Goal: Task Accomplishment & Management: Manage account settings

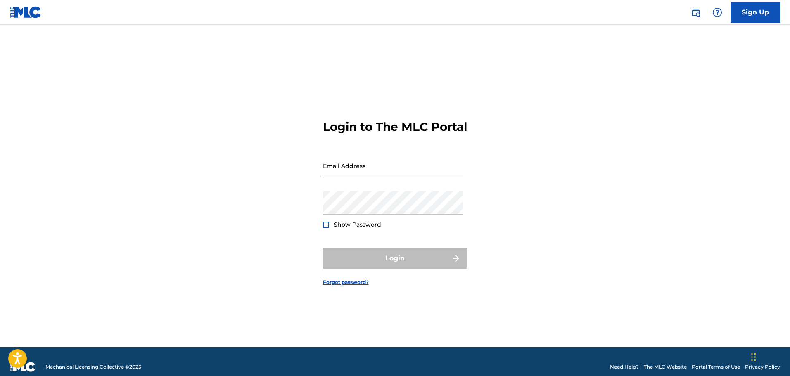
click at [383, 176] on input "Email Address" at bounding box center [393, 166] width 140 height 24
click at [453, 171] on keeper-lock "Open Keeper Popup" at bounding box center [456, 166] width 10 height 10
click at [458, 171] on keeper-lock "Open Keeper Popup" at bounding box center [456, 166] width 10 height 10
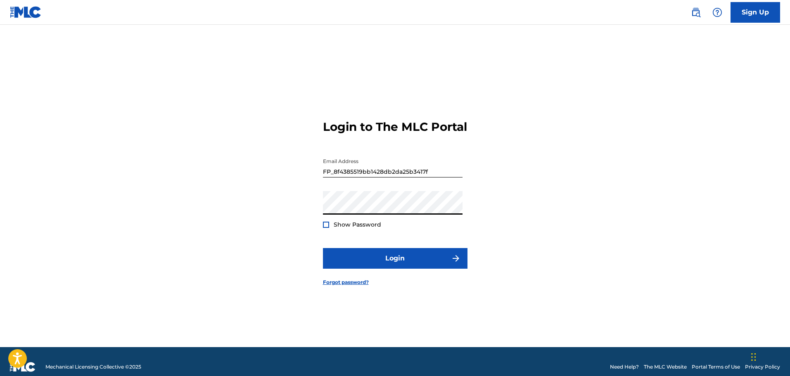
click at [457, 171] on keeper-lock "Open Keeper Popup" at bounding box center [456, 166] width 10 height 10
type input "[EMAIL_ADDRESS][DOMAIN_NAME]"
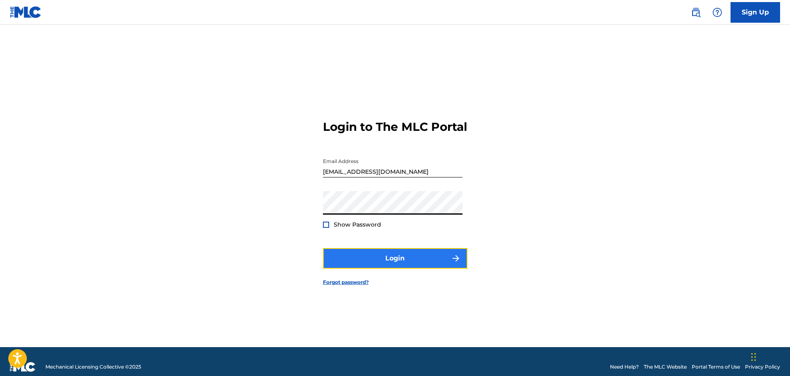
click at [400, 267] on button "Login" at bounding box center [395, 258] width 145 height 21
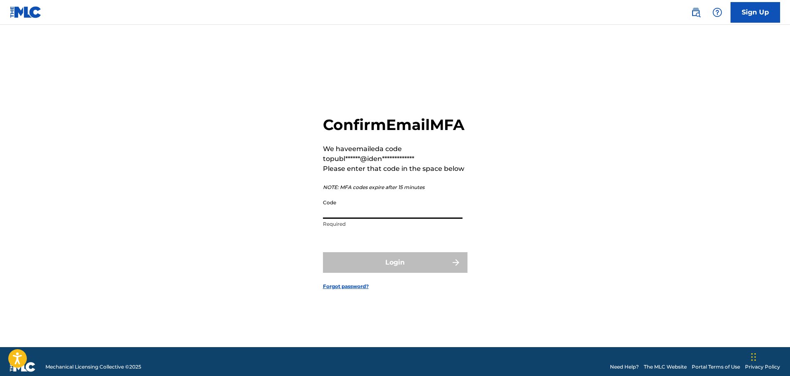
click at [375, 219] on input "Code" at bounding box center [393, 207] width 140 height 24
click at [393, 214] on input "Code" at bounding box center [393, 207] width 140 height 24
paste input "087545"
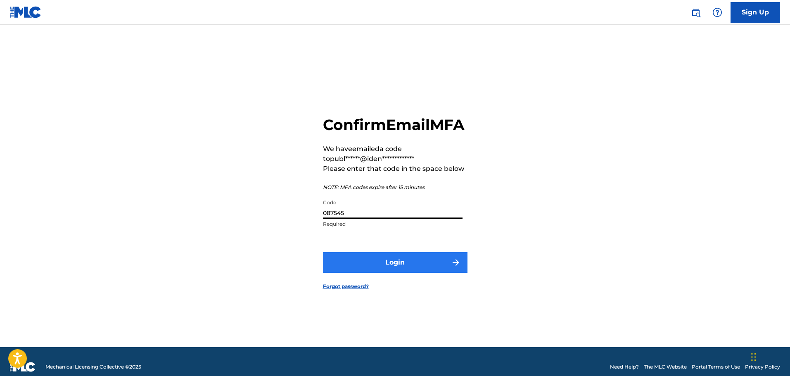
type input "087545"
click at [354, 273] on button "Login" at bounding box center [395, 262] width 145 height 21
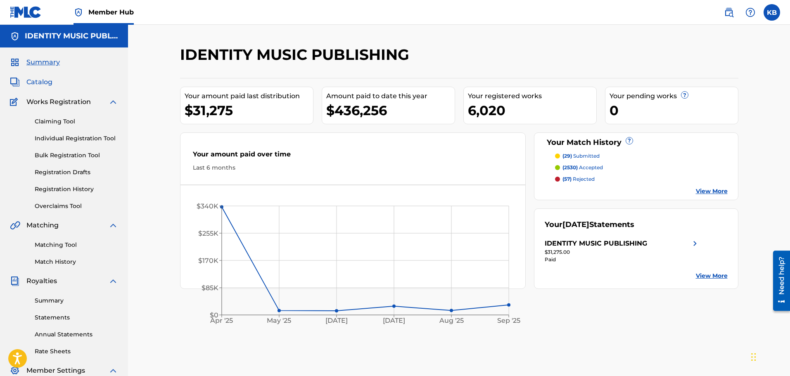
click at [46, 83] on span "Catalog" at bounding box center [39, 82] width 26 height 10
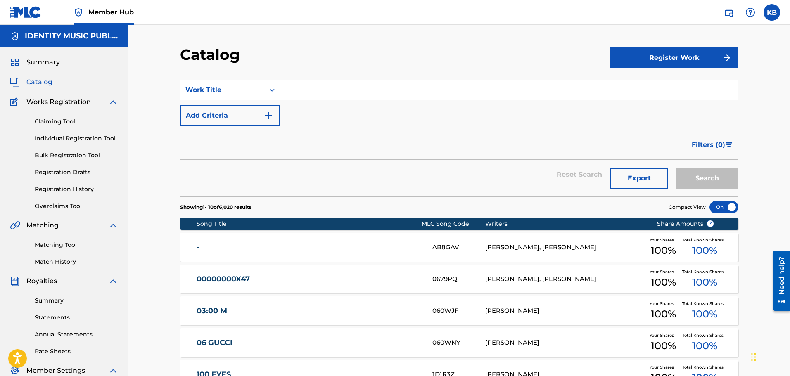
click at [328, 84] on input "Search Form" at bounding box center [509, 90] width 458 height 20
paste input "DO IT"
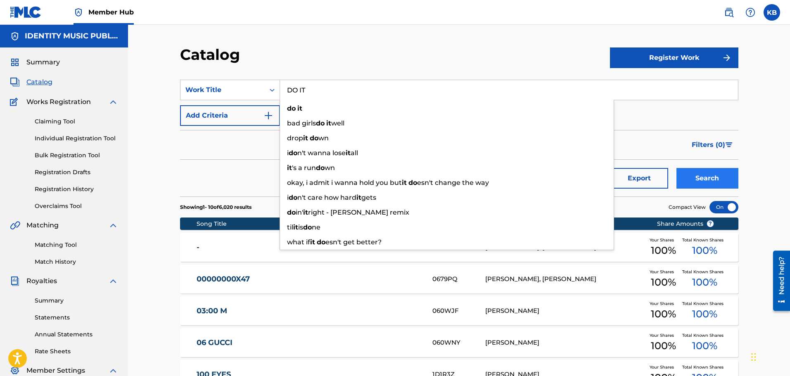
type input "DO IT"
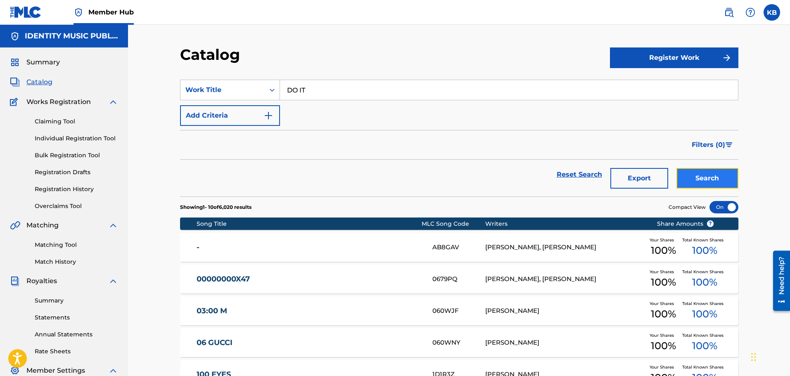
click at [724, 177] on button "Search" at bounding box center [707, 178] width 62 height 21
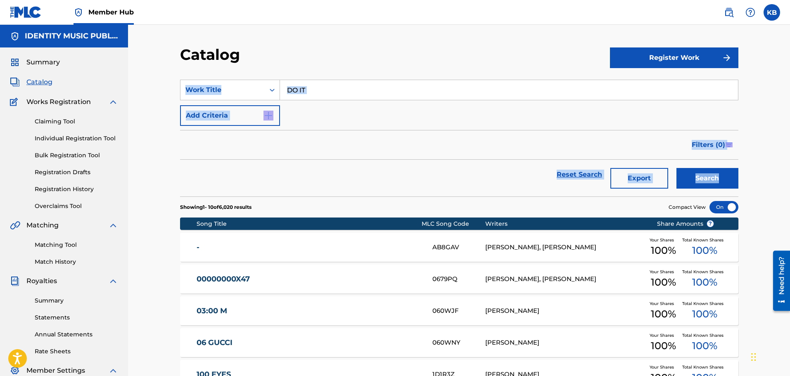
click at [724, 177] on div "Search" at bounding box center [705, 175] width 66 height 30
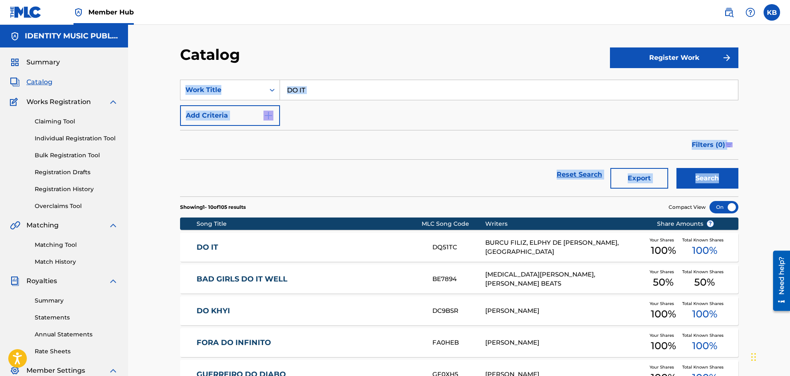
click at [353, 251] on link "DO IT" at bounding box center [309, 247] width 225 height 9
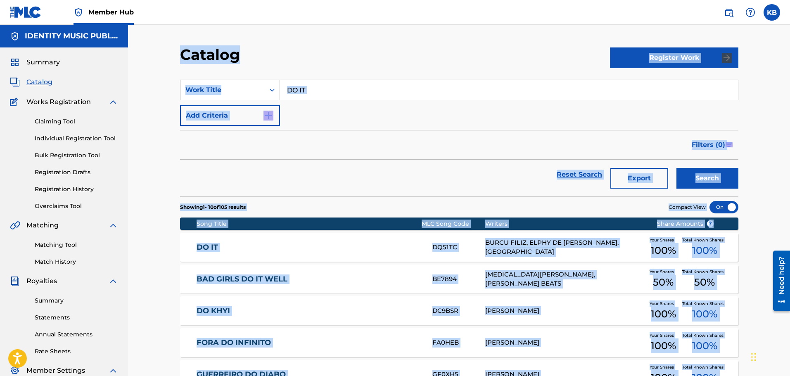
click at [353, 251] on div "Catalog Register Work SearchWithCriteria562b914a-e5c1-470c-82fd-0bfb24b17025 Wo…" at bounding box center [459, 317] width 578 height 545
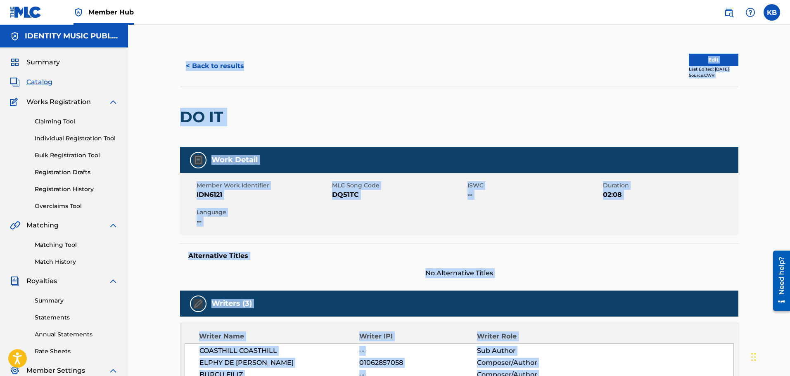
click at [492, 105] on div "DO IT" at bounding box center [459, 117] width 558 height 60
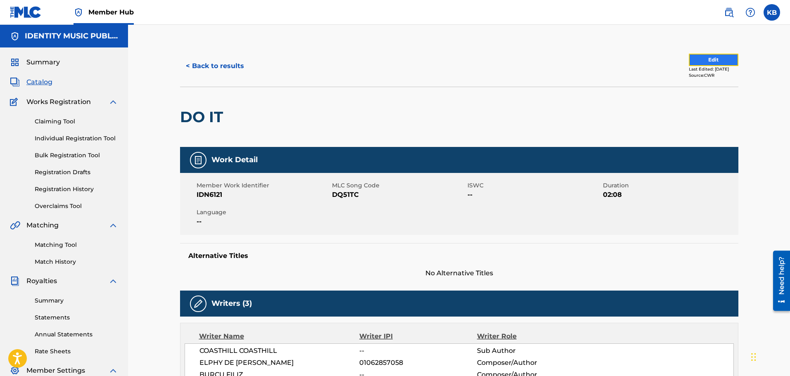
click at [726, 60] on button "Edit" at bounding box center [714, 60] width 50 height 12
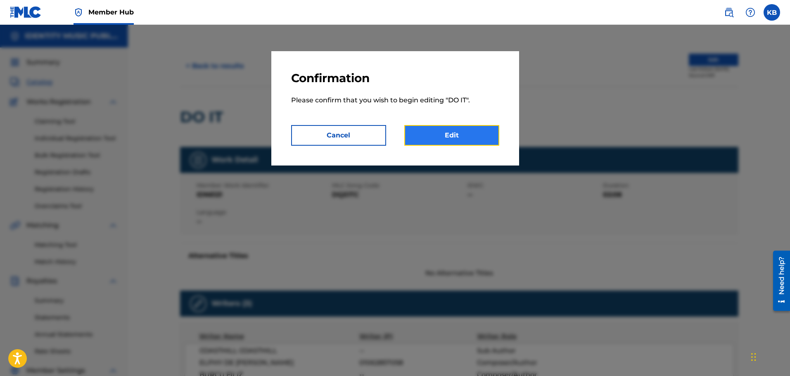
click at [427, 134] on link "Edit" at bounding box center [451, 135] width 95 height 21
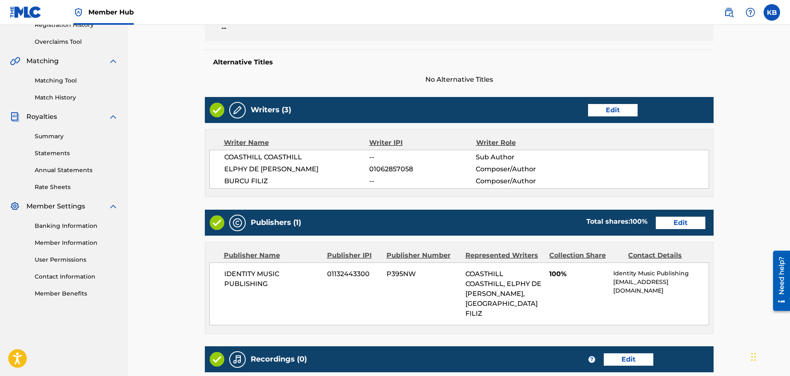
scroll to position [165, 0]
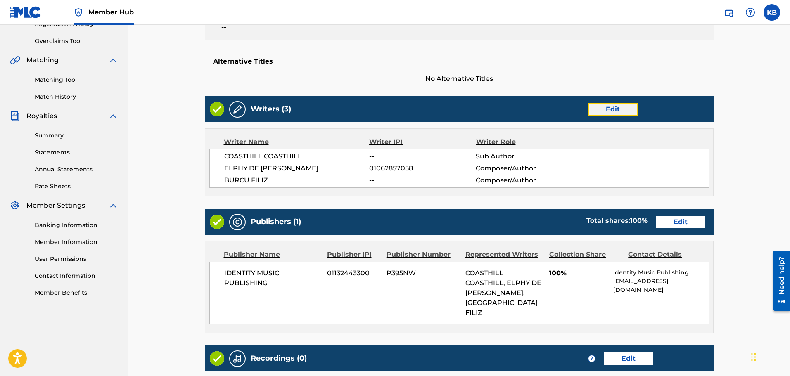
click at [617, 109] on link "Edit" at bounding box center [613, 109] width 50 height 12
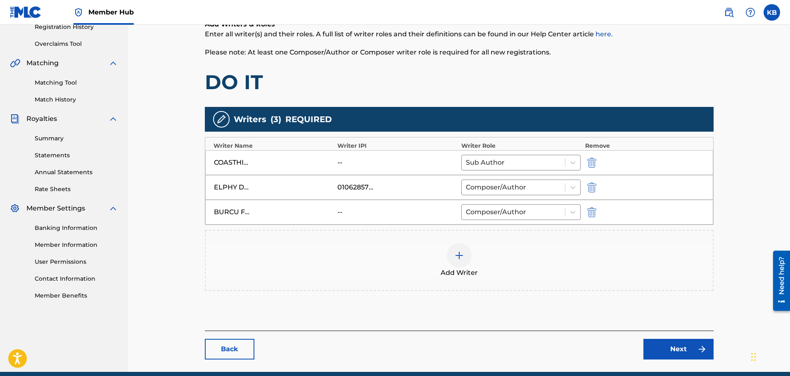
scroll to position [165, 0]
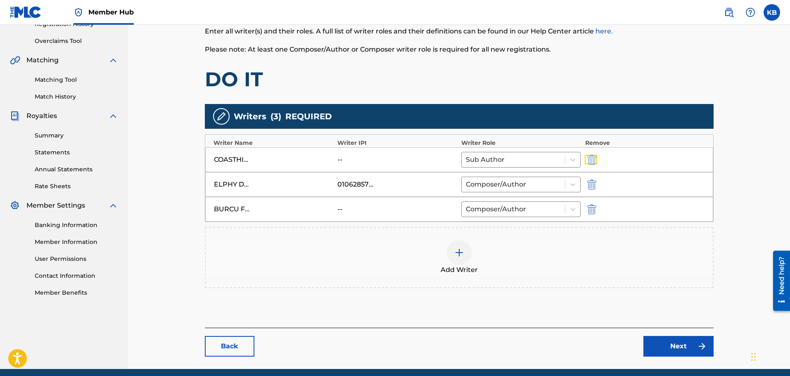
click at [597, 156] on button "submit" at bounding box center [591, 159] width 12 height 9
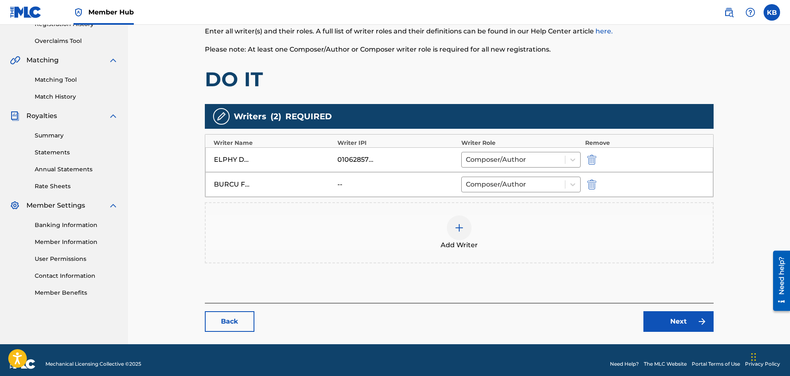
click at [352, 177] on div "BURCU FILIZ -- Composer/Author" at bounding box center [459, 184] width 508 height 25
click at [345, 181] on div "--" at bounding box center [355, 185] width 37 height 10
click at [596, 184] on img "submit" at bounding box center [591, 185] width 9 height 10
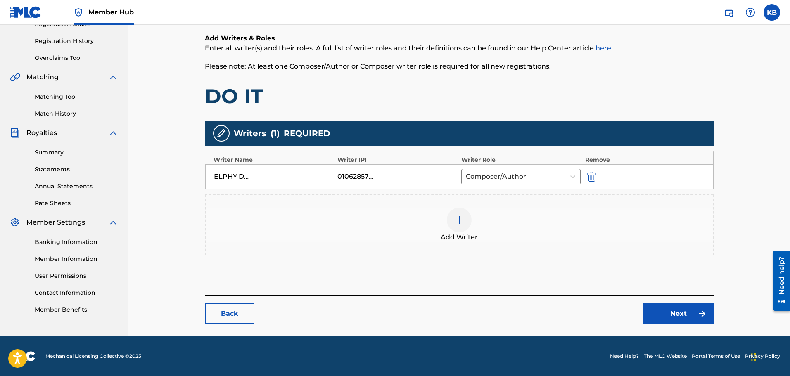
scroll to position [148, 0]
click at [465, 232] on div "Add Writer" at bounding box center [459, 225] width 507 height 35
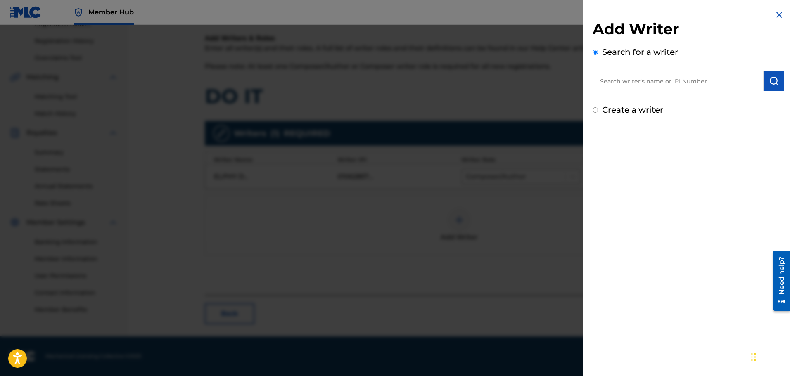
click at [638, 79] on input "text" at bounding box center [677, 81] width 171 height 21
click at [622, 78] on input "text" at bounding box center [677, 81] width 171 height 21
paste input "1299909187"
click at [765, 83] on button "submit" at bounding box center [773, 81] width 21 height 21
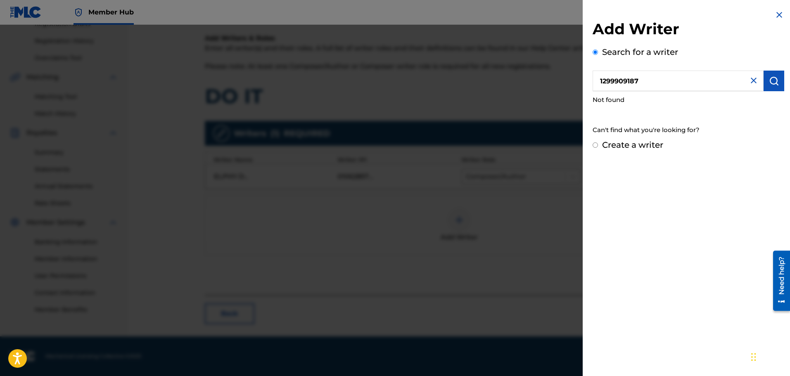
click at [658, 81] on input "1299909187" at bounding box center [677, 81] width 171 height 21
drag, startPoint x: 680, startPoint y: 79, endPoint x: 566, endPoint y: 78, distance: 114.0
click at [566, 78] on div "Add Writer Search for a writer 1299909187 Not found Can't find what you're look…" at bounding box center [395, 200] width 790 height 351
click at [639, 116] on div "burcu f iliz" at bounding box center [677, 114] width 171 height 15
type input "burcu filiz"
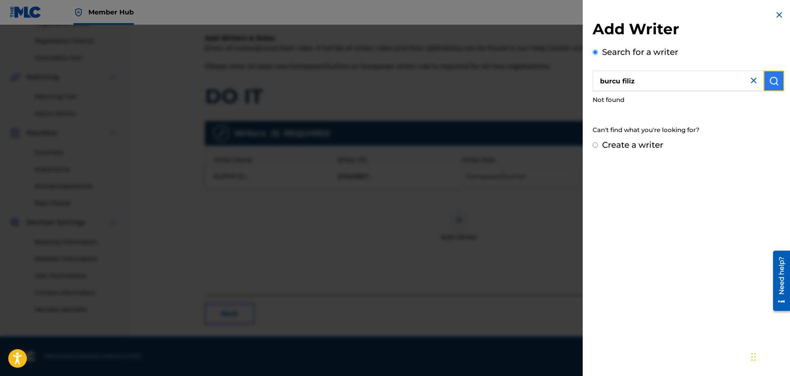
click at [772, 78] on img "submit" at bounding box center [774, 81] width 10 height 10
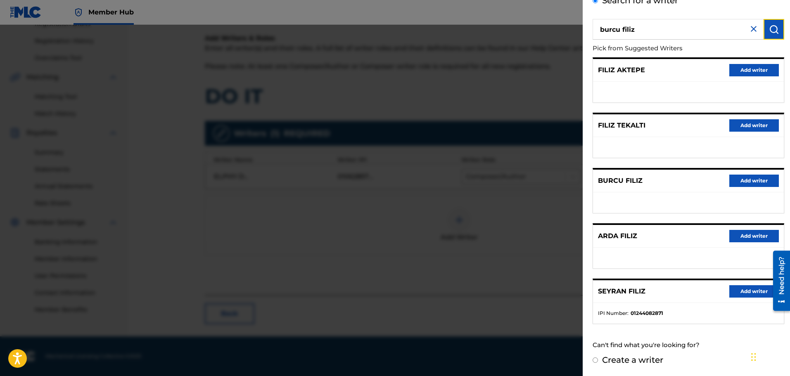
scroll to position [0, 0]
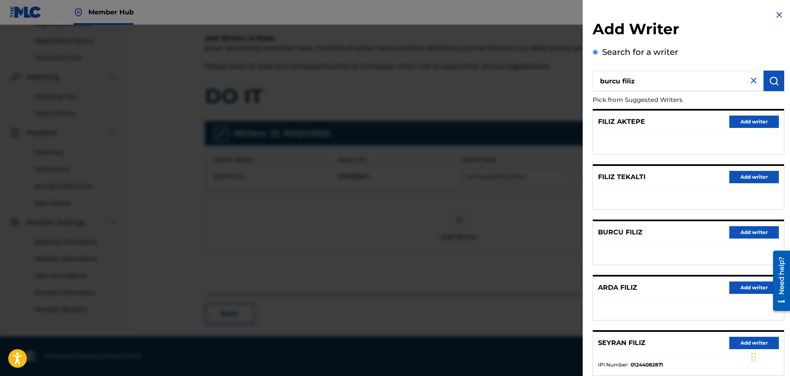
drag, startPoint x: 644, startPoint y: 81, endPoint x: 561, endPoint y: 85, distance: 83.9
click at [561, 85] on div "Add Writer Search for a writer burcu filiz Pick from Suggested Writers FILIZ AK…" at bounding box center [395, 200] width 790 height 351
paste input "1299909187"
click at [599, 78] on input "1299909187" at bounding box center [677, 81] width 171 height 21
type input "01299909187"
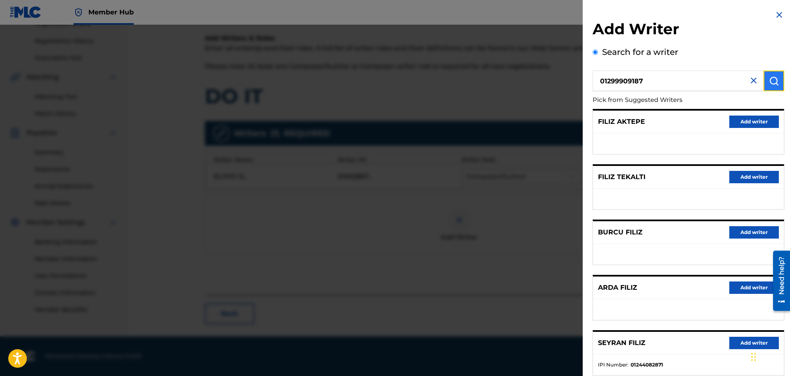
click at [770, 79] on img "submit" at bounding box center [774, 81] width 10 height 10
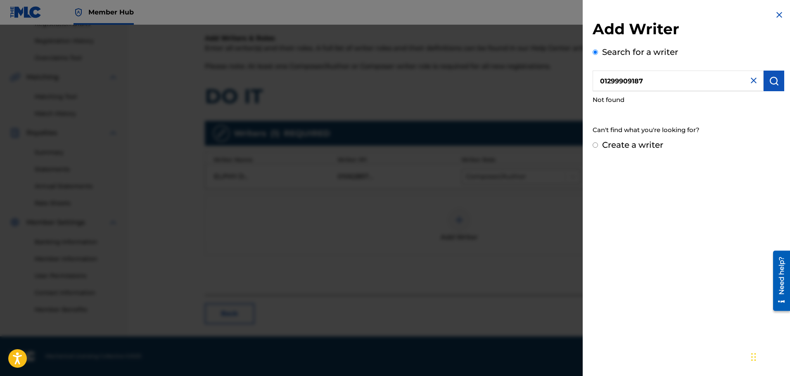
click at [597, 146] on input "Create a writer" at bounding box center [594, 144] width 5 height 5
radio input "false"
radio input "true"
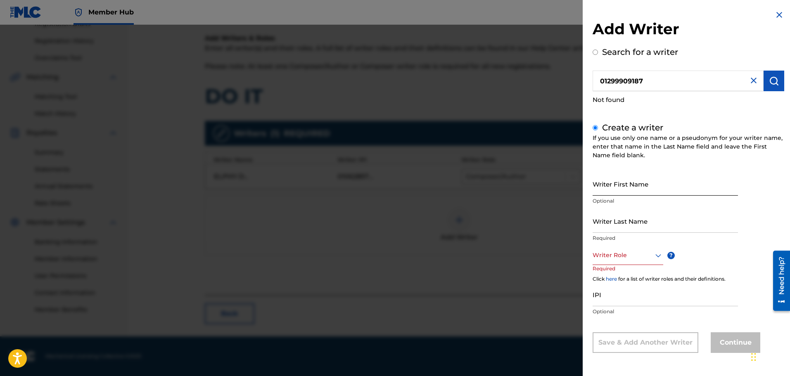
click at [639, 187] on input "Writer First Name" at bounding box center [664, 184] width 145 height 24
click at [626, 287] on input "IPI" at bounding box center [664, 295] width 145 height 24
click at [626, 294] on input "IPI" at bounding box center [664, 295] width 145 height 24
paste input "1299909187"
type input "1299909187"
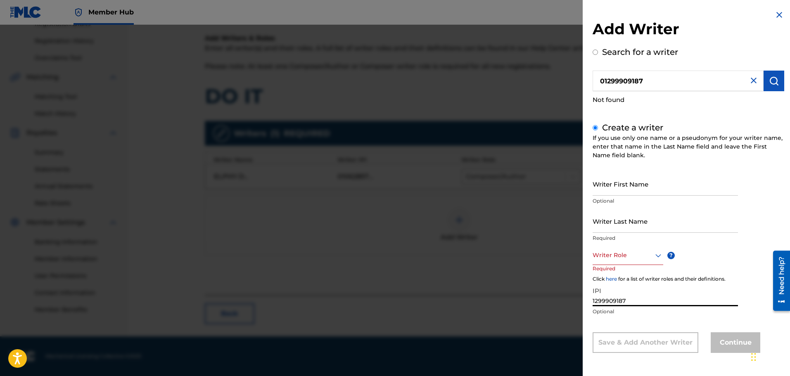
scroll to position [0, 0]
click at [614, 261] on div "Writer Role" at bounding box center [627, 255] width 71 height 19
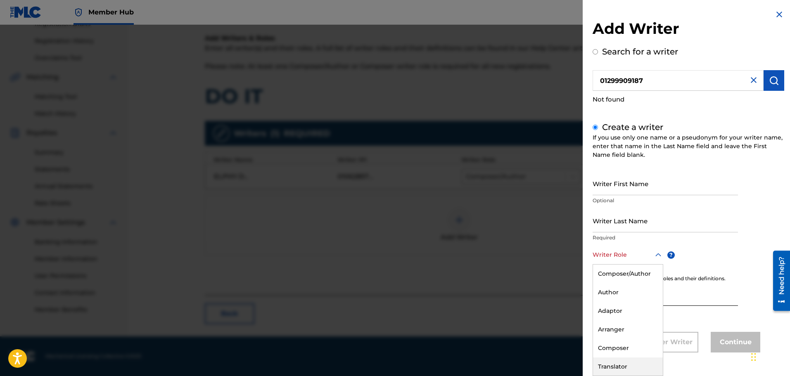
scroll to position [37, 0]
click at [630, 310] on div "Composer" at bounding box center [628, 311] width 70 height 19
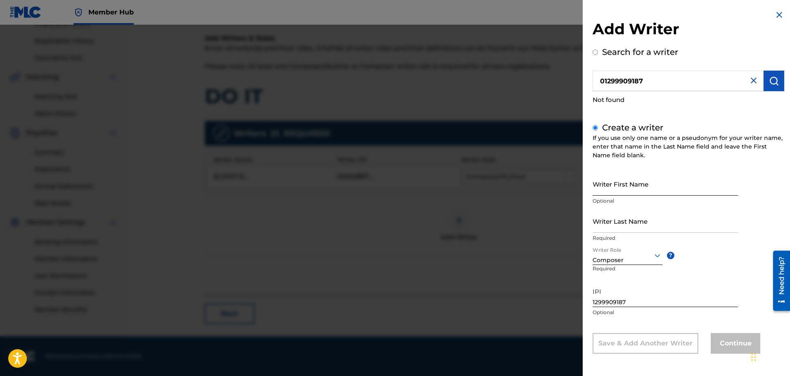
click at [637, 184] on input "Writer First Name" at bounding box center [664, 184] width 145 height 24
type input "Burcu"
drag, startPoint x: 625, startPoint y: 188, endPoint x: 552, endPoint y: 188, distance: 73.1
click at [552, 188] on div "Add Writer Search for a writer 01299909187 Not found Create a writer If you use…" at bounding box center [395, 200] width 790 height 351
click at [665, 219] on input "Writer Last Name" at bounding box center [664, 221] width 145 height 24
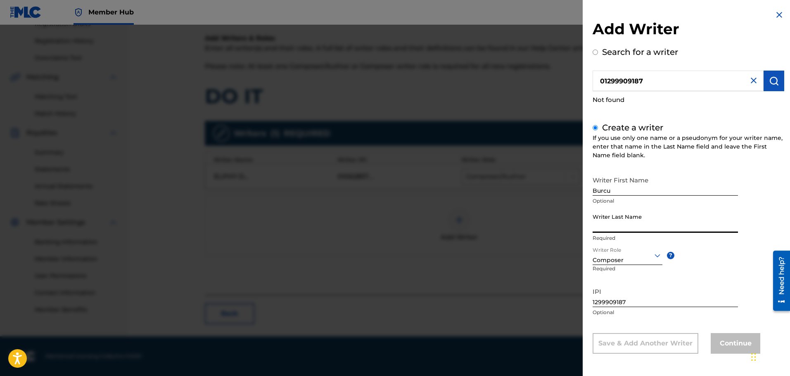
paste input "Filiz"
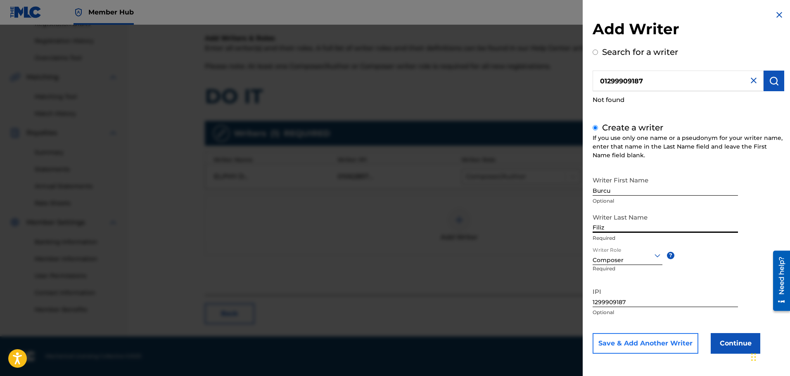
type input "Filiz"
click at [670, 344] on button "Save & Add Another Writer" at bounding box center [645, 343] width 106 height 21
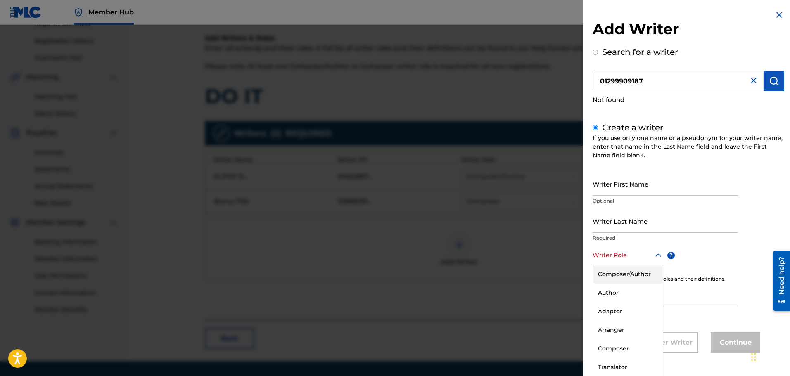
click at [653, 259] on icon at bounding box center [658, 256] width 10 height 10
click at [637, 275] on div "Composer/Author" at bounding box center [628, 274] width 70 height 19
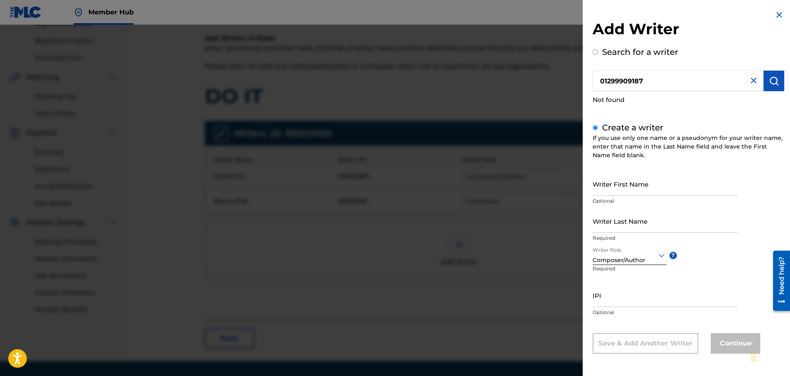
click at [774, 16] on img at bounding box center [779, 15] width 10 height 10
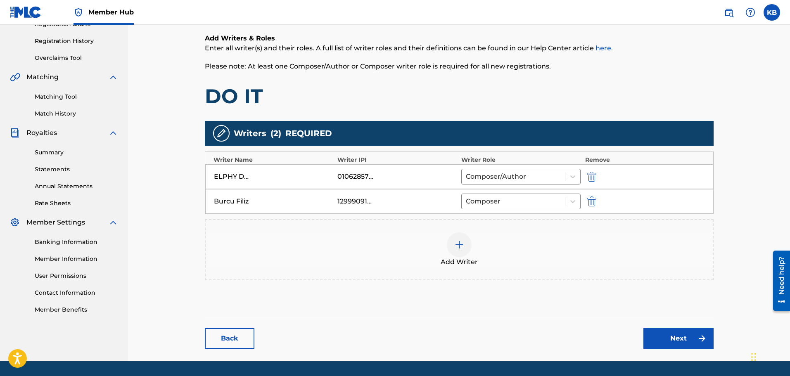
click at [343, 246] on div "Add Writer" at bounding box center [459, 249] width 507 height 35
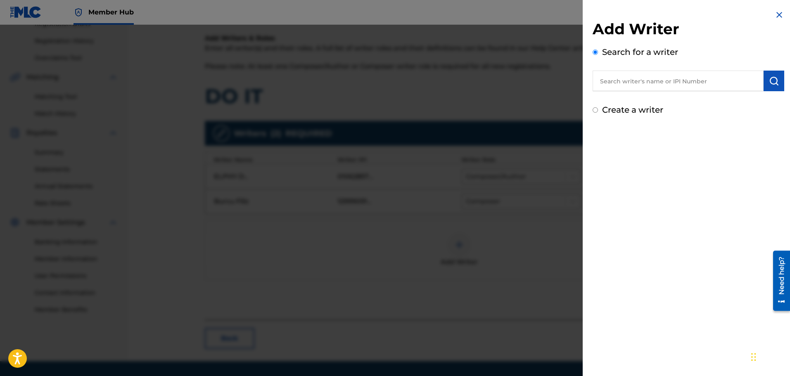
click at [776, 14] on img at bounding box center [779, 15] width 10 height 10
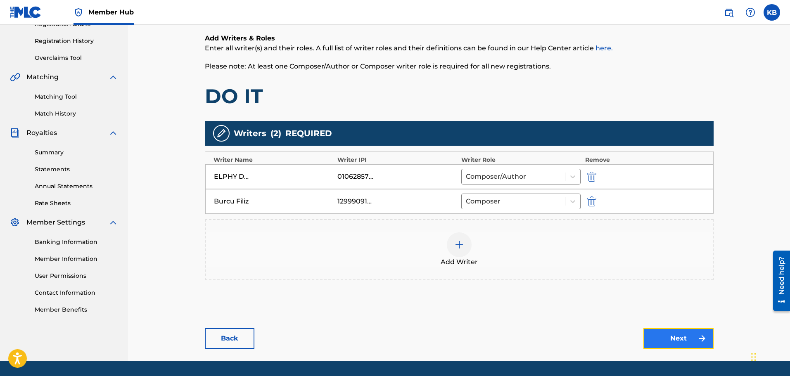
click at [693, 336] on link "Next" at bounding box center [678, 338] width 70 height 21
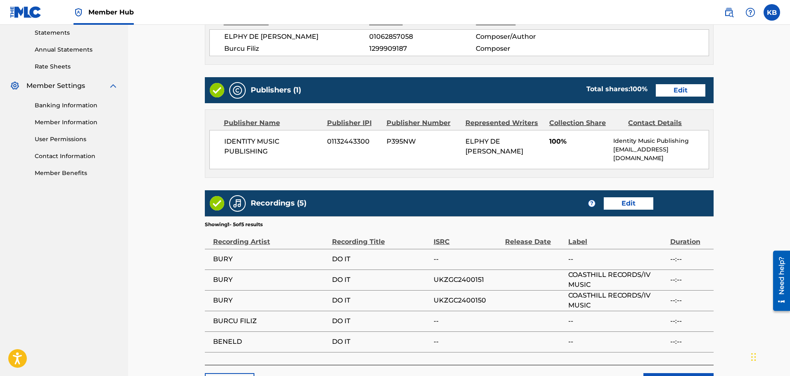
scroll to position [348, 0]
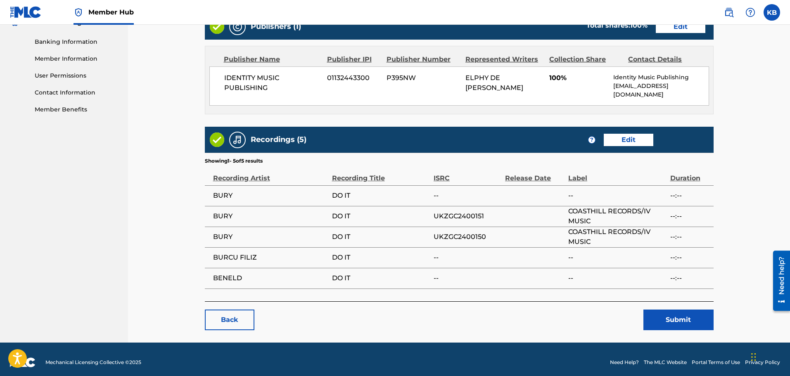
click at [47, 253] on nav "IDENTITY MUSIC PUBLISHING Summary Catalog Works Registration Claiming Tool Indi…" at bounding box center [64, 9] width 128 height 666
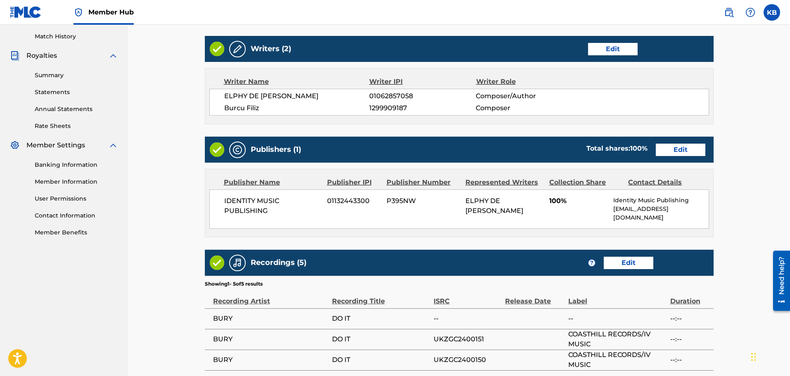
scroll to position [225, 0]
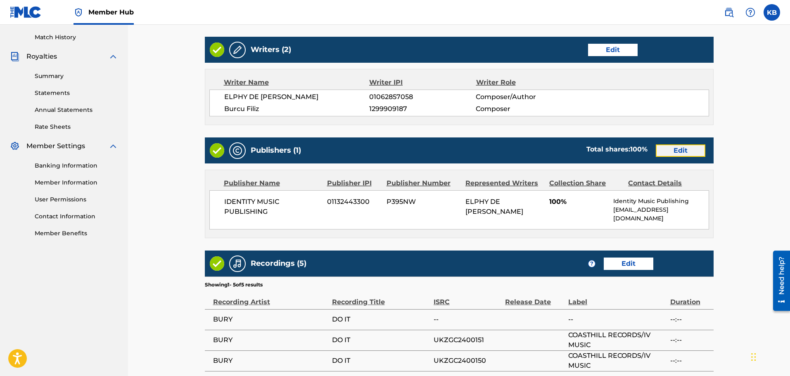
click at [694, 149] on link "Edit" at bounding box center [681, 151] width 50 height 12
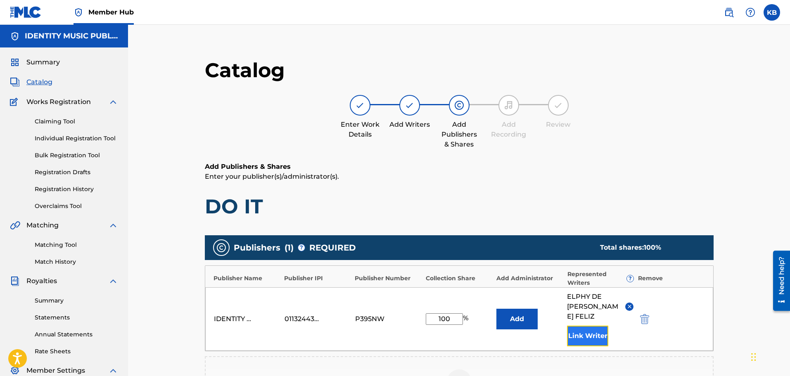
click at [597, 327] on button "Link Writer" at bounding box center [587, 336] width 41 height 21
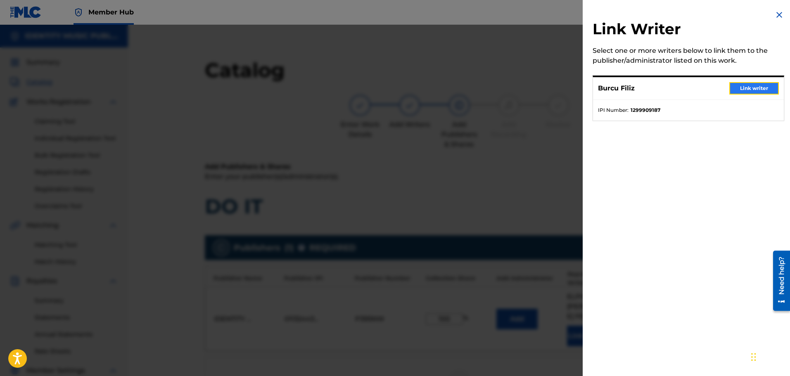
click at [752, 91] on button "Link writer" at bounding box center [754, 88] width 50 height 12
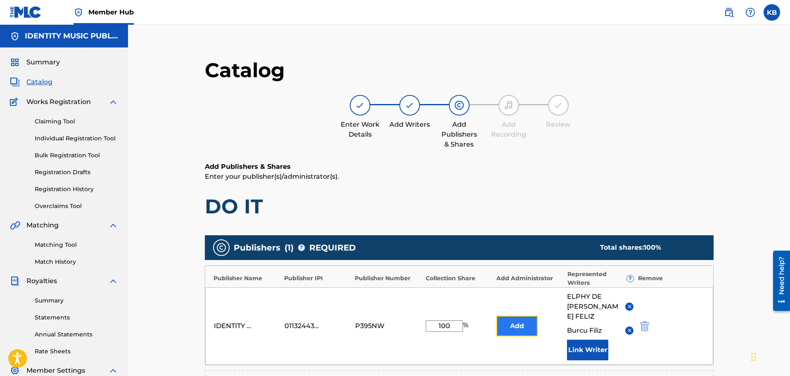
click at [525, 324] on button "Add" at bounding box center [516, 326] width 41 height 21
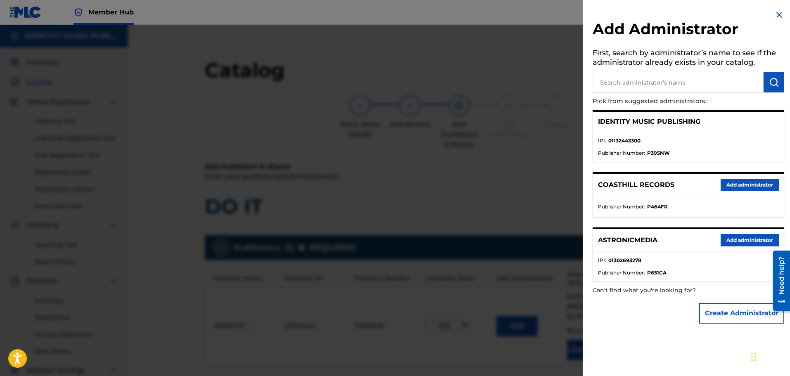
click at [740, 141] on li "IPI : 01132443300" at bounding box center [688, 143] width 181 height 12
click at [666, 82] on input "text" at bounding box center [677, 82] width 171 height 21
type input "Identity"
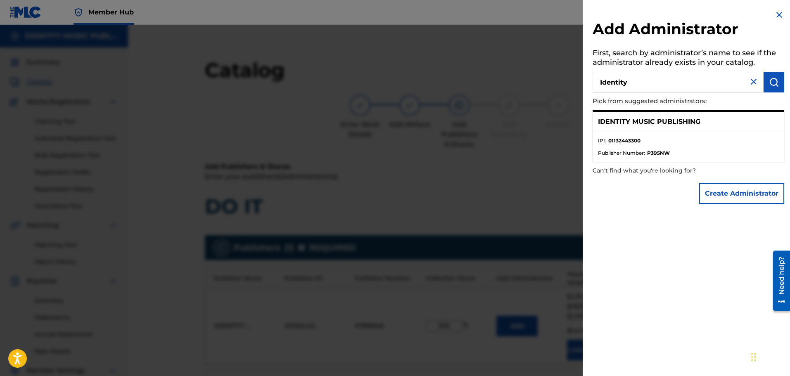
click at [734, 157] on ul "IPI : 01132443300 Publisher Number : P395NW" at bounding box center [688, 147] width 191 height 30
click at [778, 11] on img at bounding box center [779, 15] width 10 height 10
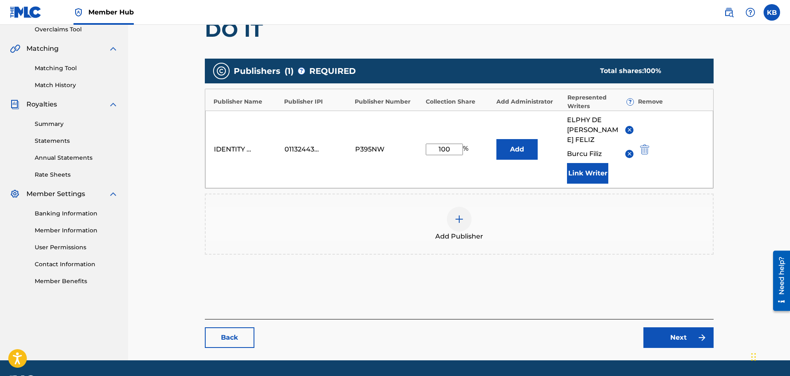
scroll to position [191, 0]
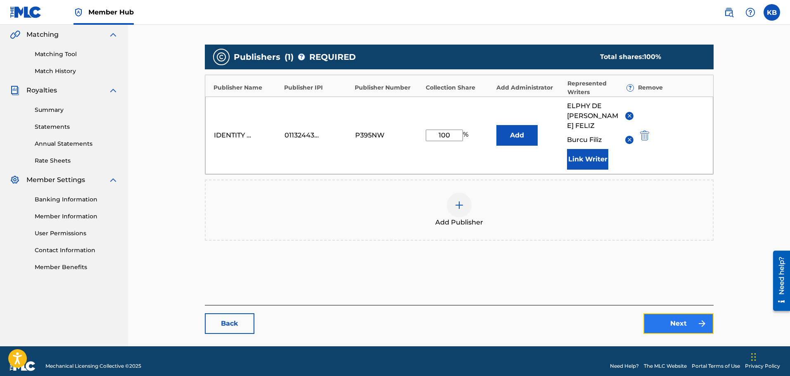
click at [696, 316] on link "Next" at bounding box center [678, 323] width 70 height 21
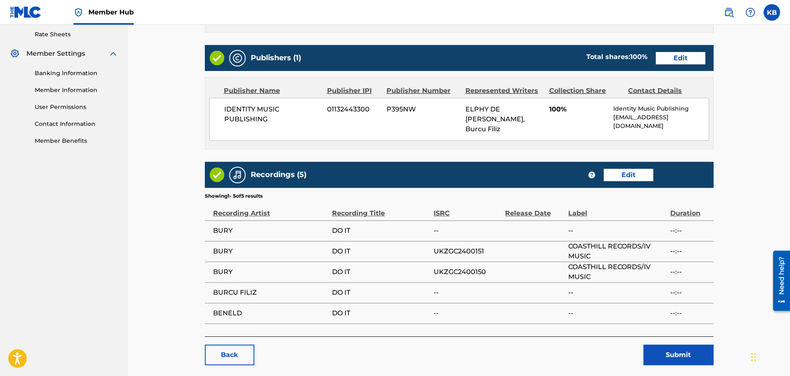
scroll to position [348, 0]
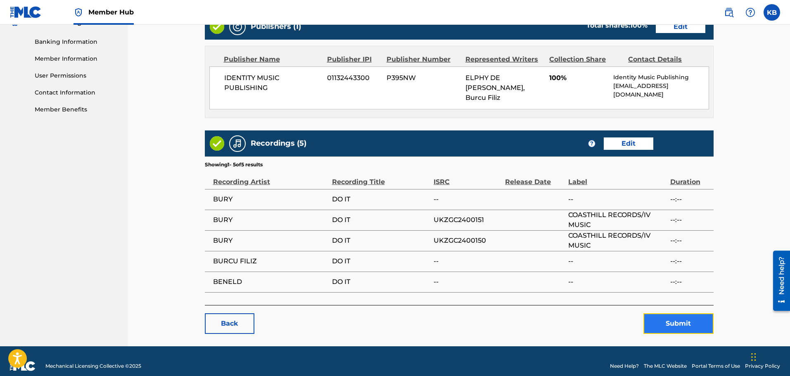
click at [682, 318] on button "Submit" at bounding box center [678, 323] width 70 height 21
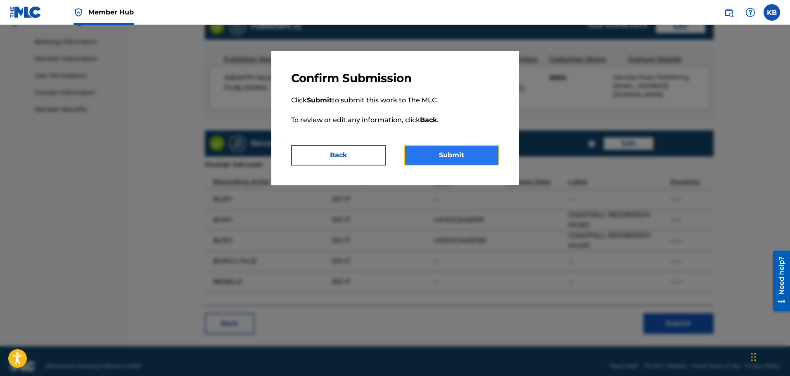
click at [455, 156] on button "Submit" at bounding box center [451, 155] width 95 height 21
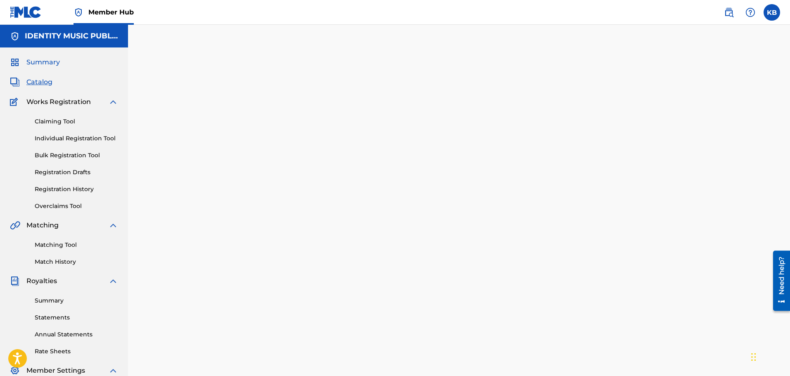
click at [50, 64] on span "Summary" at bounding box center [42, 62] width 33 height 10
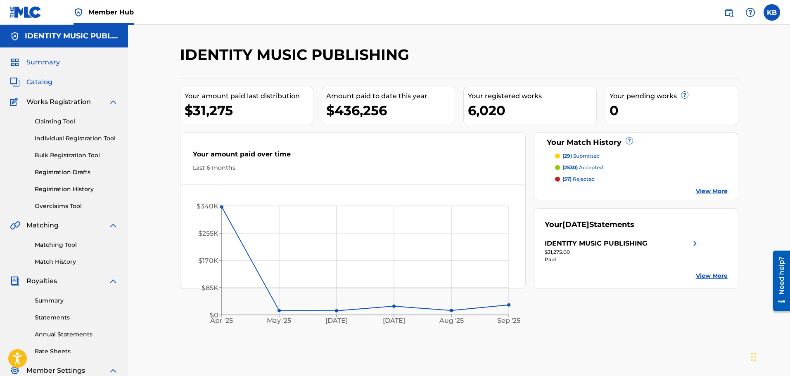
click at [42, 86] on span "Catalog" at bounding box center [39, 82] width 26 height 10
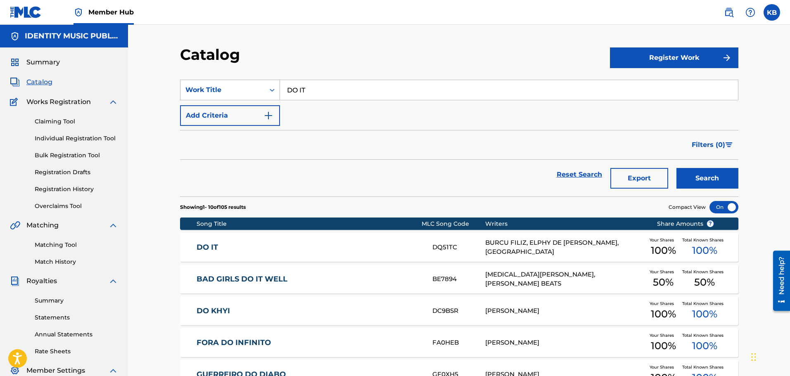
drag, startPoint x: 354, startPoint y: 91, endPoint x: 231, endPoint y: 90, distance: 123.0
click at [231, 90] on div "SearchWithCriteria562b914a-e5c1-470c-82fd-0bfb24b17025 Work Title DO IT" at bounding box center [459, 90] width 558 height 21
type input "FEEL"
click at [676, 168] on button "Search" at bounding box center [707, 178] width 62 height 21
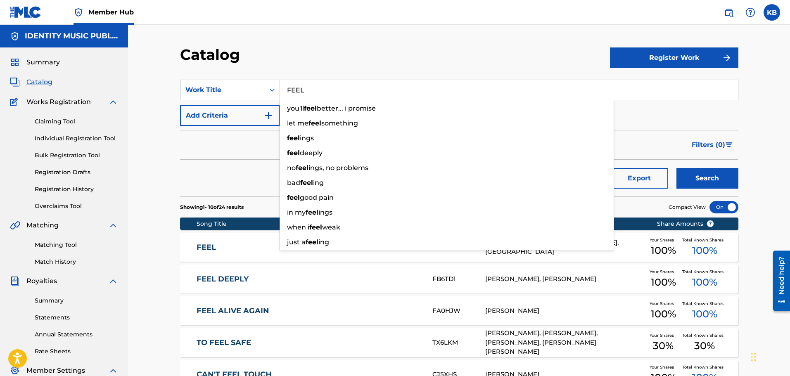
click at [391, 43] on div "Catalog Register Work SearchWithCriteria562b914a-e5c1-470c-82fd-0bfb24b17025 Wo…" at bounding box center [459, 308] width 662 height 566
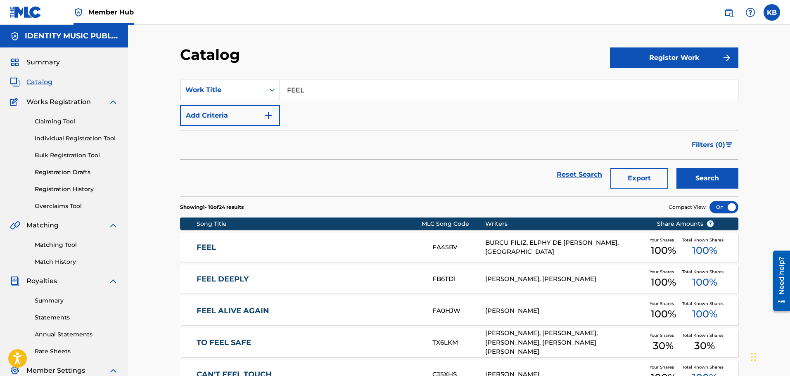
click at [388, 253] on div "FEEL FA45BV BURCU FILIZ, ELPHY DE LEON FELIZ, COASTHILL COASTHILL Your Shares 1…" at bounding box center [459, 247] width 558 height 29
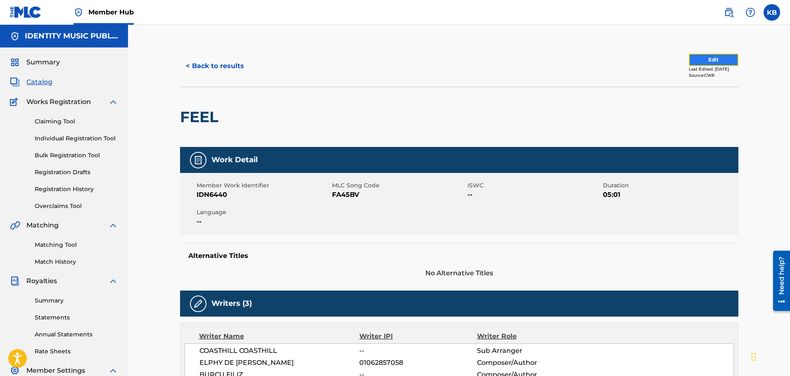
click at [696, 58] on button "Edit" at bounding box center [714, 60] width 50 height 12
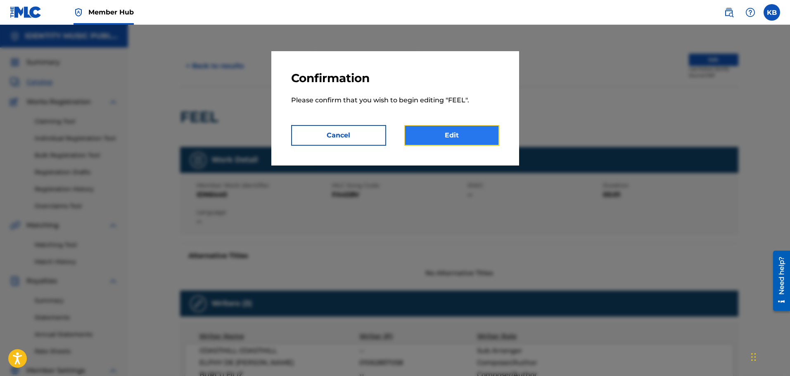
click at [456, 140] on link "Edit" at bounding box center [451, 135] width 95 height 21
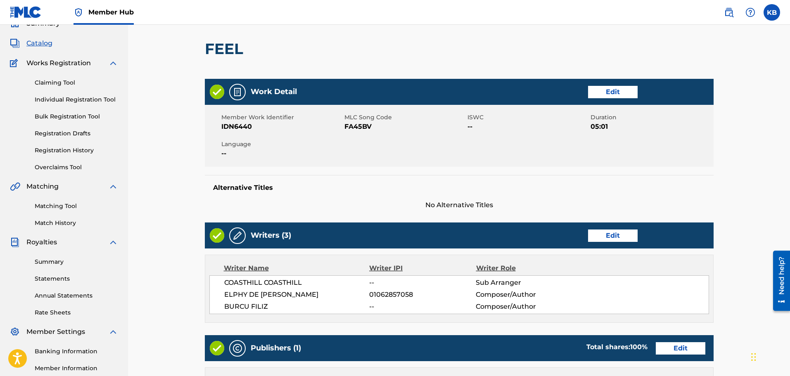
scroll to position [41, 0]
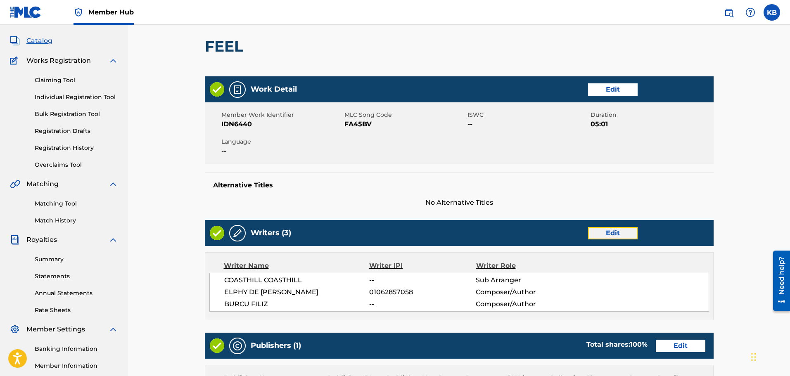
click at [618, 234] on link "Edit" at bounding box center [613, 233] width 50 height 12
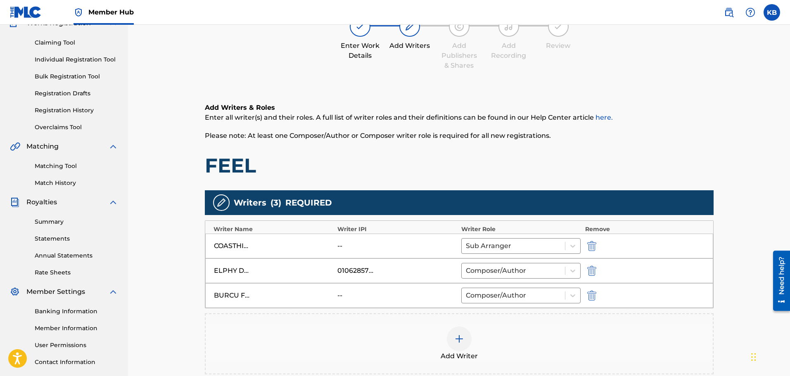
scroll to position [165, 0]
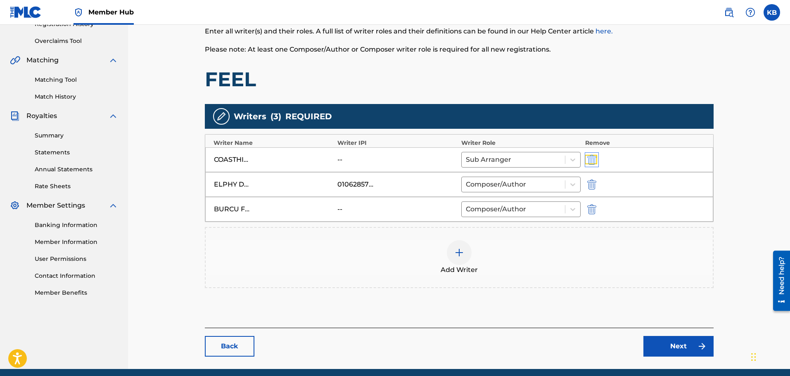
click at [593, 159] on img "submit" at bounding box center [591, 160] width 9 height 10
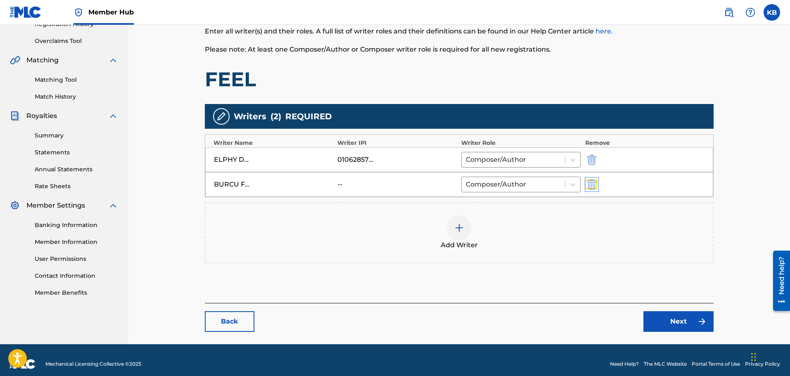
click at [596, 185] on img "submit" at bounding box center [591, 185] width 9 height 10
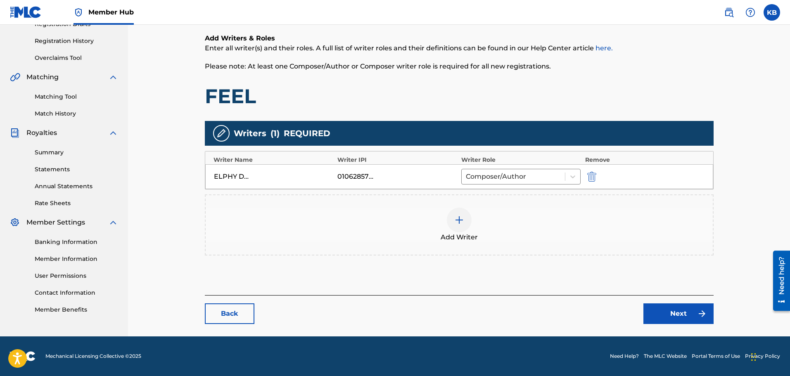
click at [465, 222] on div at bounding box center [459, 220] width 25 height 25
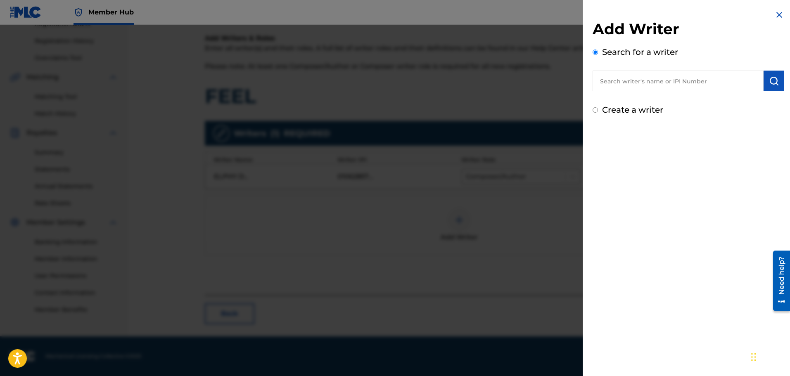
click at [652, 79] on input "text" at bounding box center [677, 81] width 171 height 21
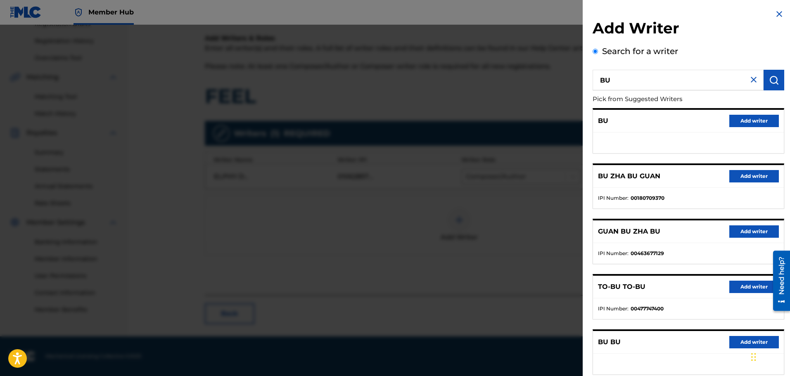
scroll to position [0, 0]
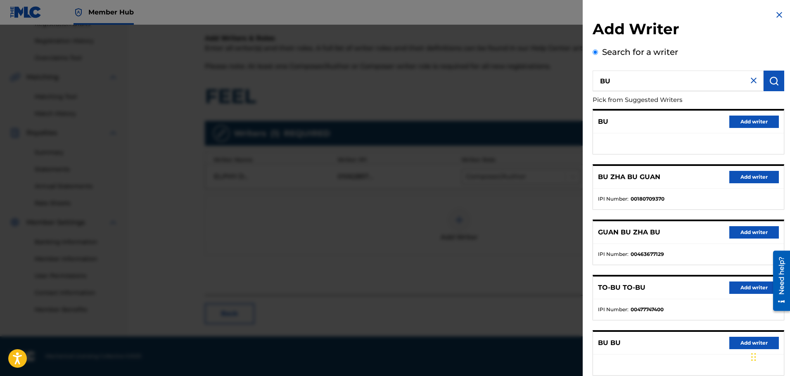
drag, startPoint x: 635, startPoint y: 86, endPoint x: 531, endPoint y: 84, distance: 104.1
click at [531, 84] on div "Add Writer Search for a writer BU Pick from Suggested Writers BU Add writer BU …" at bounding box center [395, 200] width 790 height 351
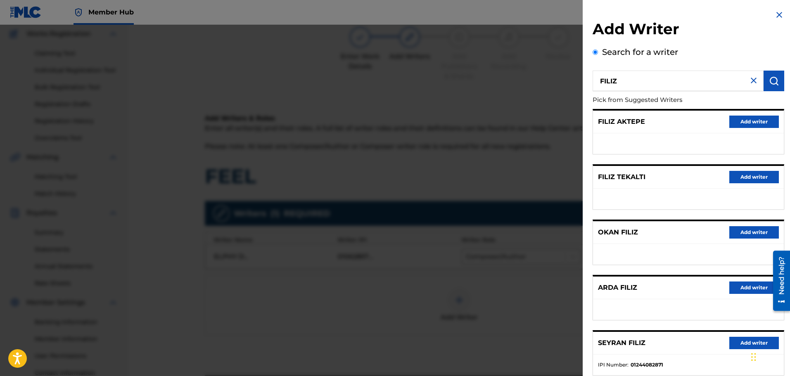
scroll to position [24, 0]
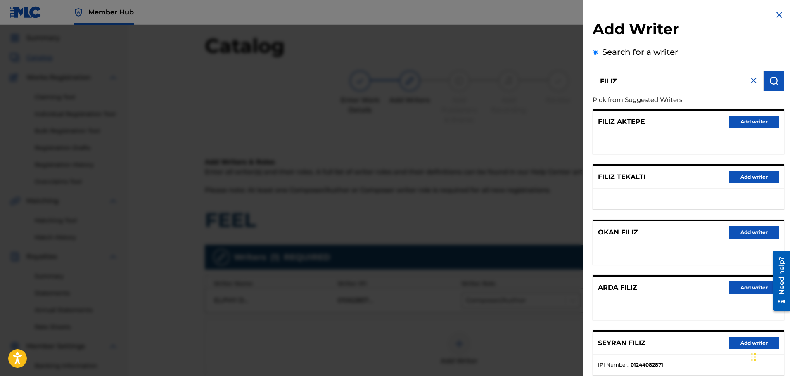
drag, startPoint x: 637, startPoint y: 81, endPoint x: 519, endPoint y: 81, distance: 118.9
click at [521, 81] on div "Add Writer Search for a writer FILIZ Pick from Suggested Writers FILIZ AKTEPE A…" at bounding box center [395, 200] width 790 height 351
type input "b"
click at [650, 118] on div "burcu f iliz" at bounding box center [677, 114] width 171 height 15
type input "burcu filiz"
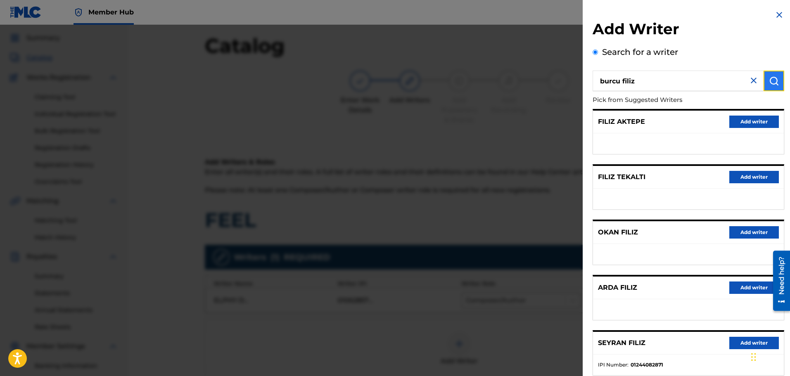
click at [772, 86] on button "submit" at bounding box center [773, 81] width 21 height 21
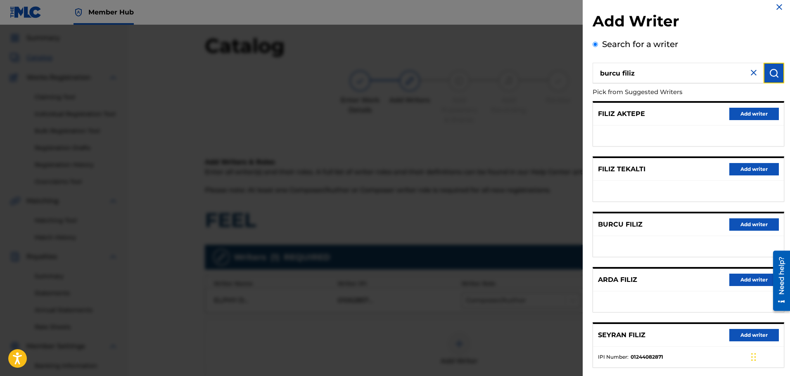
scroll to position [0, 0]
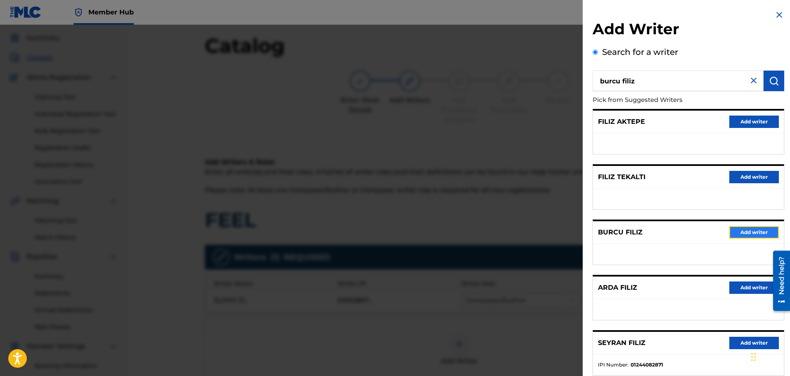
click at [752, 235] on button "Add writer" at bounding box center [754, 232] width 50 height 12
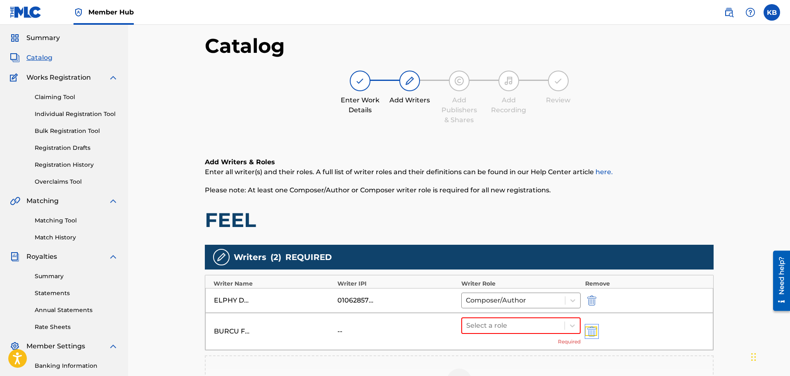
click at [594, 329] on img "submit" at bounding box center [591, 332] width 9 height 10
click at [459, 348] on img at bounding box center [459, 344] width 10 height 10
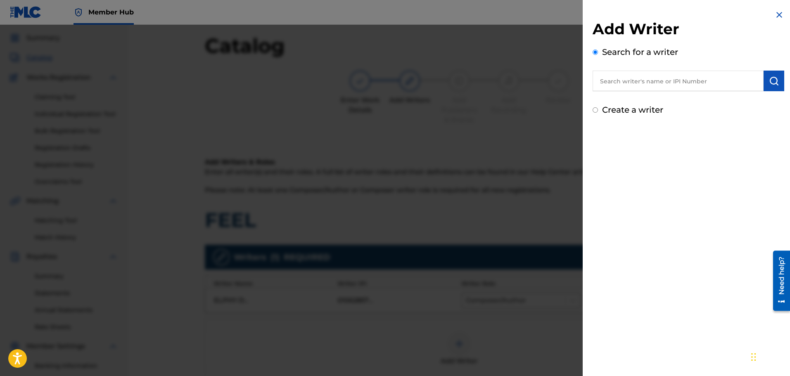
click at [690, 81] on input "text" at bounding box center [677, 81] width 171 height 21
click at [637, 75] on input "text" at bounding box center [677, 81] width 171 height 21
paste input "748011232"
type input "748011232"
drag, startPoint x: 647, startPoint y: 82, endPoint x: 517, endPoint y: 92, distance: 129.6
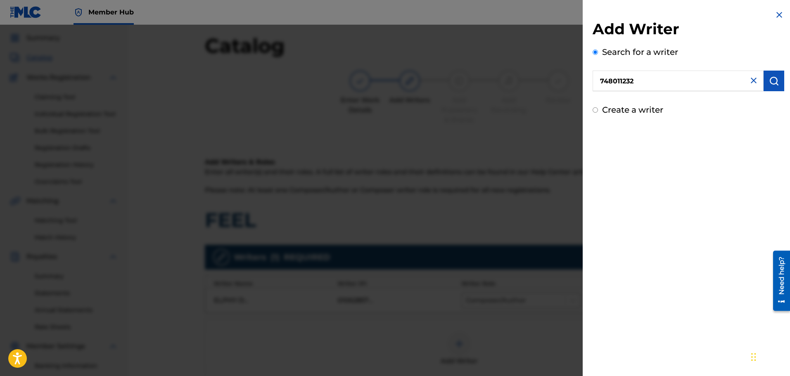
click at [517, 92] on div "Add Writer Search for a writer 748011232 Create a writer" at bounding box center [395, 200] width 790 height 351
click at [710, 174] on div "Add Writer Search for a writer Create a writer" at bounding box center [688, 188] width 211 height 376
click at [631, 81] on input "text" at bounding box center [677, 81] width 171 height 21
paste input "Burcu Filiz"
click at [670, 99] on div "burcu filiz" at bounding box center [677, 99] width 171 height 15
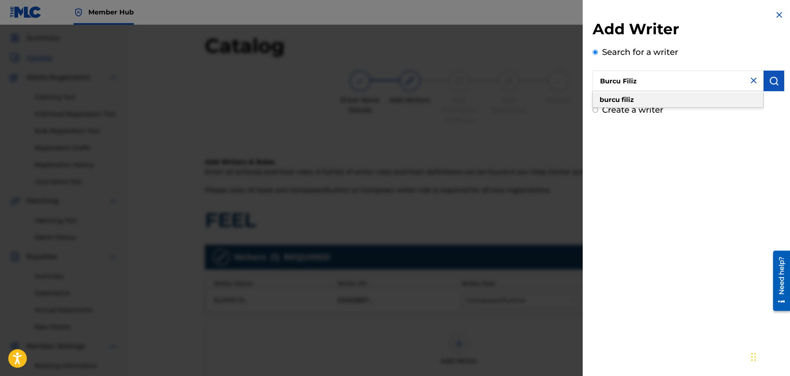
type input "burcu filiz"
click at [771, 79] on img "submit" at bounding box center [774, 81] width 10 height 10
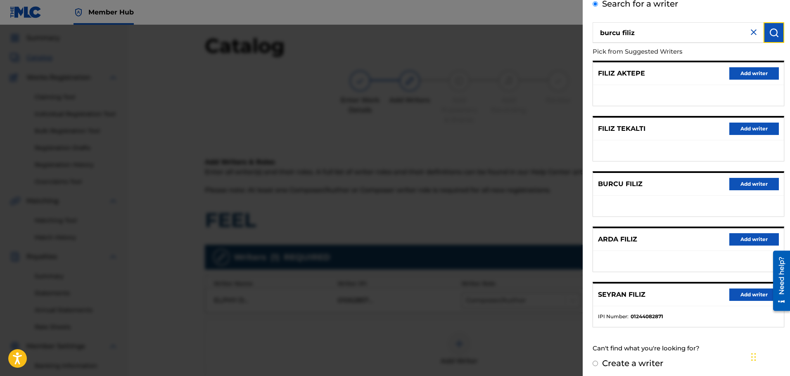
scroll to position [52, 0]
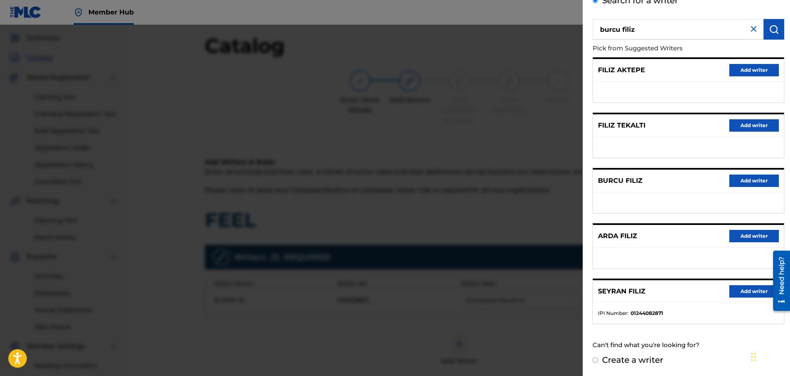
click at [615, 362] on label "Create a writer" at bounding box center [632, 360] width 61 height 10
radio input "true"
click at [598, 362] on input "Create a writer" at bounding box center [594, 360] width 5 height 5
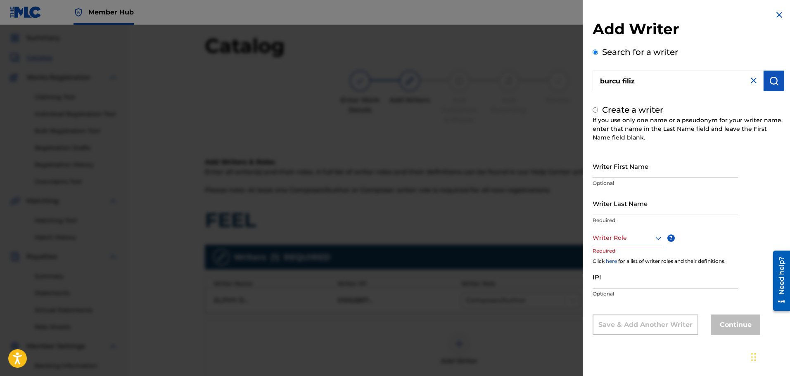
radio input "false"
radio input "true"
click at [618, 166] on input "Writer First Name" at bounding box center [664, 166] width 145 height 24
paste input "Burcu Filiz"
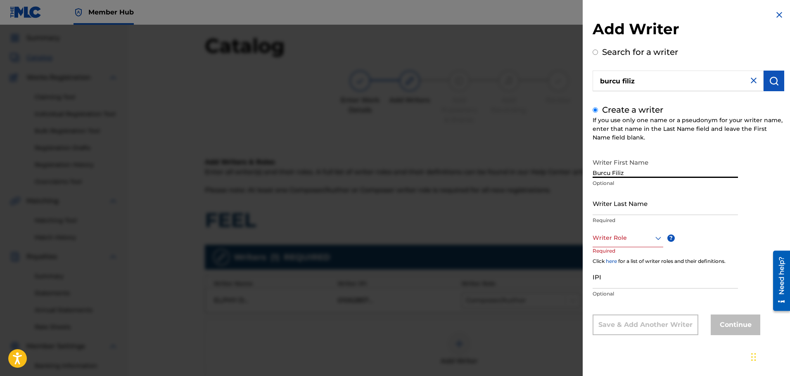
drag, startPoint x: 614, startPoint y: 173, endPoint x: 653, endPoint y: 174, distance: 39.2
click at [653, 174] on input "Burcu Filiz" at bounding box center [664, 166] width 145 height 24
type input "Burcu"
click at [625, 201] on input "Writer Last Name" at bounding box center [664, 204] width 145 height 24
paste input "Filiz"
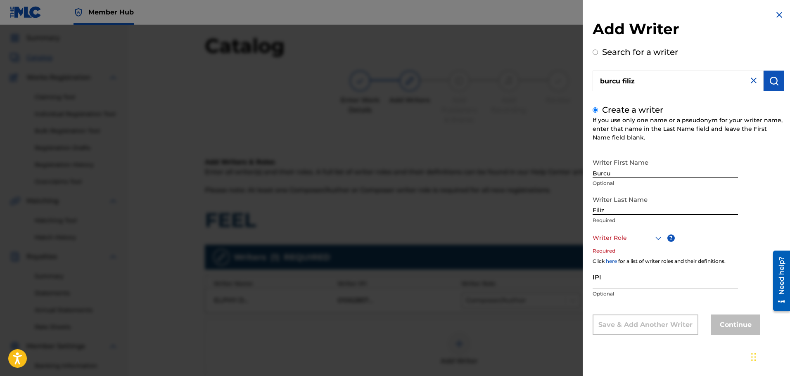
type input "Filiz"
click at [630, 243] on div "Writer Role" at bounding box center [627, 238] width 71 height 19
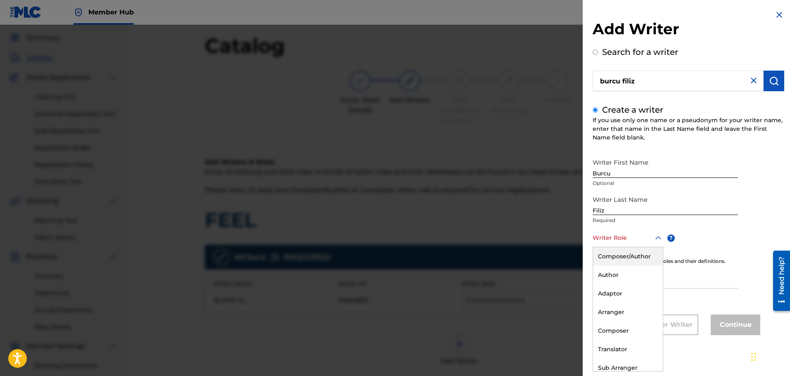
click at [634, 255] on div "Composer/Author" at bounding box center [628, 256] width 70 height 19
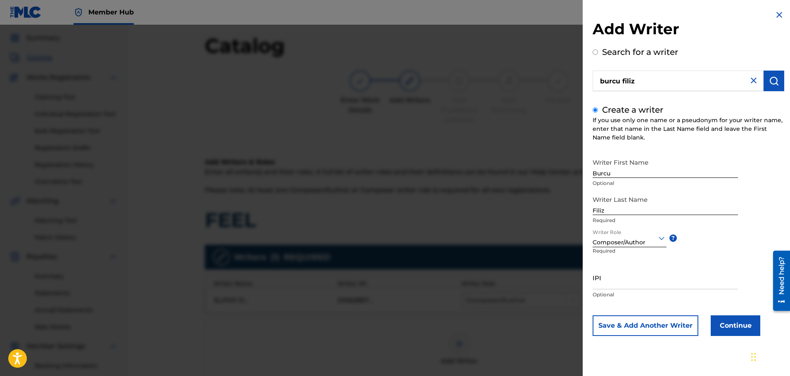
click at [618, 264] on p "Required" at bounding box center [606, 256] width 28 height 19
click at [619, 277] on input "IPI" at bounding box center [664, 278] width 145 height 24
paste input "01299909187"
type input "01299909187"
click at [748, 324] on button "Continue" at bounding box center [736, 325] width 50 height 21
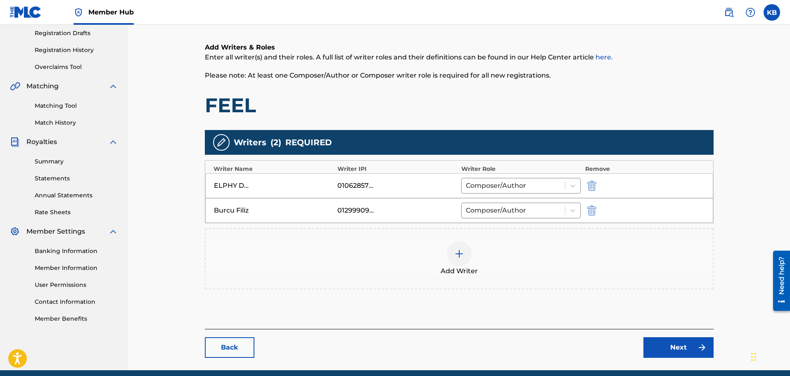
scroll to position [173, 0]
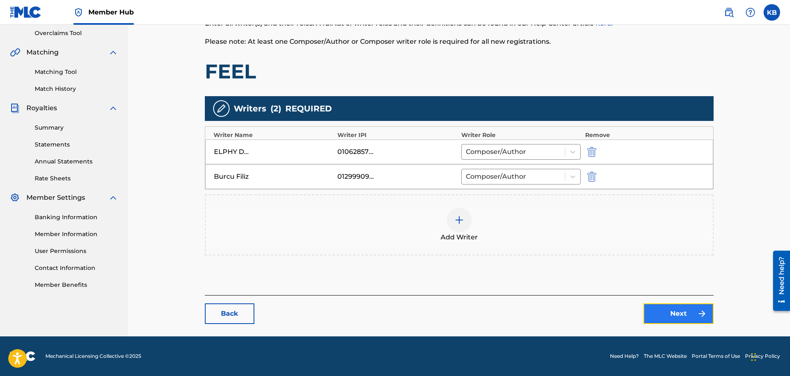
click at [685, 313] on link "Next" at bounding box center [678, 313] width 70 height 21
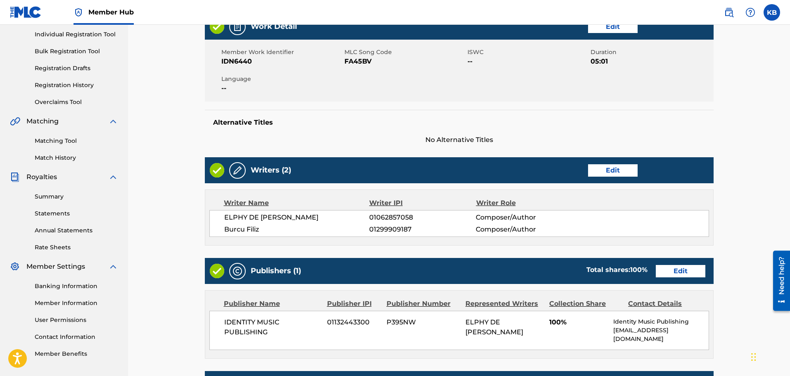
scroll to position [124, 0]
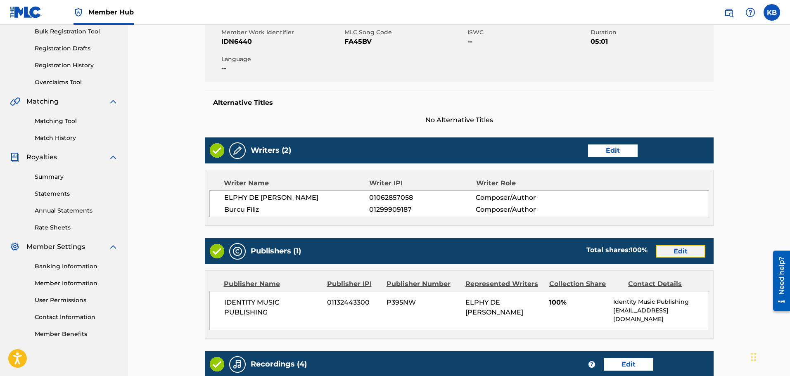
click at [696, 251] on link "Edit" at bounding box center [681, 251] width 50 height 12
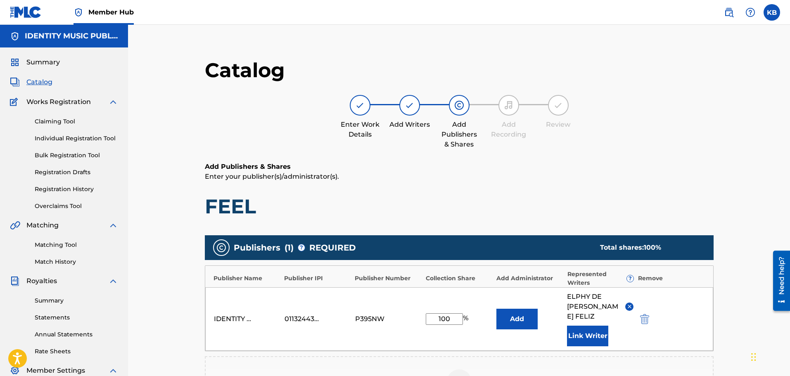
click at [594, 314] on div "ELPHY DE LEON FELIZ Link Writer" at bounding box center [600, 319] width 66 height 54
click at [582, 326] on button "Link Writer" at bounding box center [587, 336] width 41 height 21
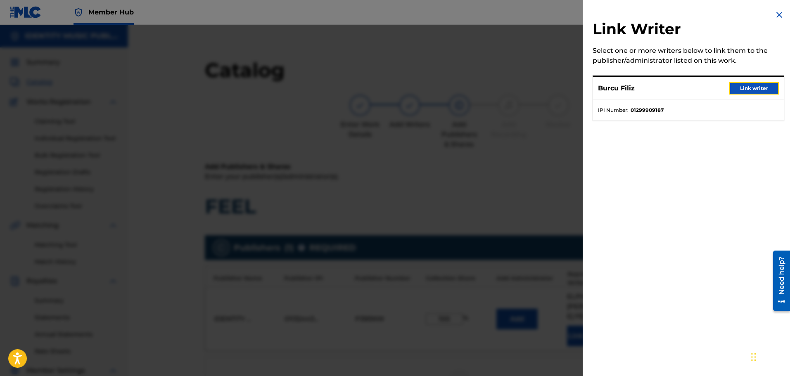
click at [762, 92] on button "Link writer" at bounding box center [754, 88] width 50 height 12
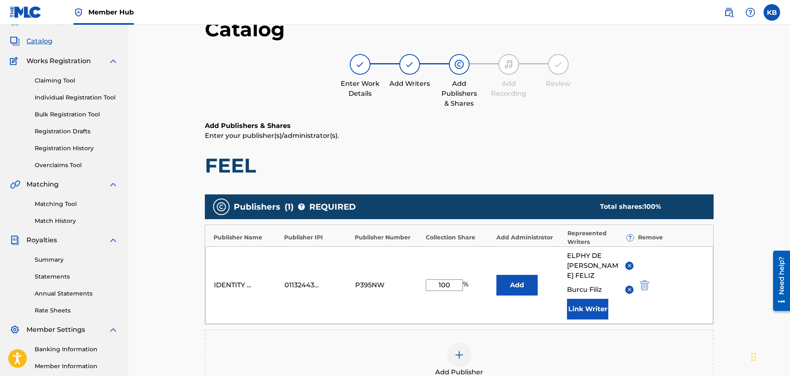
scroll to position [165, 0]
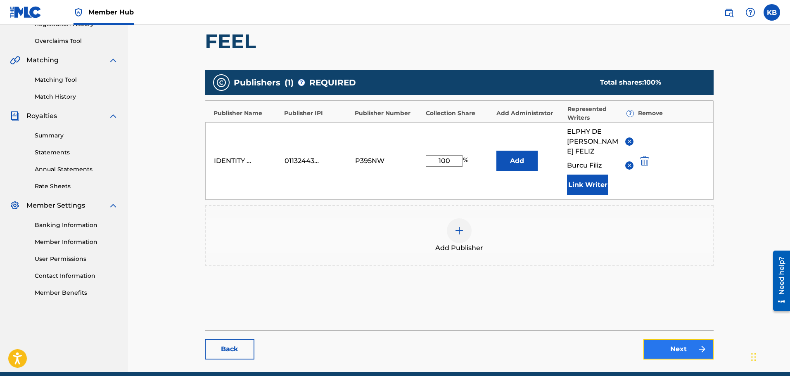
click at [678, 341] on link "Next" at bounding box center [678, 349] width 70 height 21
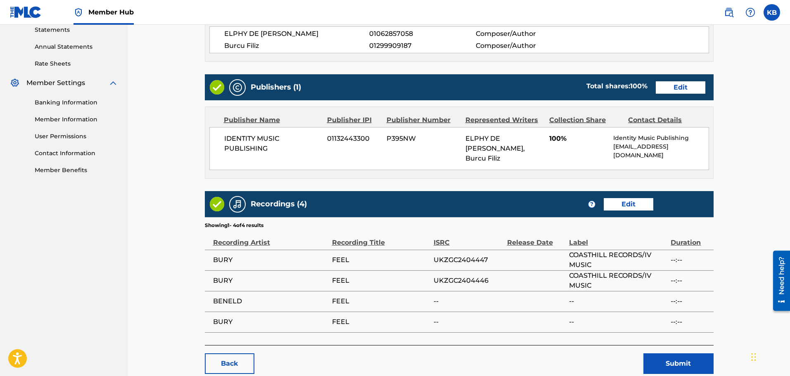
scroll to position [289, 0]
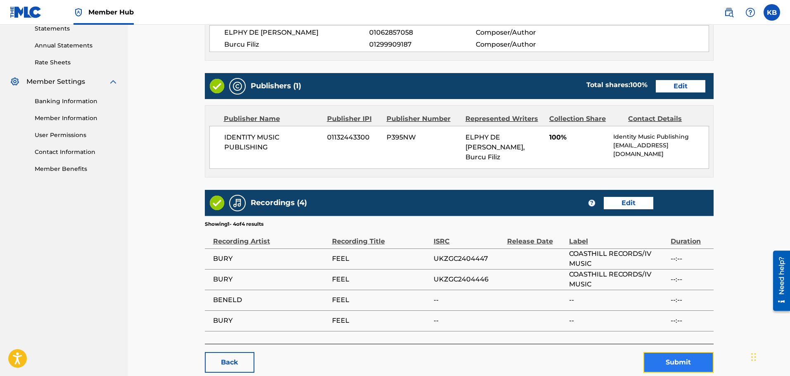
click at [670, 352] on button "Submit" at bounding box center [678, 362] width 70 height 21
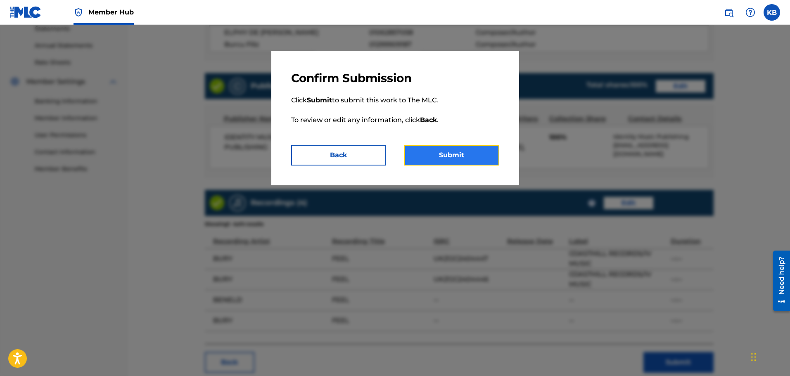
click at [464, 157] on button "Submit" at bounding box center [451, 155] width 95 height 21
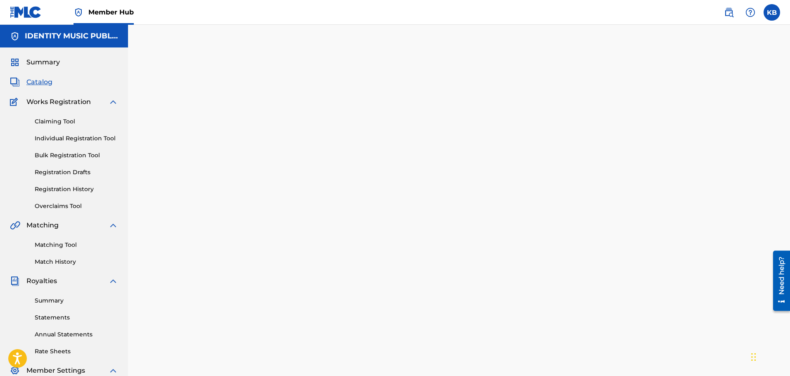
click at [37, 83] on span "Catalog" at bounding box center [39, 82] width 26 height 10
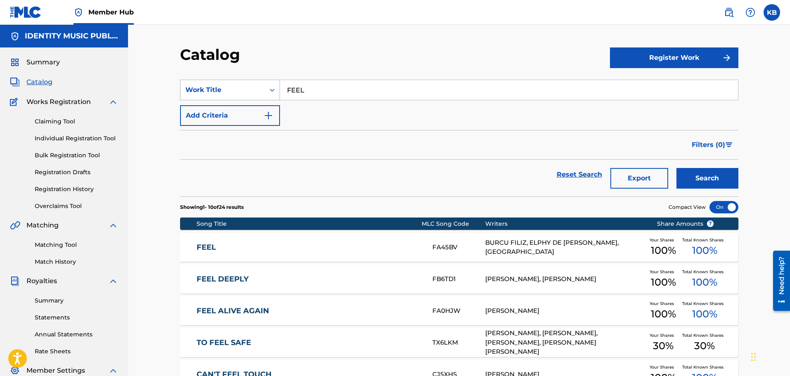
drag, startPoint x: 328, startPoint y: 86, endPoint x: 220, endPoint y: 92, distance: 108.7
click at [220, 92] on div "SearchWithCriteria562b914a-e5c1-470c-82fd-0bfb24b17025 Work Title FEEL" at bounding box center [459, 90] width 558 height 21
paste input "Calling You"
click at [403, 105] on div "calling you" at bounding box center [447, 108] width 334 height 15
type input "calling you"
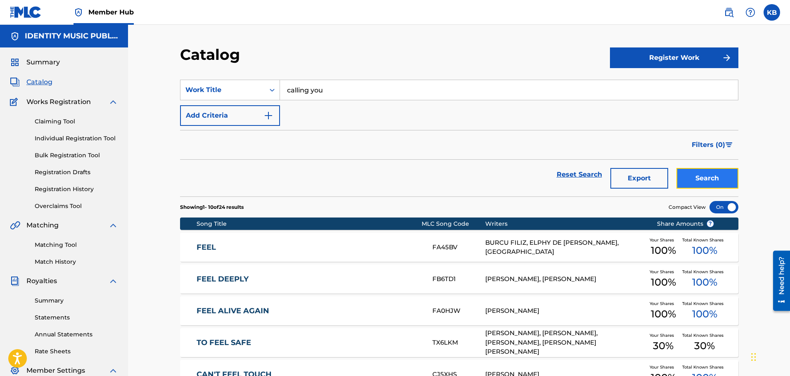
click at [718, 174] on button "Search" at bounding box center [707, 178] width 62 height 21
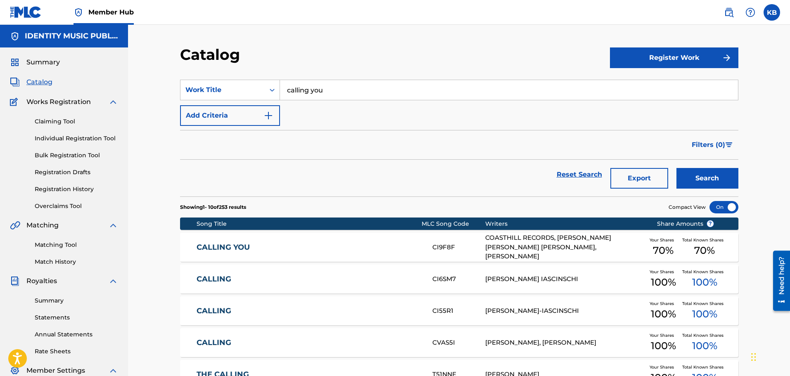
click at [336, 249] on link "CALLING YOU" at bounding box center [309, 247] width 225 height 9
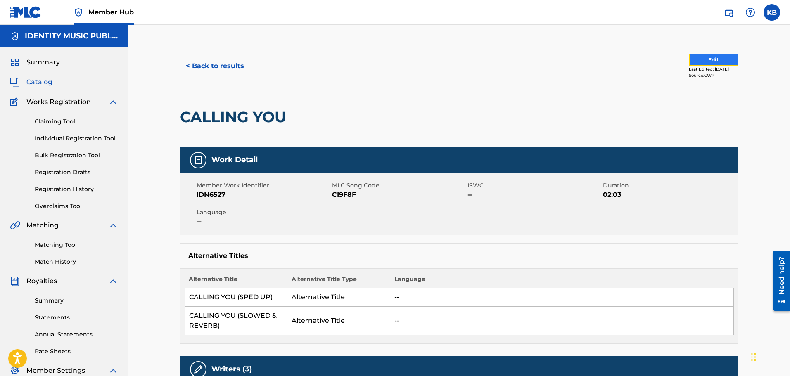
click at [705, 62] on button "Edit" at bounding box center [714, 60] width 50 height 12
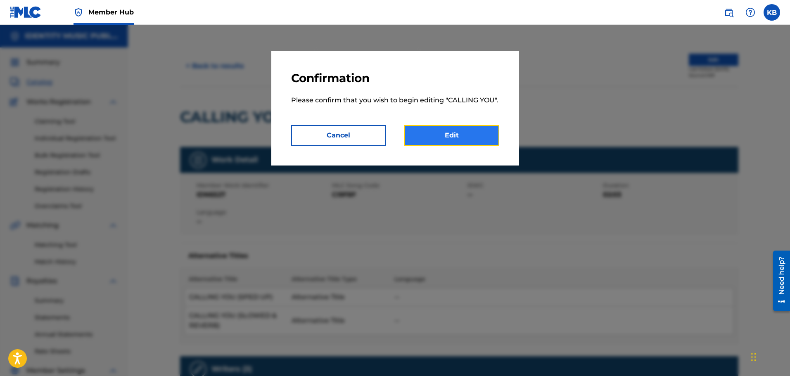
click at [449, 134] on link "Edit" at bounding box center [451, 135] width 95 height 21
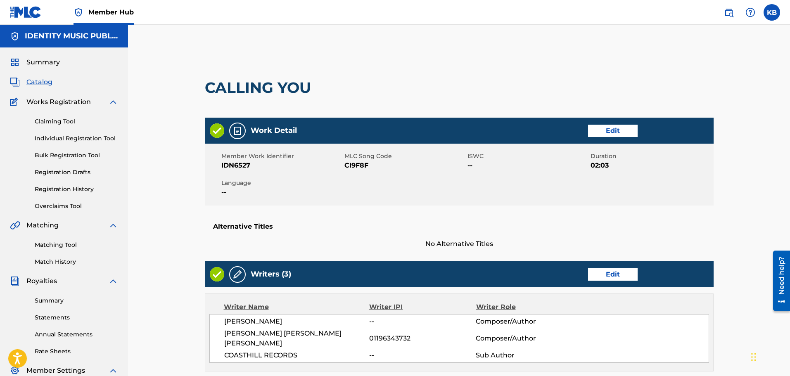
scroll to position [206, 0]
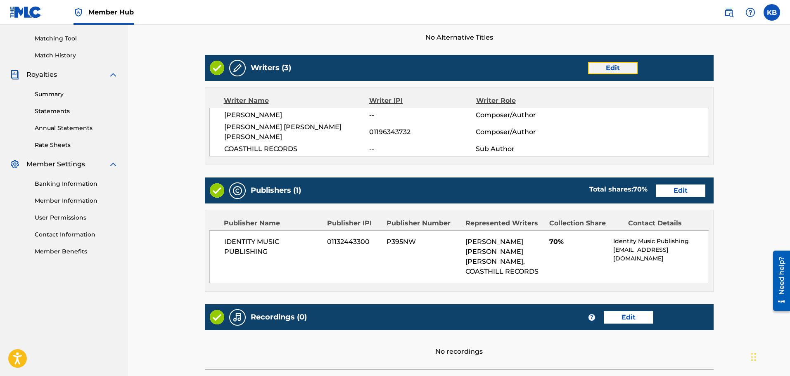
click at [619, 72] on link "Edit" at bounding box center [613, 68] width 50 height 12
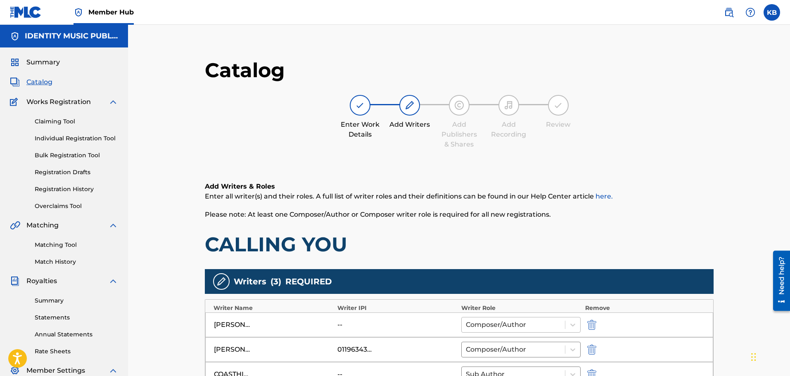
scroll to position [198, 0]
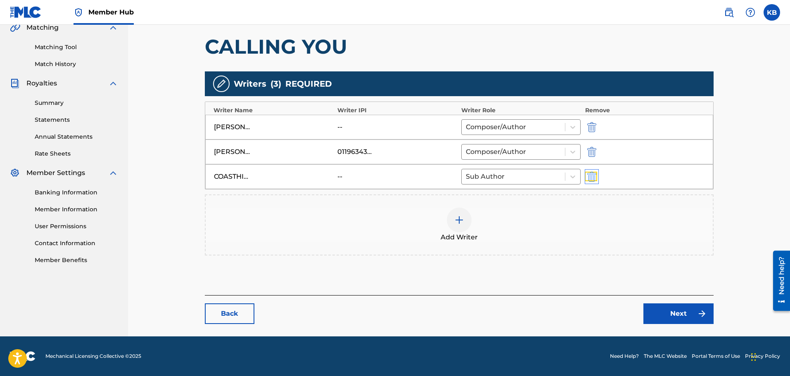
click at [596, 174] on img "submit" at bounding box center [591, 177] width 9 height 10
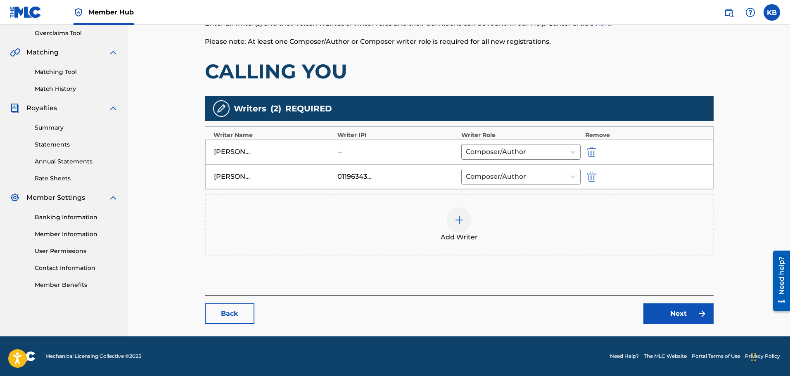
click at [737, 231] on main "Catalog Enter Work Details Add Writers Add Publishers & Shares Add Recording Re…" at bounding box center [459, 104] width 558 height 464
click at [661, 311] on link "Next" at bounding box center [678, 313] width 70 height 21
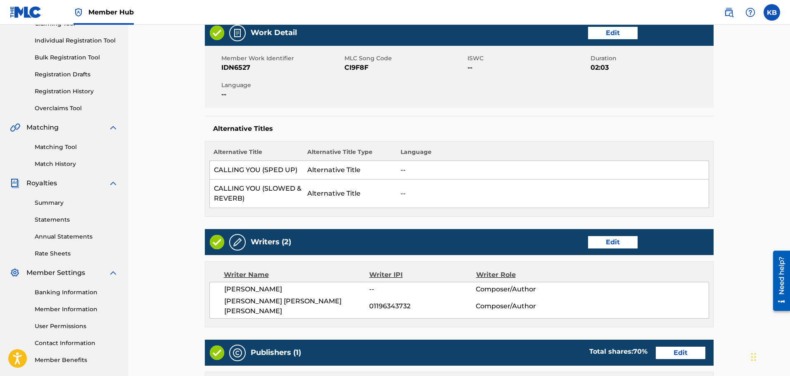
scroll to position [165, 0]
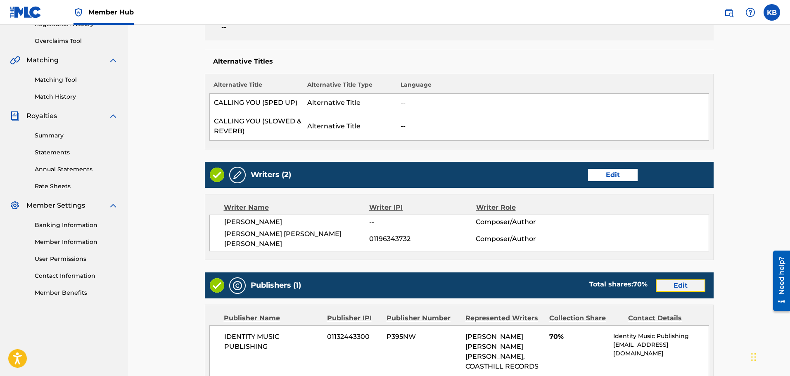
click at [680, 280] on link "Edit" at bounding box center [681, 286] width 50 height 12
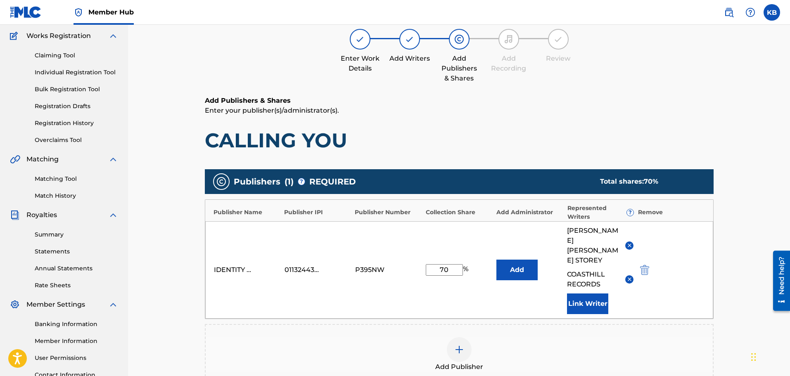
scroll to position [124, 0]
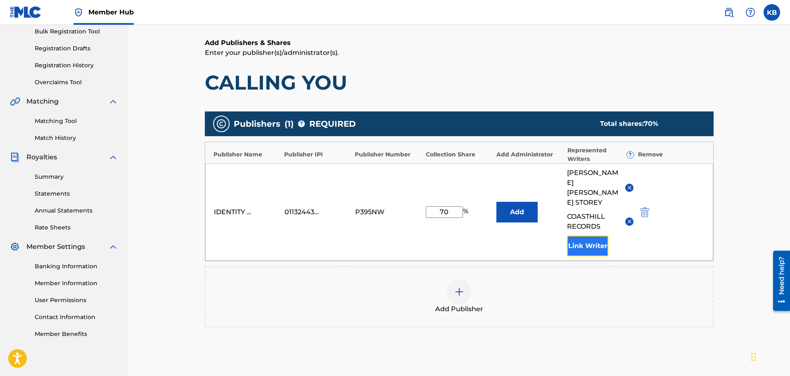
click at [589, 236] on button "Link Writer" at bounding box center [587, 246] width 41 height 21
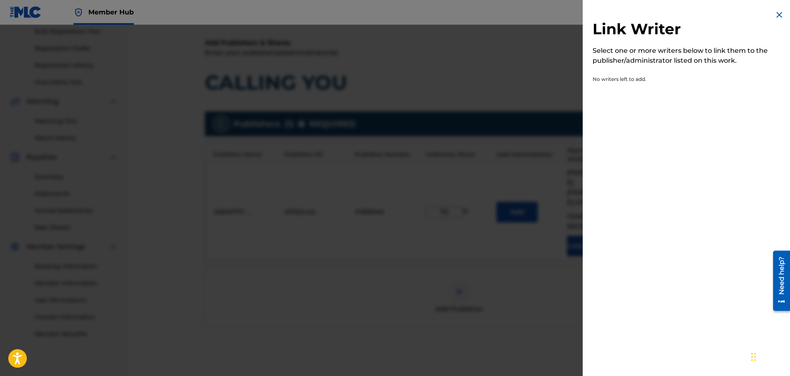
click at [779, 15] on img at bounding box center [779, 15] width 10 height 10
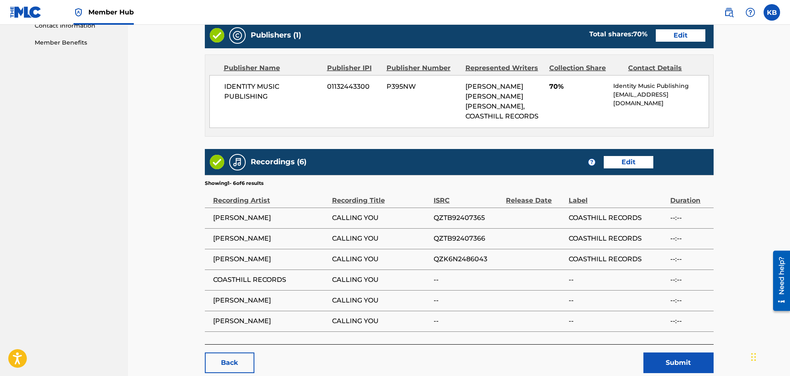
scroll to position [445, 0]
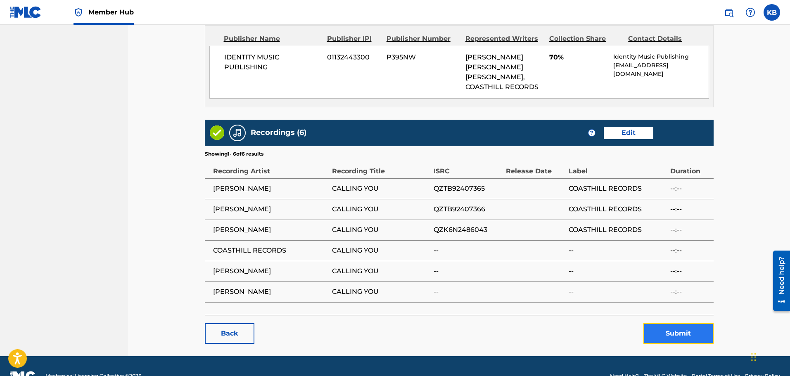
click at [681, 323] on button "Submit" at bounding box center [678, 333] width 70 height 21
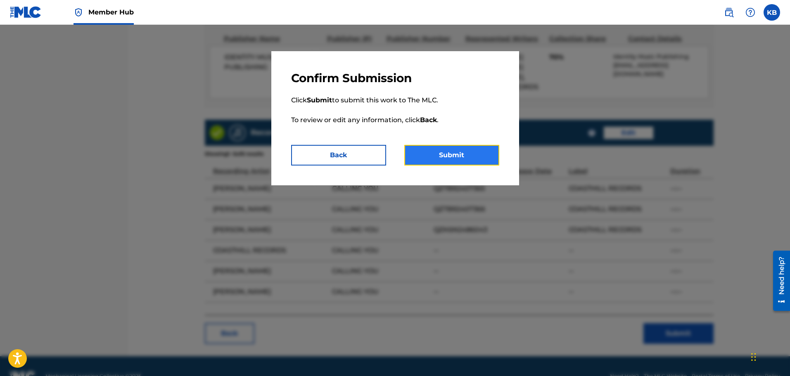
click at [470, 158] on button "Submit" at bounding box center [451, 155] width 95 height 21
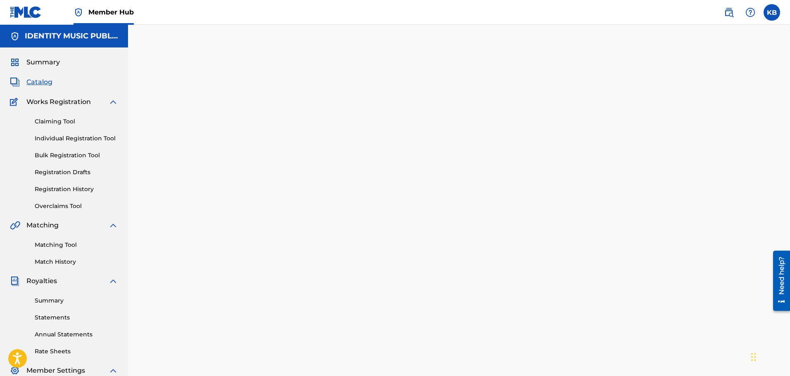
click at [33, 83] on span "Catalog" at bounding box center [39, 82] width 26 height 10
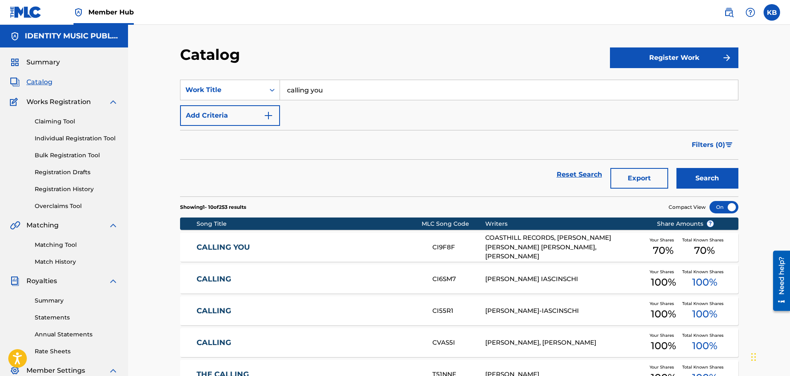
click at [335, 246] on link "CALLING YOU" at bounding box center [309, 247] width 225 height 9
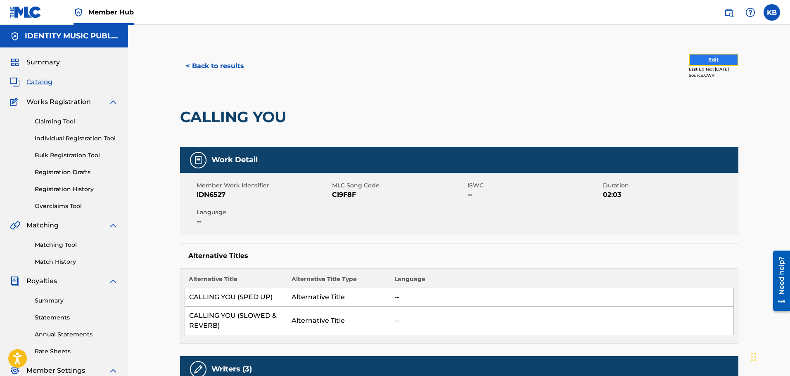
click at [713, 61] on button "Edit" at bounding box center [714, 60] width 50 height 12
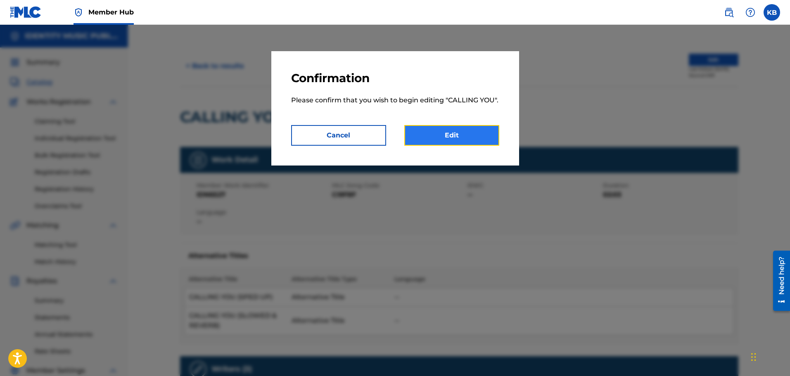
click at [455, 138] on link "Edit" at bounding box center [451, 135] width 95 height 21
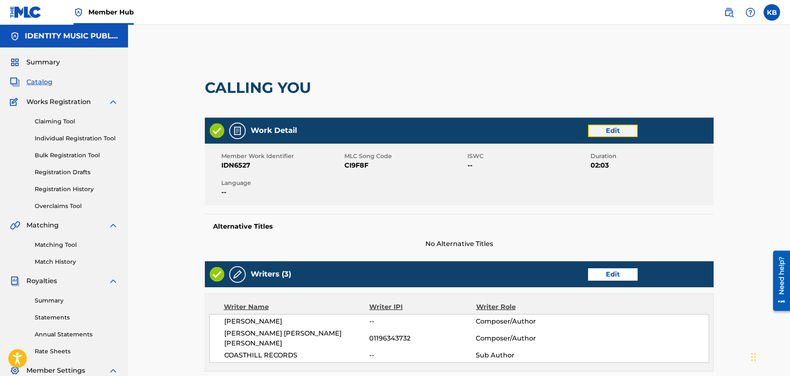
click at [621, 129] on link "Edit" at bounding box center [613, 131] width 50 height 12
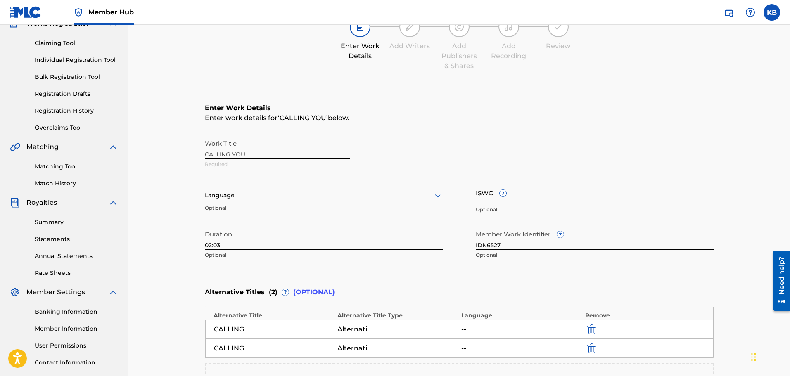
scroll to position [83, 0]
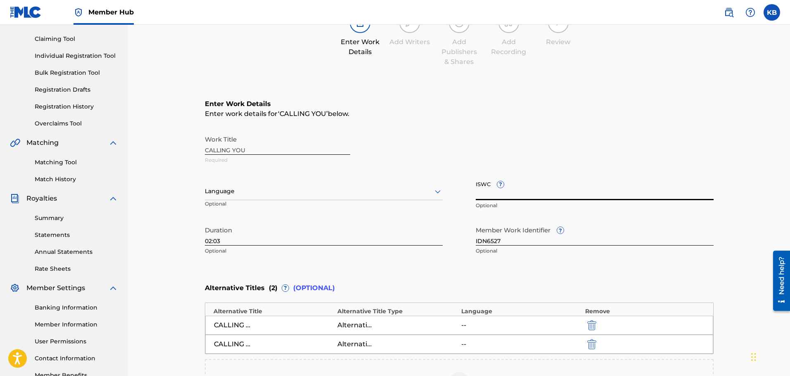
click at [531, 187] on input "ISWC ?" at bounding box center [595, 189] width 238 height 24
paste input "T-325.881.422-7"
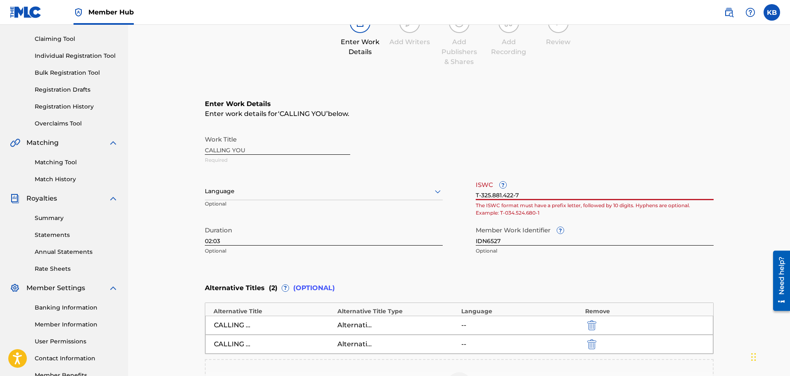
click at [518, 196] on input "T-325.881.422-7" at bounding box center [595, 189] width 238 height 24
type input "T3258814227"
click at [406, 276] on div "Enter Work Details Enter work details for ‘ CALLING YOU ’ below. Work Title CAL…" at bounding box center [459, 179] width 509 height 200
drag, startPoint x: 374, startPoint y: 191, endPoint x: 349, endPoint y: 196, distance: 25.3
click at [373, 191] on div at bounding box center [324, 191] width 238 height 10
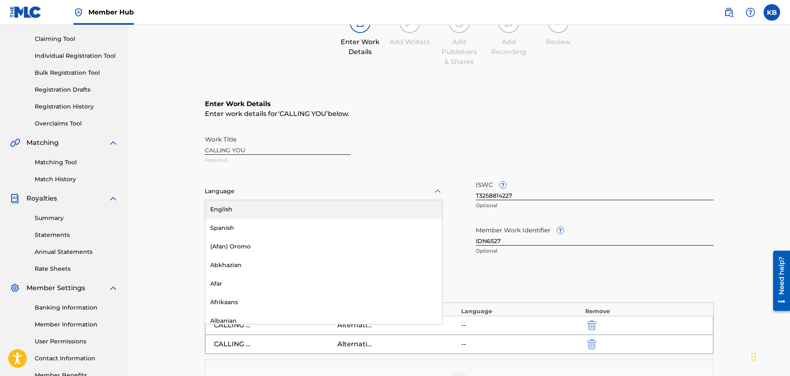
click at [232, 211] on div "English" at bounding box center [323, 209] width 237 height 19
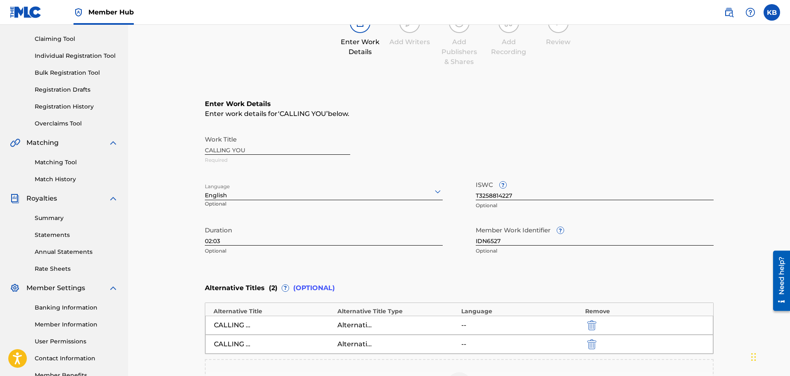
scroll to position [228, 0]
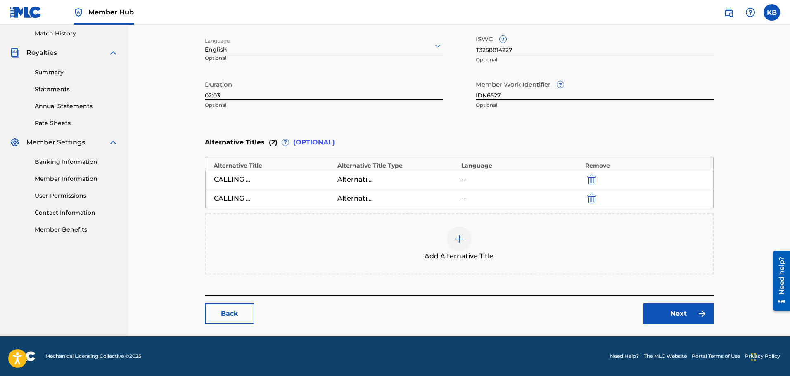
click at [252, 181] on div "CALLING YOU (SPED UP)" at bounding box center [274, 180] width 120 height 10
click at [456, 241] on img at bounding box center [459, 239] width 10 height 10
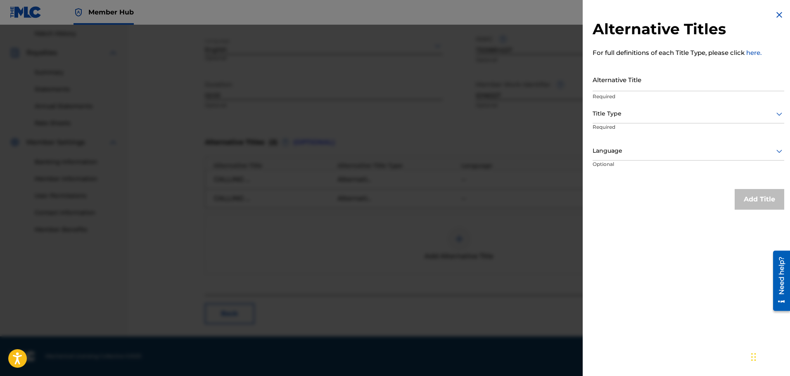
click at [780, 14] on img at bounding box center [779, 15] width 10 height 10
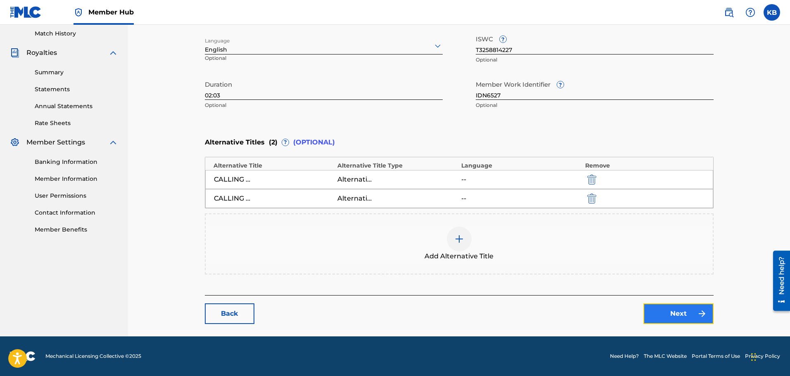
click at [678, 311] on link "Next" at bounding box center [678, 313] width 70 height 21
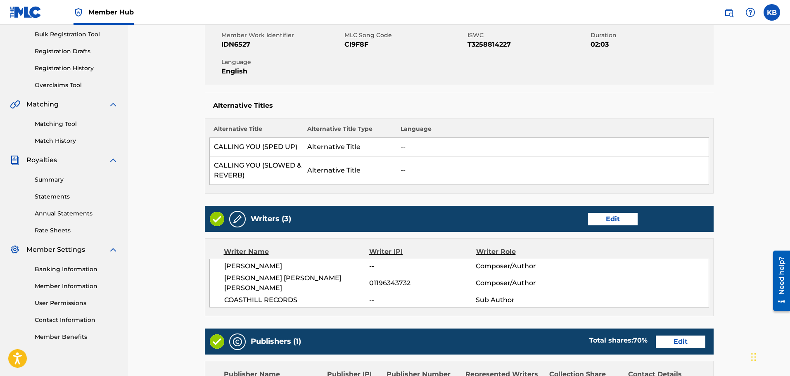
scroll to position [124, 0]
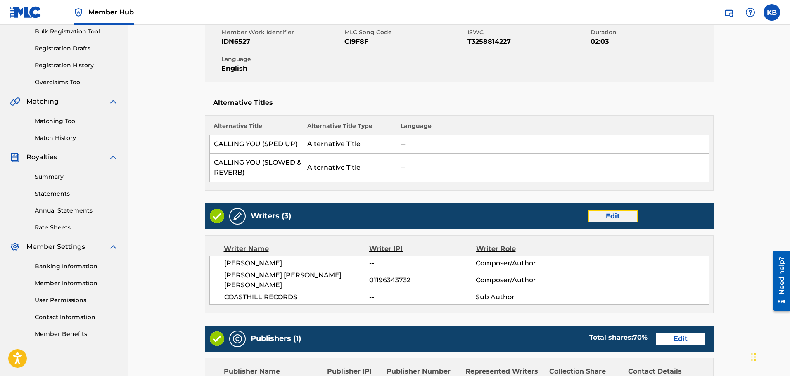
click at [610, 215] on link "Edit" at bounding box center [613, 216] width 50 height 12
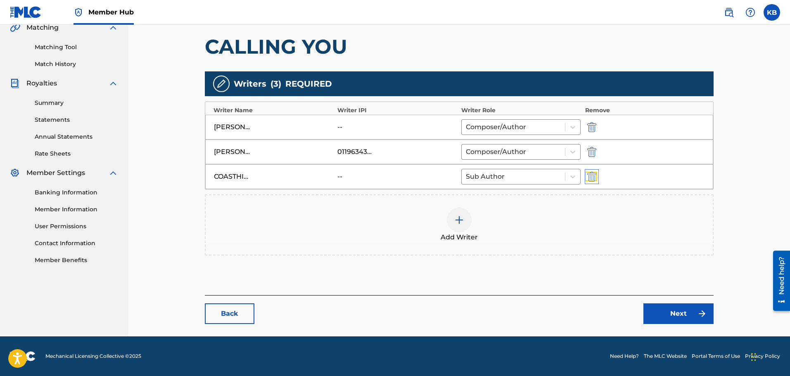
click at [591, 178] on img "submit" at bounding box center [591, 177] width 9 height 10
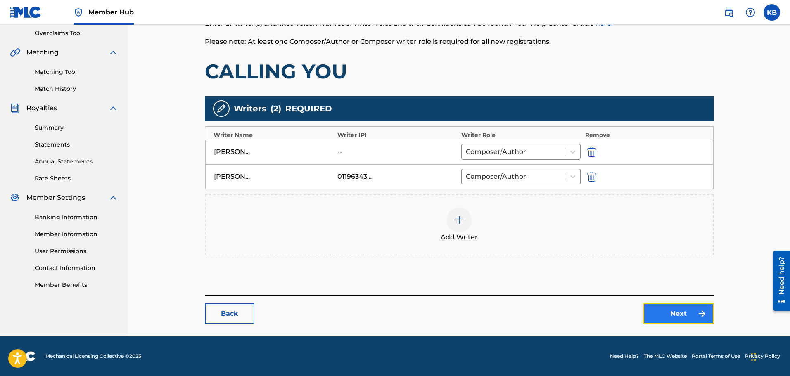
click at [689, 317] on link "Next" at bounding box center [678, 313] width 70 height 21
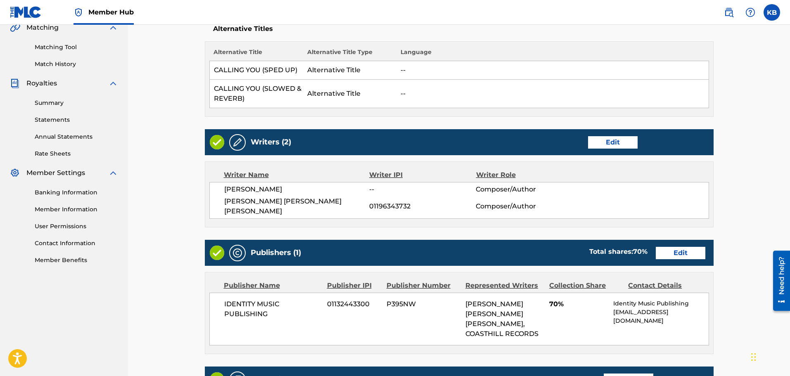
scroll to position [248, 0]
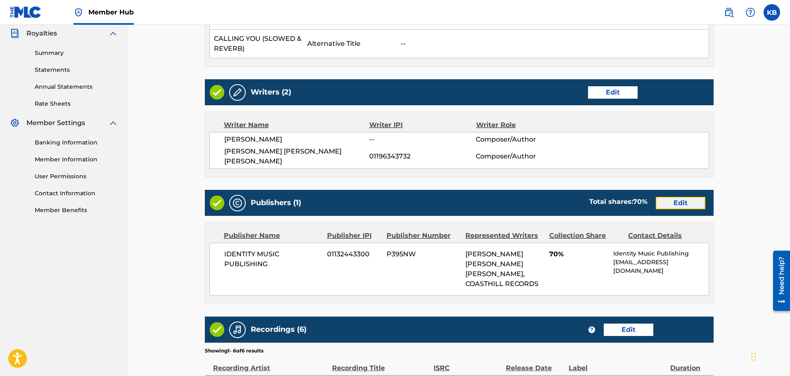
click at [679, 198] on link "Edit" at bounding box center [681, 203] width 50 height 12
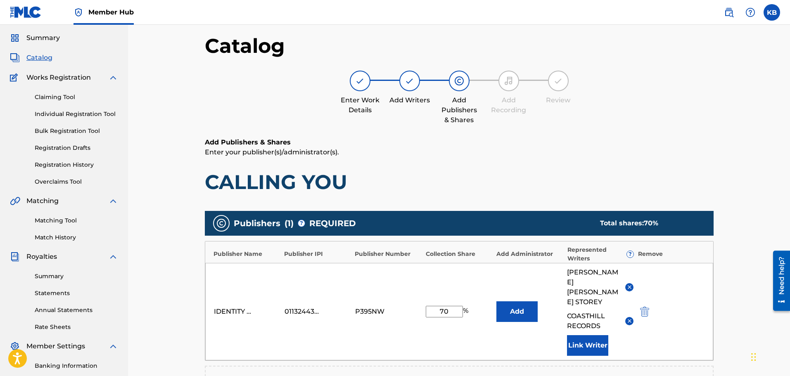
scroll to position [41, 0]
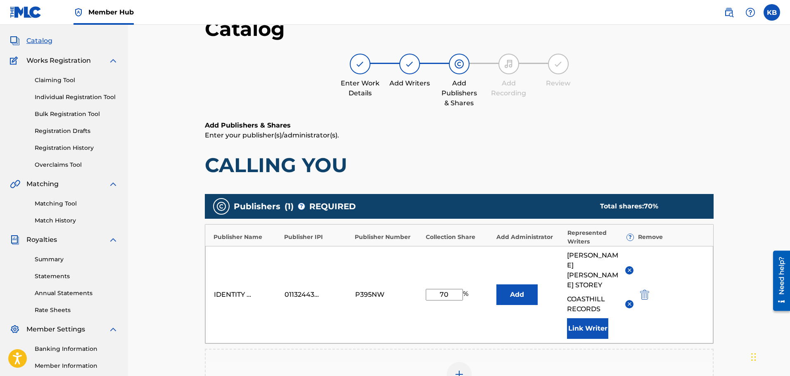
click at [630, 301] on img at bounding box center [629, 304] width 6 height 6
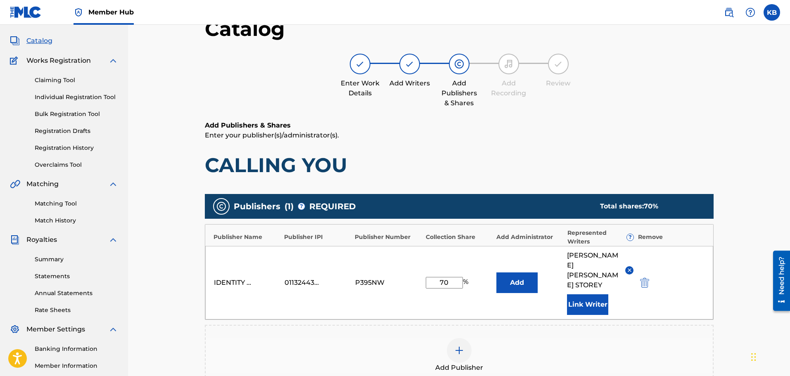
scroll to position [165, 0]
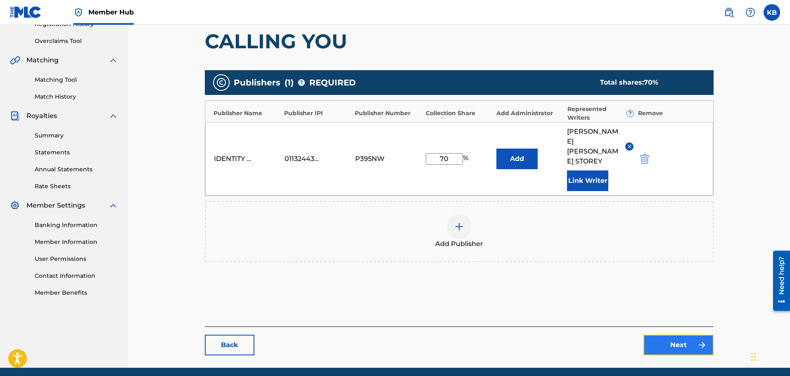
click at [683, 336] on link "Next" at bounding box center [678, 345] width 70 height 21
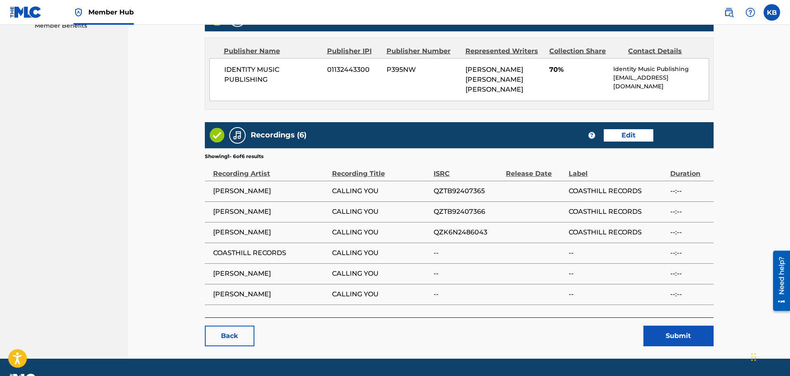
scroll to position [435, 0]
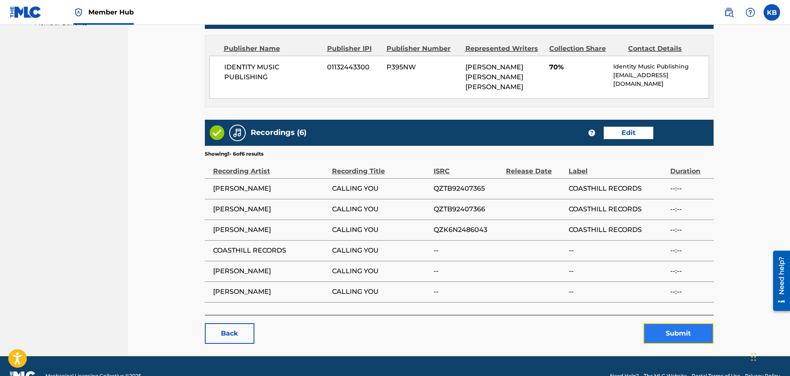
click at [676, 323] on button "Submit" at bounding box center [678, 333] width 70 height 21
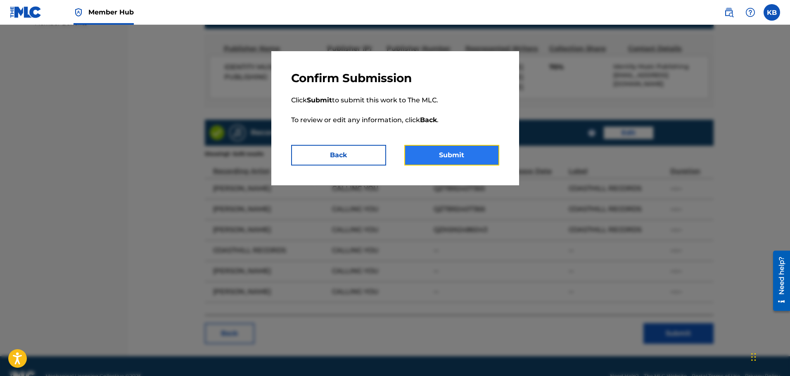
click at [469, 149] on button "Submit" at bounding box center [451, 155] width 95 height 21
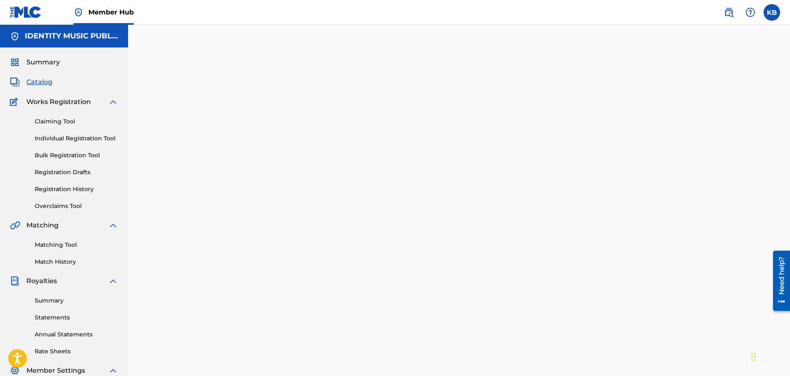
click at [659, 189] on div "Back Done" at bounding box center [459, 233] width 509 height 351
click at [47, 61] on span "Summary" at bounding box center [42, 62] width 33 height 10
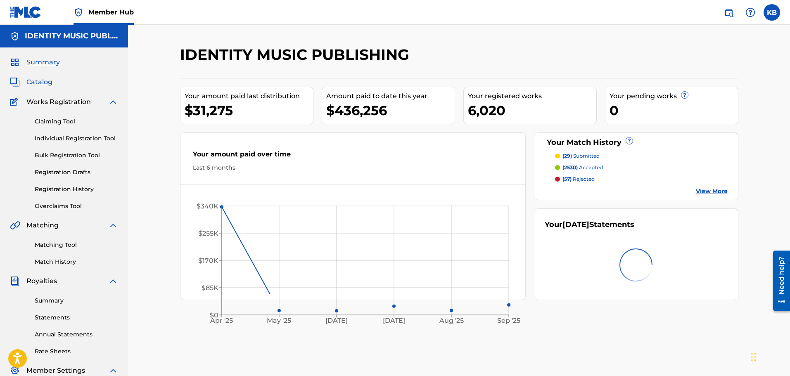
click at [44, 84] on span "Catalog" at bounding box center [39, 82] width 26 height 10
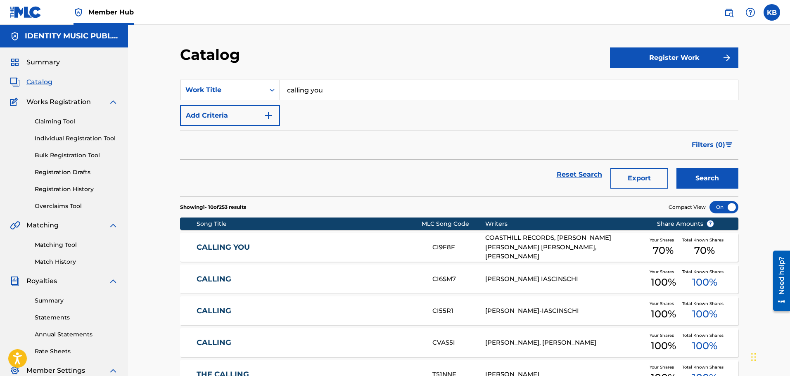
click at [381, 254] on div "CALLING YOU CI9F8F COASTHILL RECORDS, JACOB JOHN BOLAM STOREY, MILES CAMILLERI …" at bounding box center [459, 247] width 558 height 29
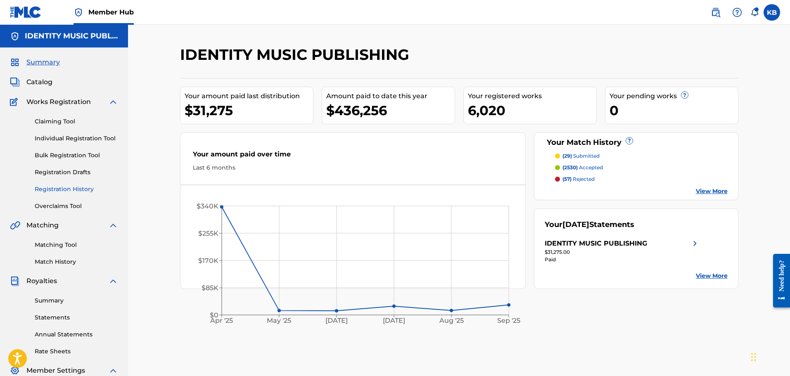
click at [76, 190] on link "Registration History" at bounding box center [76, 189] width 83 height 9
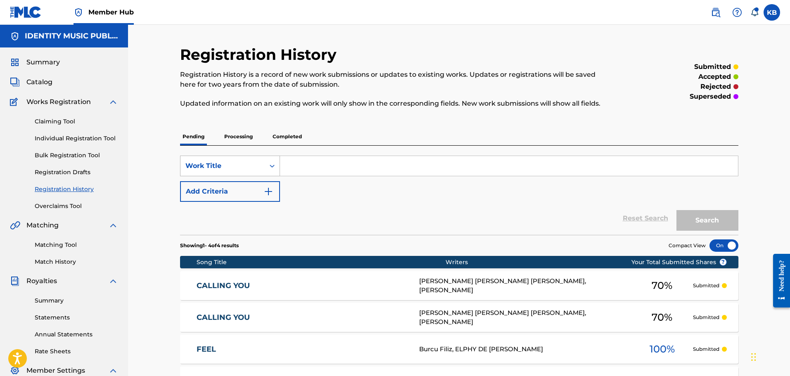
click at [240, 165] on div "Work Title" at bounding box center [222, 166] width 74 height 10
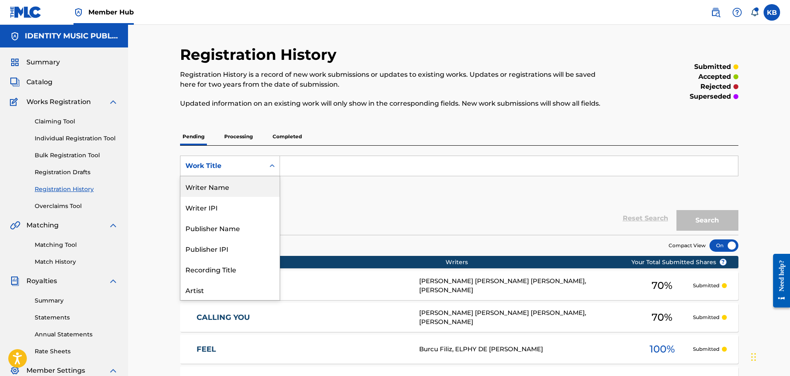
click at [368, 140] on div "Pending Processing Completed" at bounding box center [459, 136] width 558 height 17
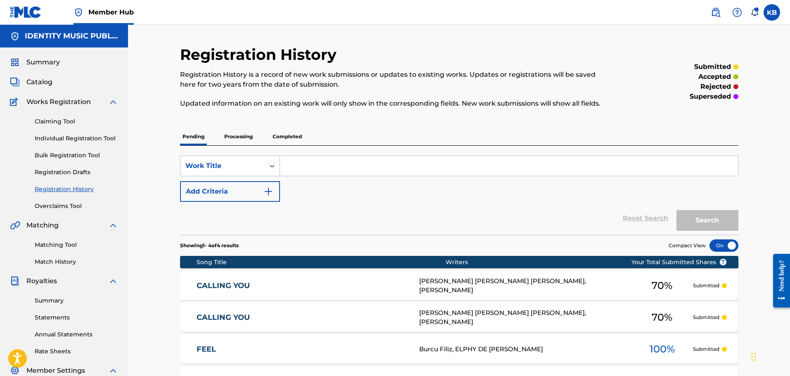
click at [332, 168] on input "Search Form" at bounding box center [509, 166] width 458 height 20
type input "do it"
click at [676, 210] on button "Search" at bounding box center [707, 220] width 62 height 21
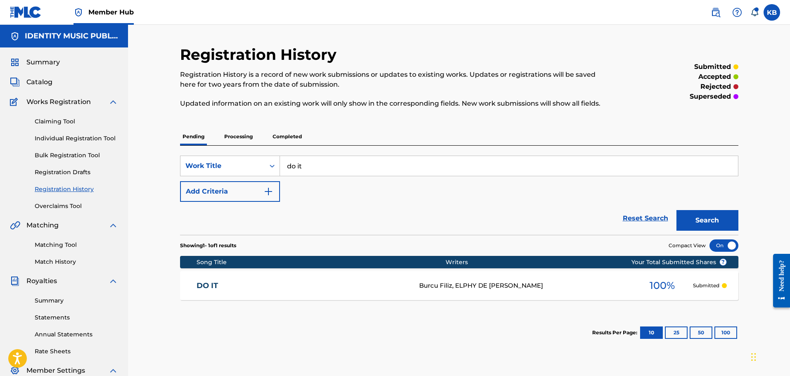
click at [320, 281] on link "DO IT" at bounding box center [302, 285] width 211 height 9
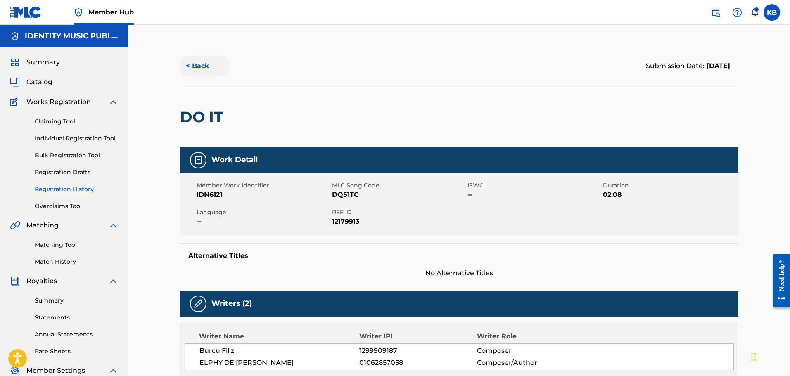
click at [197, 66] on button "< Back" at bounding box center [205, 66] width 50 height 21
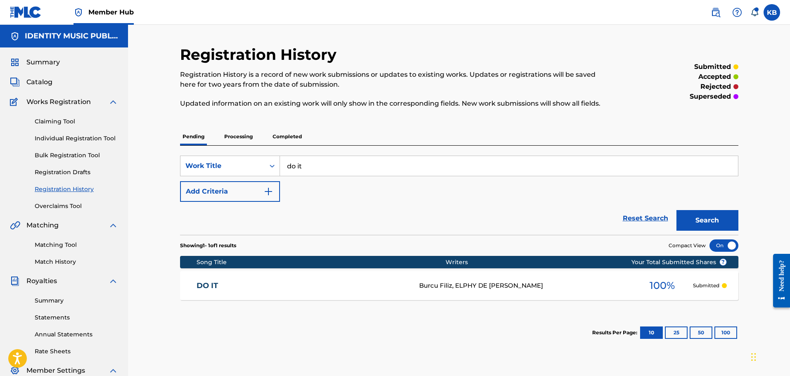
click at [725, 287] on div at bounding box center [724, 285] width 5 height 5
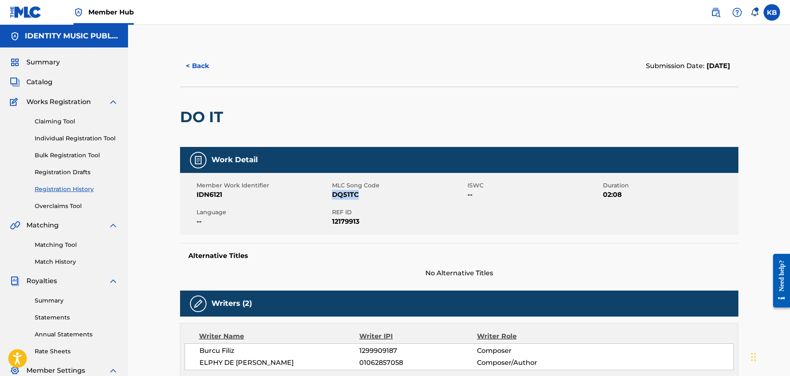
copy span "DQ51TC"
drag, startPoint x: 362, startPoint y: 194, endPoint x: 332, endPoint y: 199, distance: 30.0
click at [332, 199] on span "DQ51TC" at bounding box center [398, 195] width 133 height 10
click at [203, 62] on button "< Back" at bounding box center [205, 66] width 50 height 21
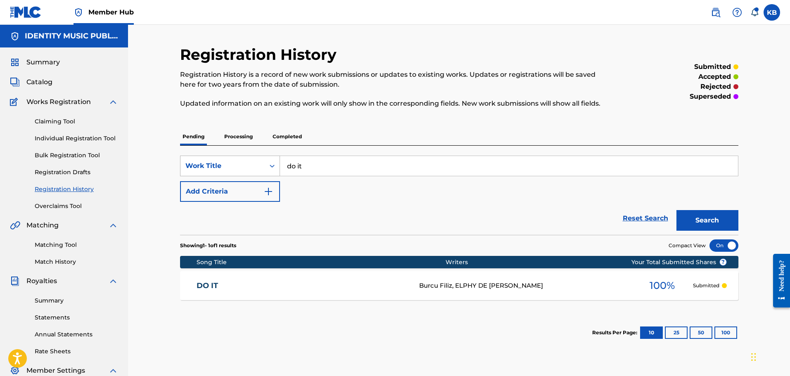
drag, startPoint x: 216, startPoint y: 173, endPoint x: 197, endPoint y: 173, distance: 18.6
click at [214, 173] on div "SearchWithCriteriaf94a9cd8-1f32-4063-afeb-e3cf4823562b Work Title do it" at bounding box center [459, 166] width 558 height 21
paste input "Feel"
type input "Feel"
click at [676, 210] on button "Search" at bounding box center [707, 220] width 62 height 21
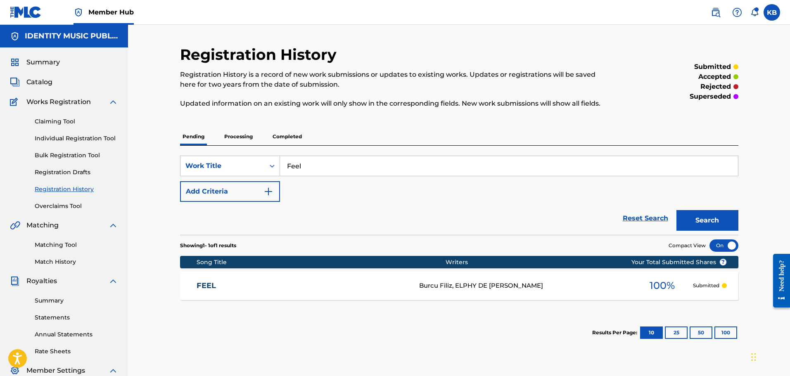
click at [372, 274] on div "FEEL FA45BV Burcu Filiz, ELPHY DE [PERSON_NAME] 100 % Submitted" at bounding box center [459, 285] width 558 height 29
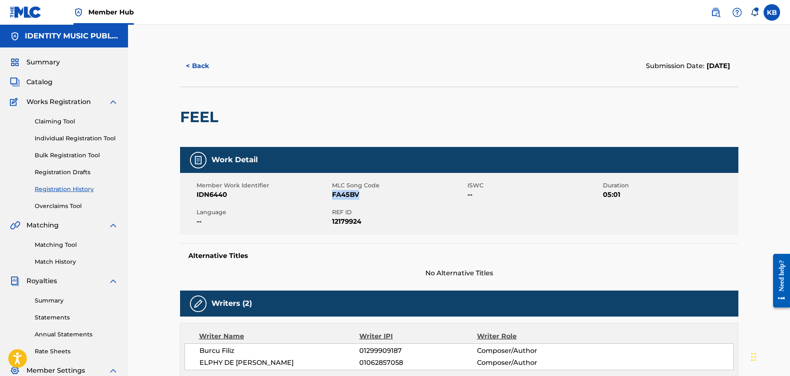
copy span "FA45BV"
drag, startPoint x: 364, startPoint y: 193, endPoint x: 333, endPoint y: 197, distance: 31.7
click at [333, 197] on span "FA45BV" at bounding box center [398, 195] width 133 height 10
click at [191, 71] on button "< Back" at bounding box center [205, 66] width 50 height 21
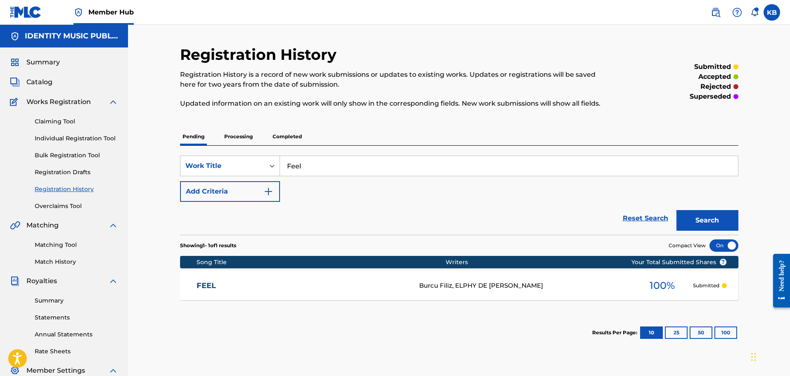
drag, startPoint x: 196, startPoint y: 160, endPoint x: 118, endPoint y: 167, distance: 77.5
click at [137, 163] on div "Registration History Registration History is a record of new work submissions o…" at bounding box center [459, 249] width 662 height 448
paste input "Kill for you"
type input "Kill for you"
click at [676, 210] on button "Search" at bounding box center [707, 220] width 62 height 21
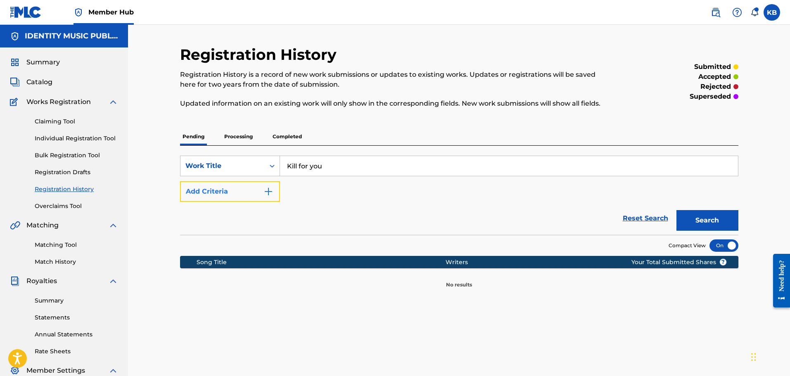
click at [258, 193] on button "Add Criteria" at bounding box center [230, 191] width 100 height 21
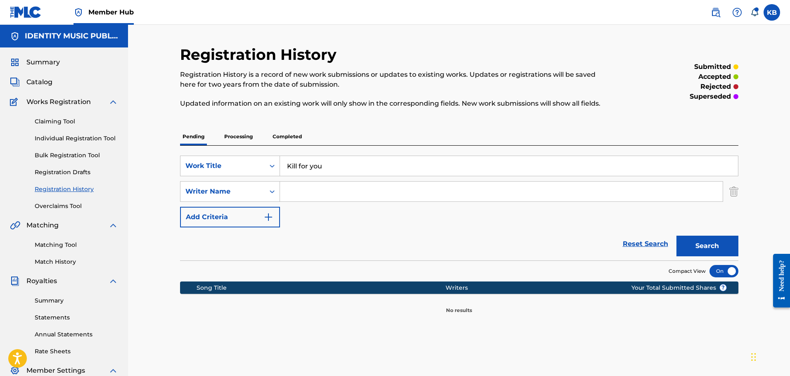
click at [325, 193] on input "Search Form" at bounding box center [501, 192] width 443 height 20
paste input "[PERSON_NAME]"
type input "[PERSON_NAME]"
drag, startPoint x: 343, startPoint y: 169, endPoint x: 179, endPoint y: 175, distance: 164.0
click at [179, 175] on div "Registration History Registration History is a record of new work submissions o…" at bounding box center [459, 258] width 578 height 427
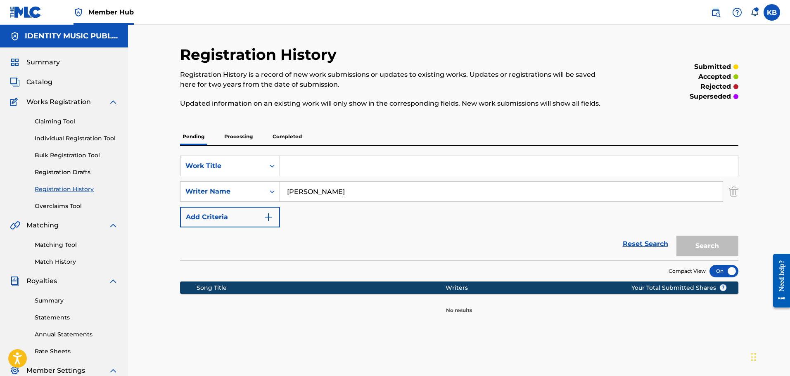
drag, startPoint x: 374, startPoint y: 189, endPoint x: 185, endPoint y: 204, distance: 189.7
click at [187, 203] on div "SearchWithCriteriaf94a9cd8-1f32-4063-afeb-e3cf4823562b Work Title SearchWithCri…" at bounding box center [459, 192] width 558 height 72
paste input "[PERSON_NAME]"
type input "[PERSON_NAME]"
click at [327, 163] on input "Search Form" at bounding box center [509, 166] width 458 height 20
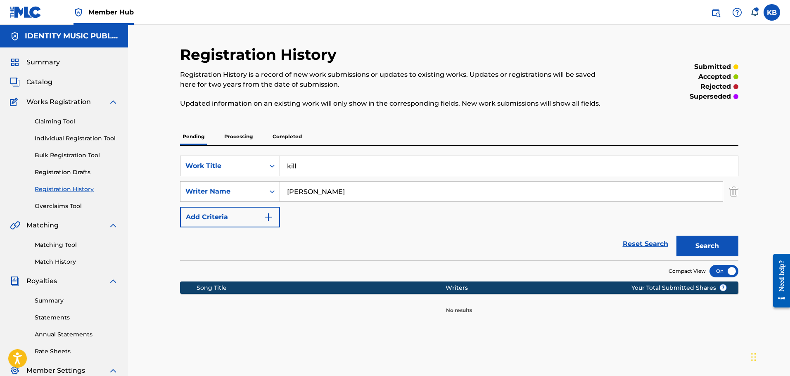
type input "kill"
click at [676, 236] on button "Search" at bounding box center [707, 246] width 62 height 21
click at [714, 9] on img at bounding box center [716, 12] width 10 height 10
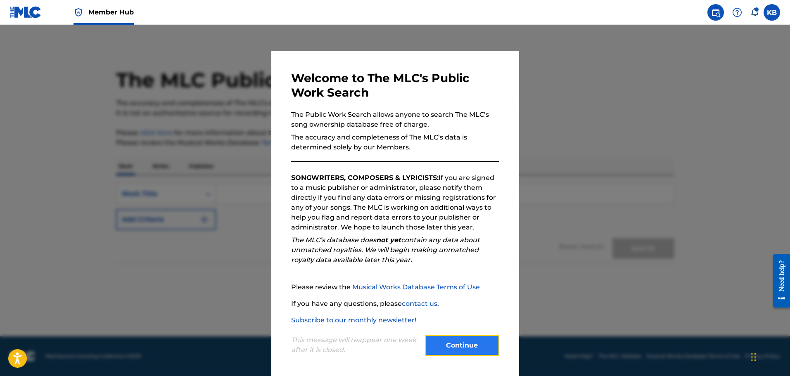
click at [469, 351] on button "Continue" at bounding box center [462, 345] width 74 height 21
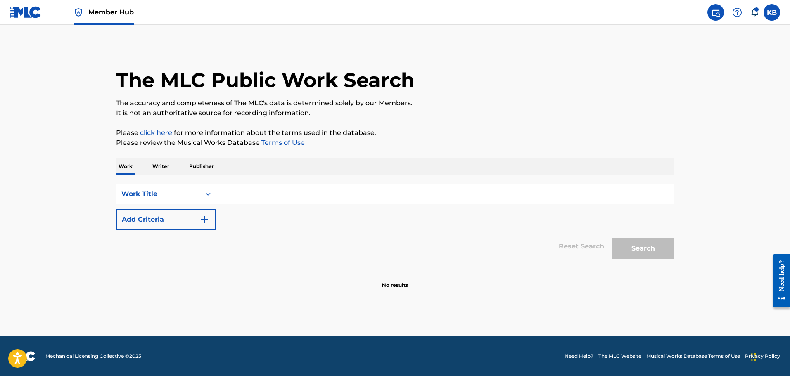
click at [241, 193] on input "Search Form" at bounding box center [445, 194] width 458 height 20
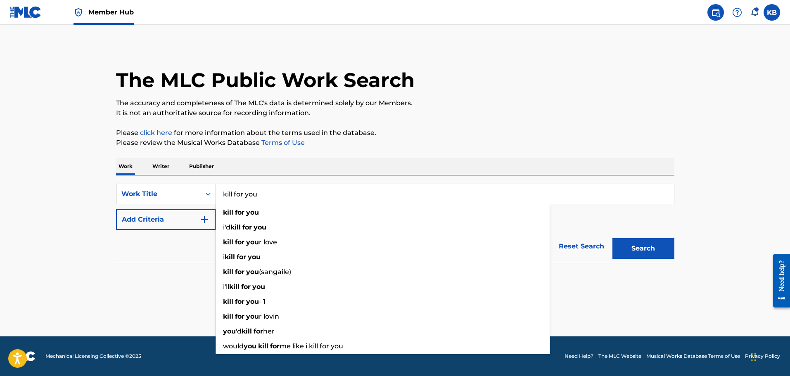
type input "kill for you"
click at [612, 238] on button "Search" at bounding box center [643, 248] width 62 height 21
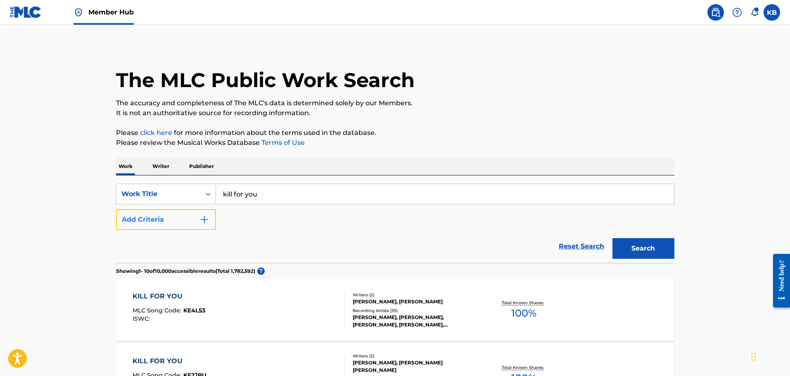
click at [189, 225] on button "Add Criteria" at bounding box center [166, 219] width 100 height 21
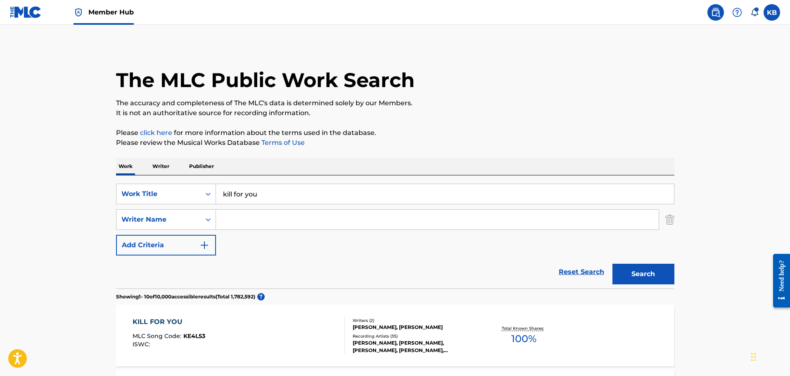
click at [271, 219] on input "Search Form" at bounding box center [437, 220] width 443 height 20
paste input "[PERSON_NAME]"
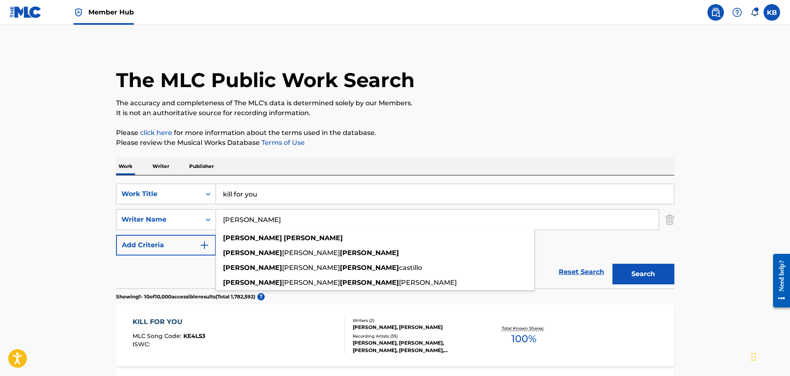
type input "[PERSON_NAME]"
click at [612, 264] on button "Search" at bounding box center [643, 274] width 62 height 21
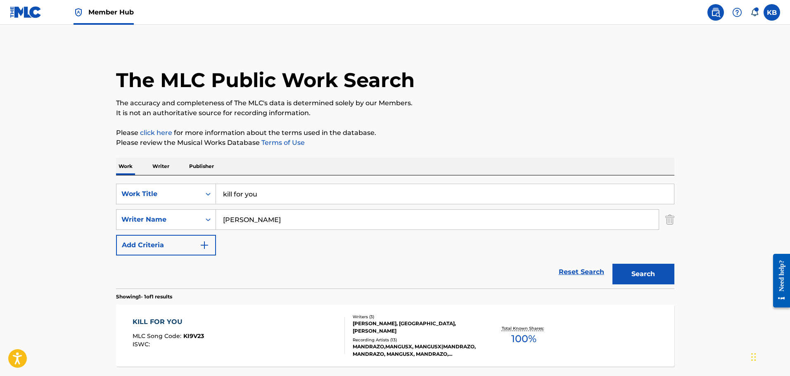
scroll to position [73, 0]
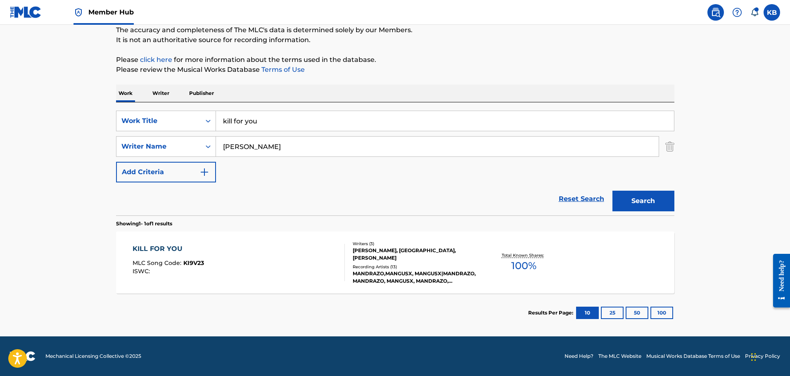
click at [313, 258] on div "KILL FOR YOU MLC Song Code : KI9V23 ISWC :" at bounding box center [239, 262] width 212 height 37
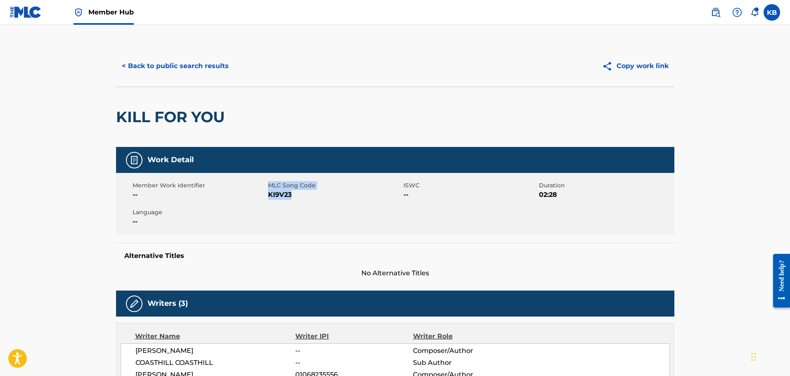
copy div "MLC Song Code KI9V23"
drag, startPoint x: 298, startPoint y: 198, endPoint x: 5, endPoint y: 28, distance: 338.3
click at [269, 197] on span "KI9V23" at bounding box center [334, 195] width 133 height 10
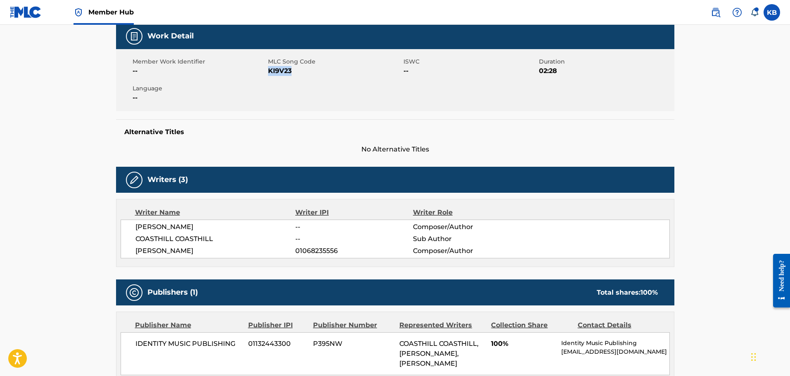
scroll to position [289, 0]
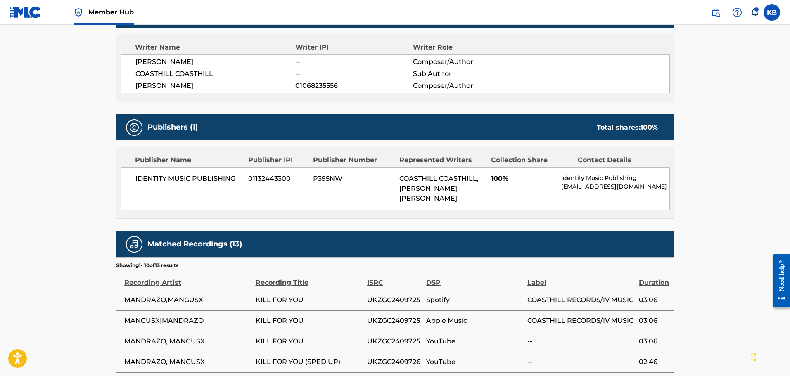
click at [561, 194] on div "IDENTITY MUSIC PUBLISHING 01132443300 P395NW COASTHILL COASTHILL, [PERSON_NAME]…" at bounding box center [395, 188] width 549 height 43
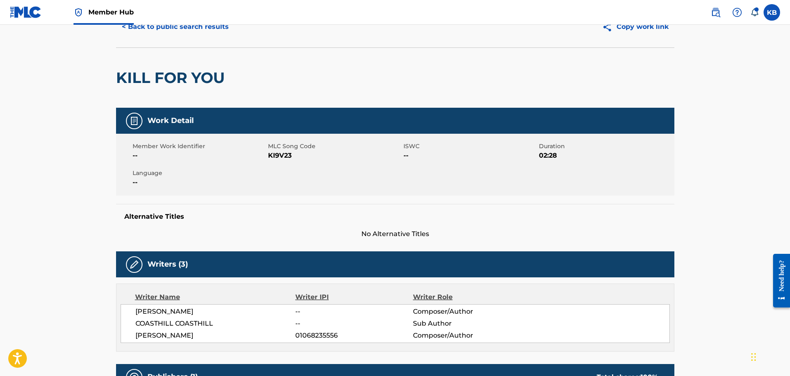
scroll to position [0, 0]
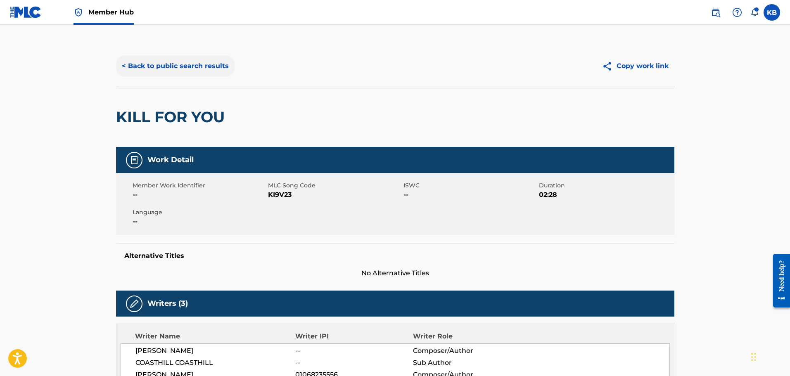
click at [199, 66] on button "< Back to public search results" at bounding box center [175, 66] width 118 height 21
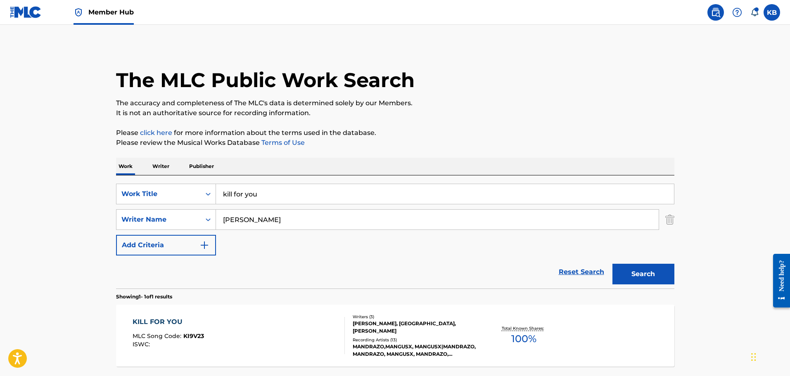
click at [722, 14] on link at bounding box center [715, 12] width 17 height 17
click at [770, 12] on label at bounding box center [771, 12] width 17 height 17
click at [772, 12] on input "KB [PERSON_NAME] [EMAIL_ADDRESS][DOMAIN_NAME] Notification Preferences Profile …" at bounding box center [772, 12] width 0 height 0
drag, startPoint x: 715, startPoint y: 121, endPoint x: 704, endPoint y: 121, distance: 10.3
click at [715, 121] on div "Notification Preferences Profile Log out" at bounding box center [728, 102] width 102 height 55
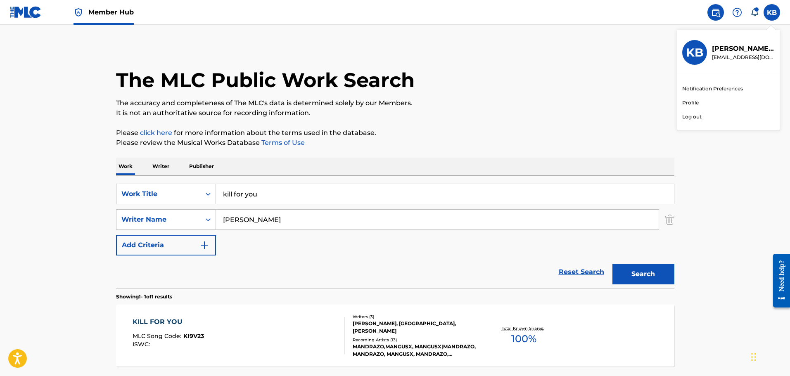
click at [772, 12] on input "KB [PERSON_NAME] [EMAIL_ADDRESS][DOMAIN_NAME] Notification Preferences Profile …" at bounding box center [772, 12] width 0 height 0
click at [689, 119] on p "Log out" at bounding box center [691, 116] width 19 height 7
click at [772, 12] on input "KB [PERSON_NAME] [EMAIL_ADDRESS][DOMAIN_NAME] Notification Preferences Profile …" at bounding box center [772, 12] width 0 height 0
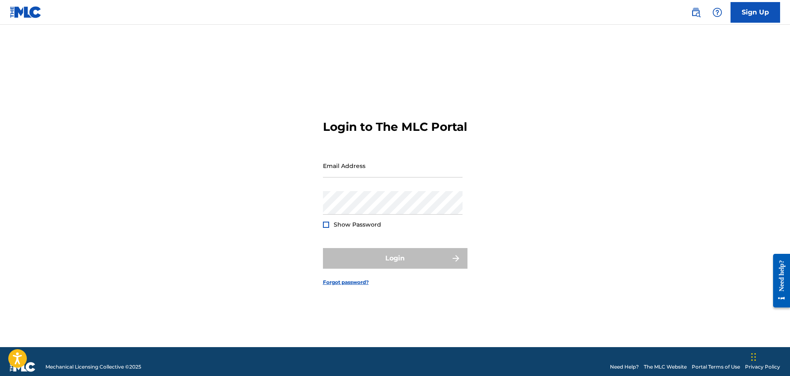
click at [454, 171] on keeper-lock "Open Keeper Popup" at bounding box center [456, 166] width 10 height 10
type input "[EMAIL_ADDRESS][DOMAIN_NAME]"
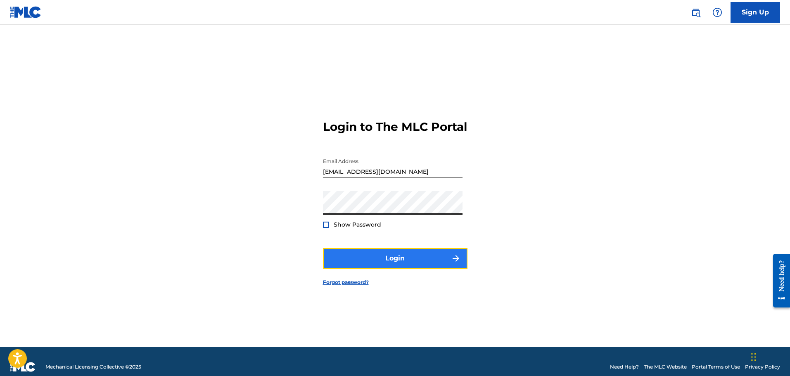
click at [399, 264] on button "Login" at bounding box center [395, 258] width 145 height 21
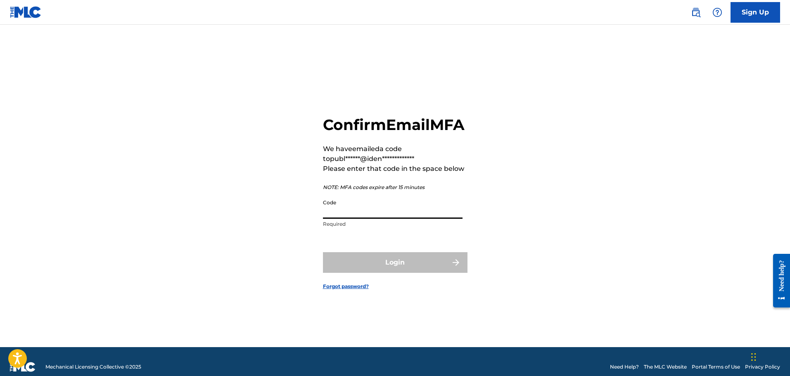
click at [391, 213] on input "Code" at bounding box center [393, 207] width 140 height 24
click at [393, 219] on input "Code" at bounding box center [393, 207] width 140 height 24
paste input "076233"
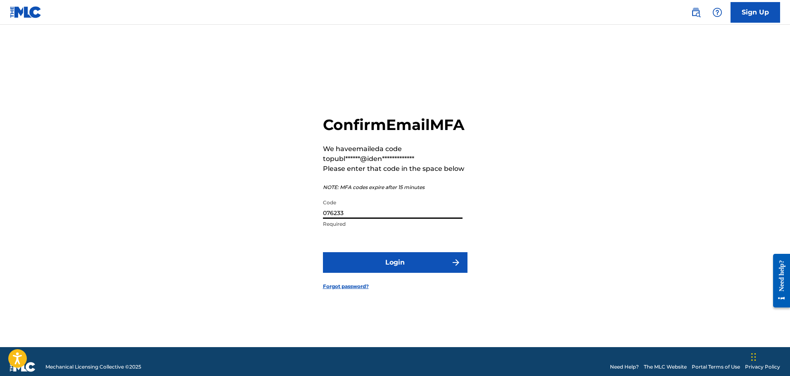
type input "076233"
click at [323, 252] on button "Login" at bounding box center [395, 262] width 145 height 21
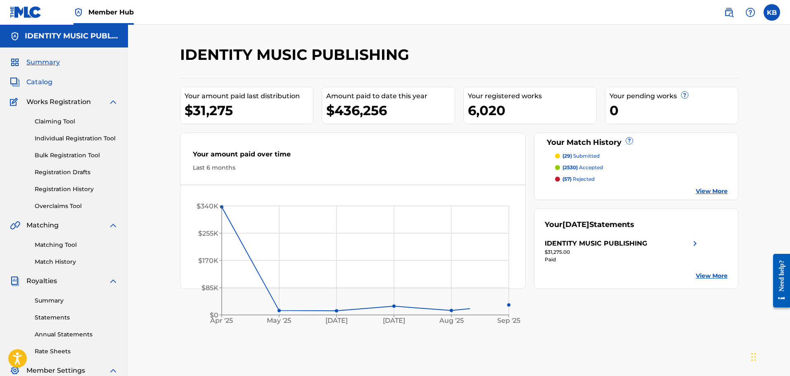
click at [47, 83] on span "Catalog" at bounding box center [39, 82] width 26 height 10
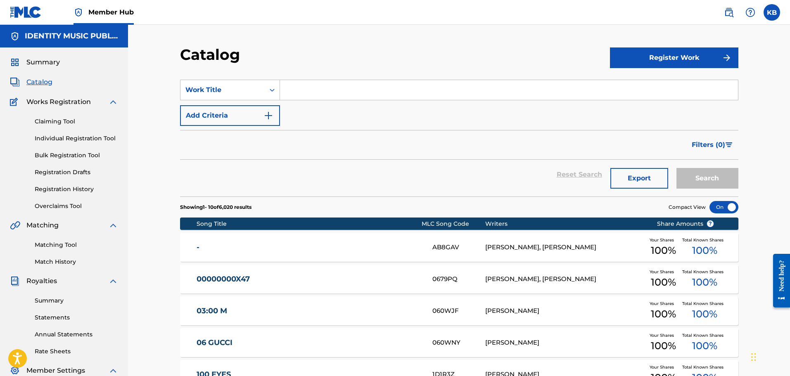
click at [313, 87] on input "Search Form" at bounding box center [509, 90] width 458 height 20
type input "kill for you"
click at [676, 168] on button "Search" at bounding box center [707, 178] width 62 height 21
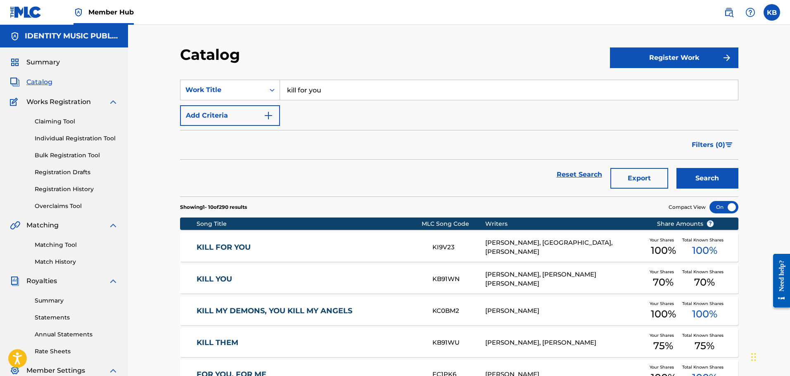
click at [397, 245] on link "KILL FOR YOU" at bounding box center [309, 247] width 225 height 9
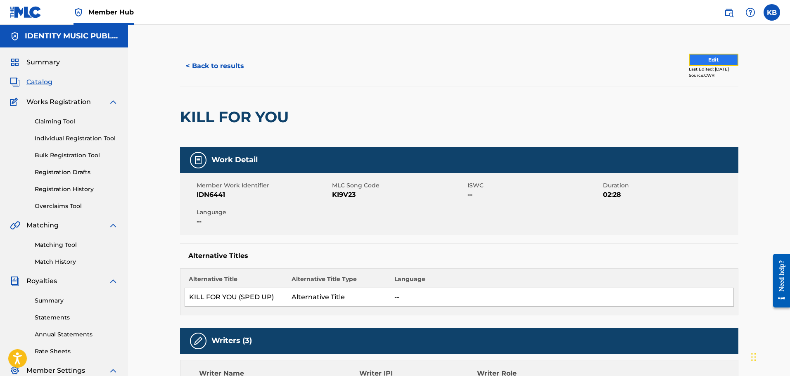
click at [711, 59] on button "Edit" at bounding box center [714, 60] width 50 height 12
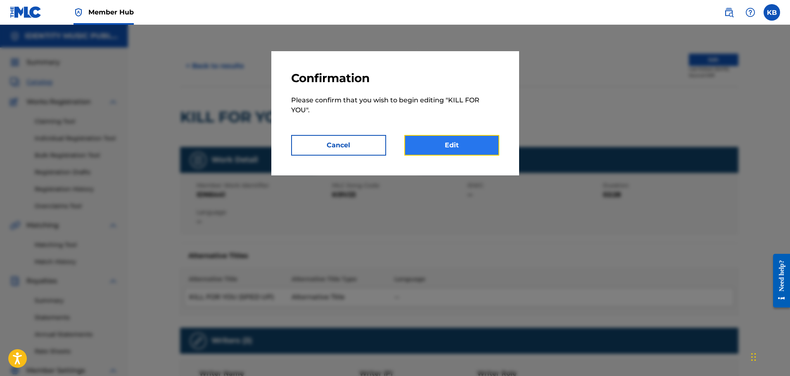
click at [442, 145] on link "Edit" at bounding box center [451, 145] width 95 height 21
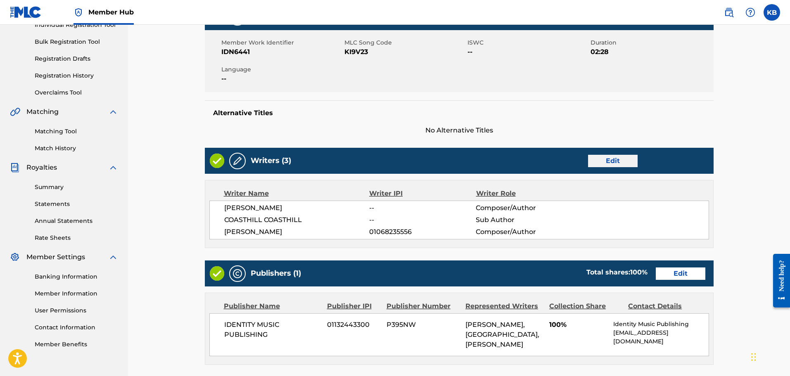
scroll to position [124, 0]
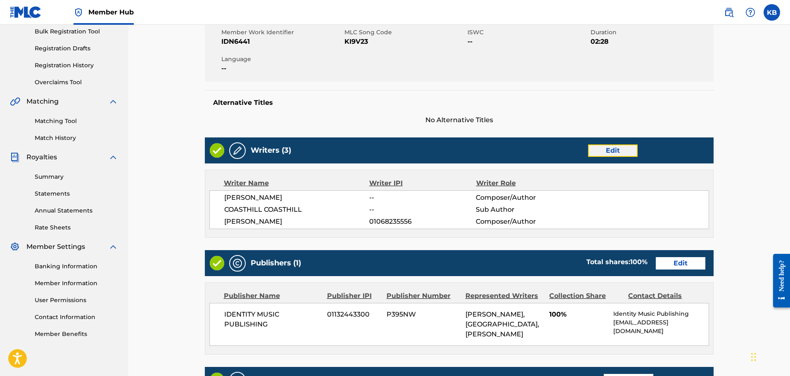
click at [614, 152] on link "Edit" at bounding box center [613, 151] width 50 height 12
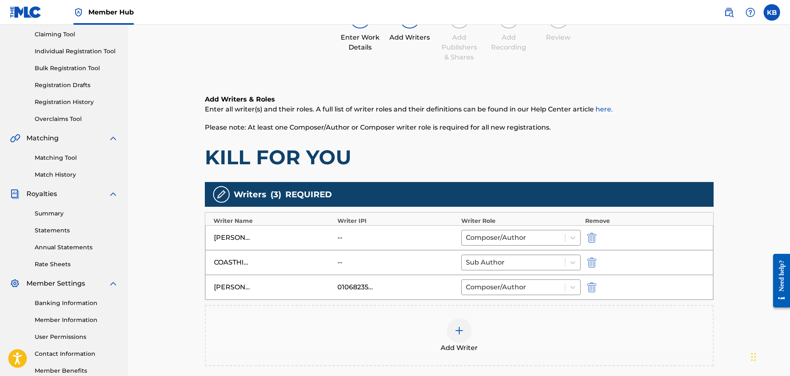
scroll to position [165, 0]
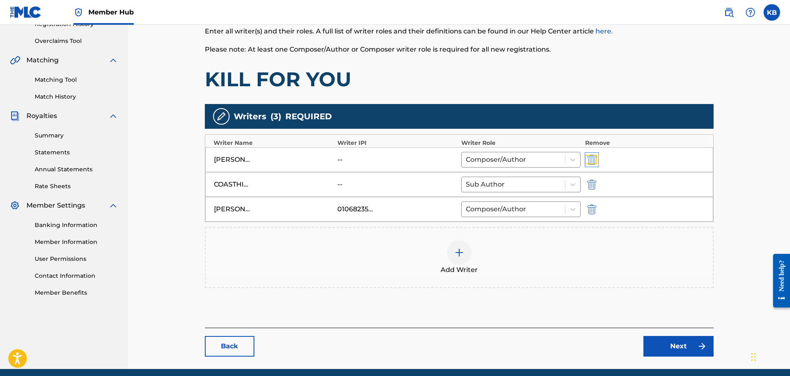
click at [592, 159] on img "submit" at bounding box center [591, 160] width 9 height 10
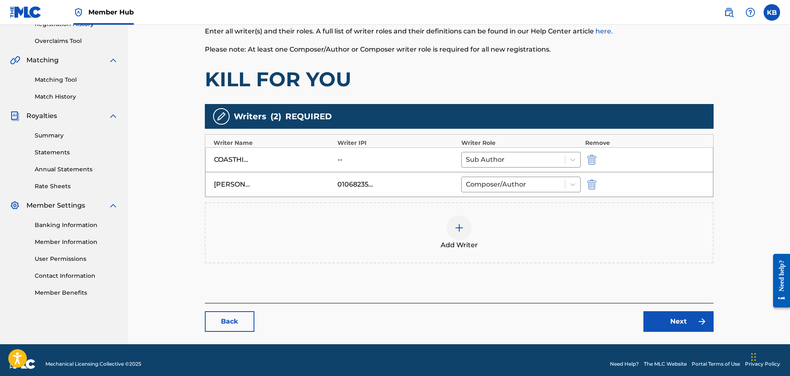
click at [461, 231] on img at bounding box center [459, 228] width 10 height 10
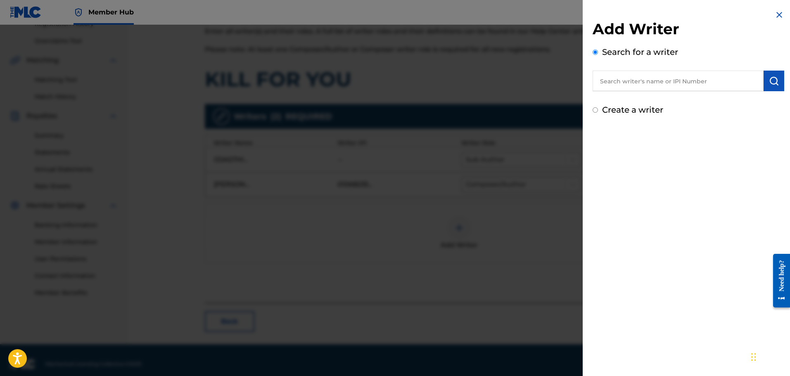
click at [704, 85] on input "text" at bounding box center [677, 81] width 171 height 21
paste input "00365913538"
type input "00365913538"
click at [774, 80] on img "submit" at bounding box center [774, 81] width 10 height 10
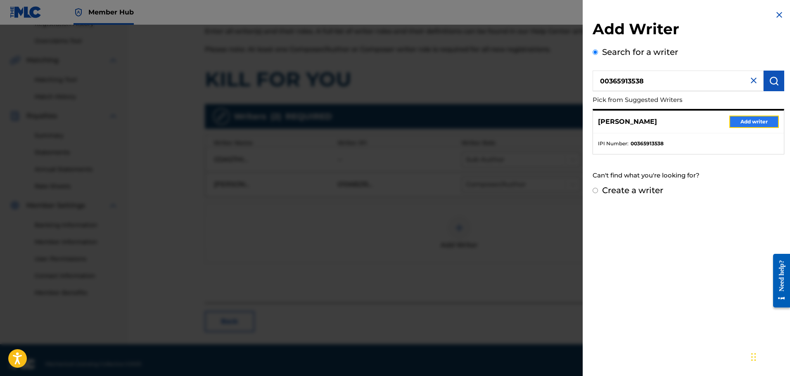
click at [746, 122] on button "Add writer" at bounding box center [754, 122] width 50 height 12
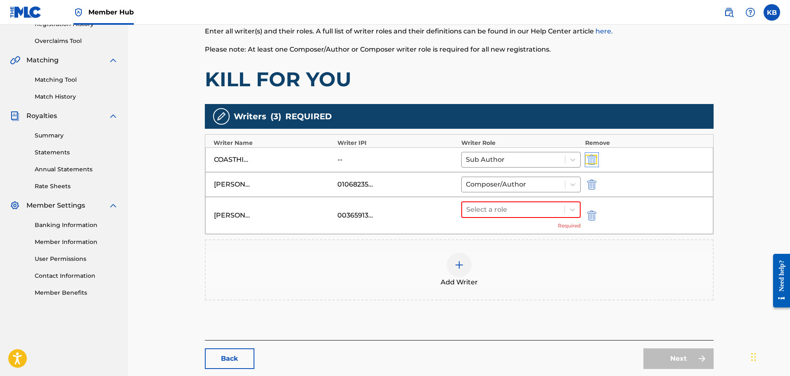
click at [592, 159] on img "submit" at bounding box center [591, 160] width 9 height 10
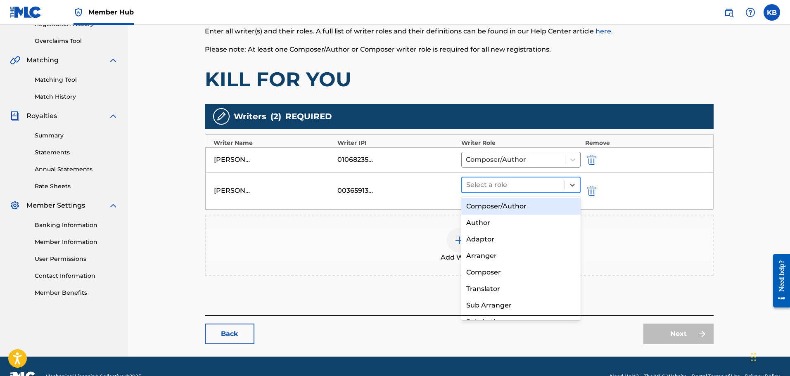
click at [483, 183] on div at bounding box center [513, 185] width 95 height 12
click at [495, 206] on div "Composer/Author" at bounding box center [521, 206] width 120 height 17
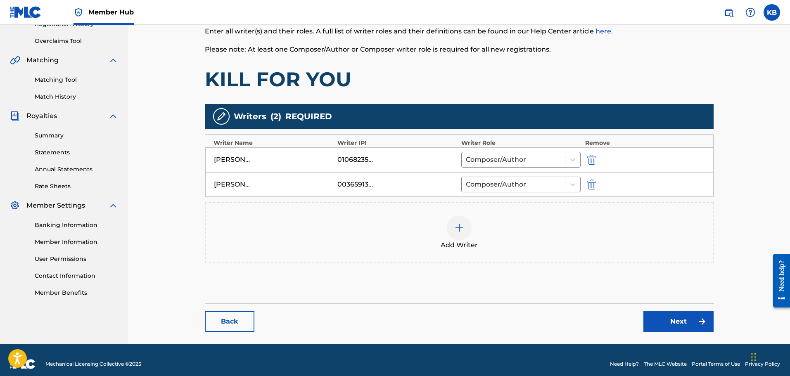
click at [584, 256] on div "Add Writer" at bounding box center [459, 232] width 509 height 61
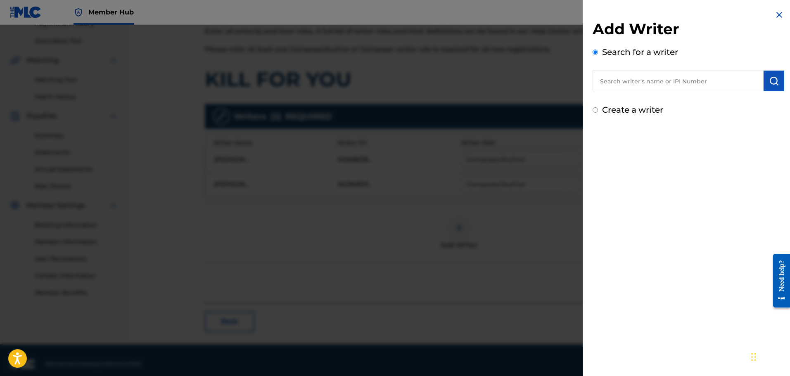
click at [774, 14] on img at bounding box center [779, 15] width 10 height 10
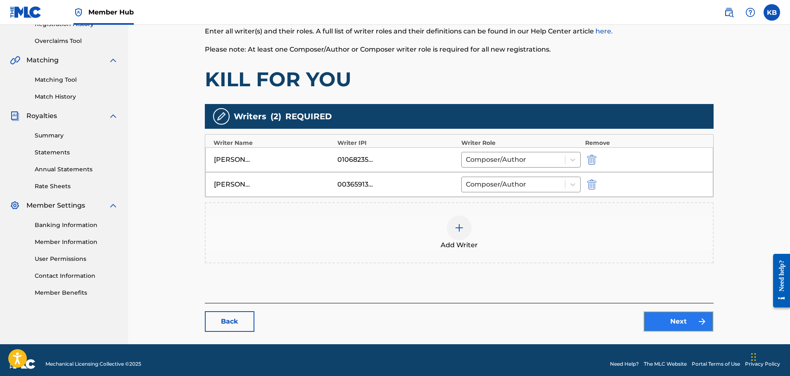
click at [704, 327] on link "Next" at bounding box center [678, 321] width 70 height 21
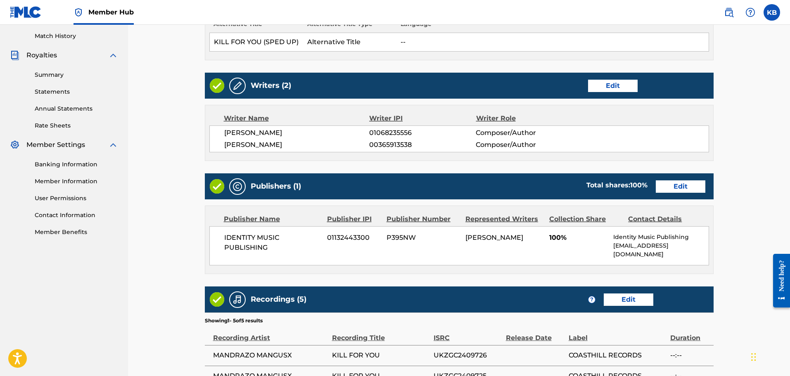
scroll to position [248, 0]
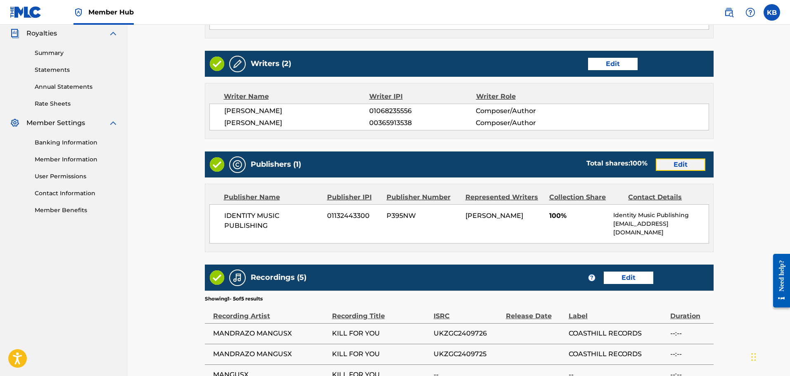
click at [682, 165] on link "Edit" at bounding box center [681, 165] width 50 height 12
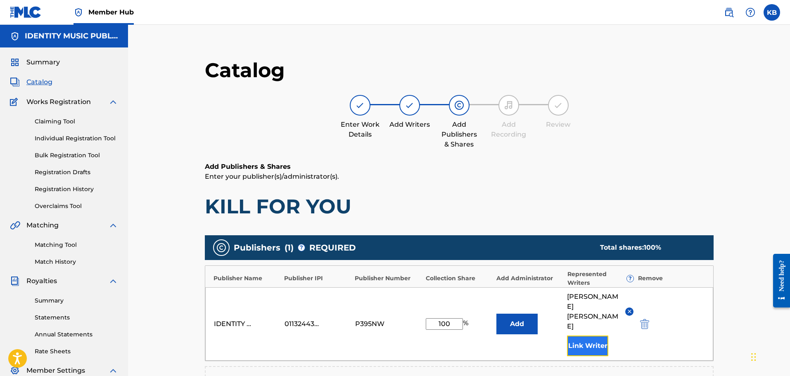
click at [581, 336] on button "Link Writer" at bounding box center [587, 346] width 41 height 21
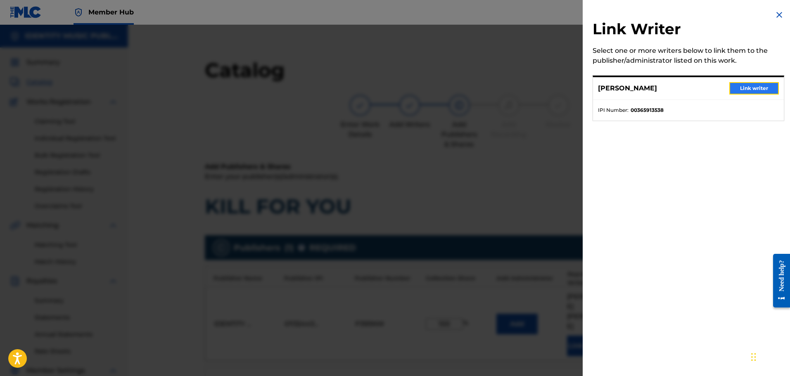
click at [763, 88] on button "Link writer" at bounding box center [754, 88] width 50 height 12
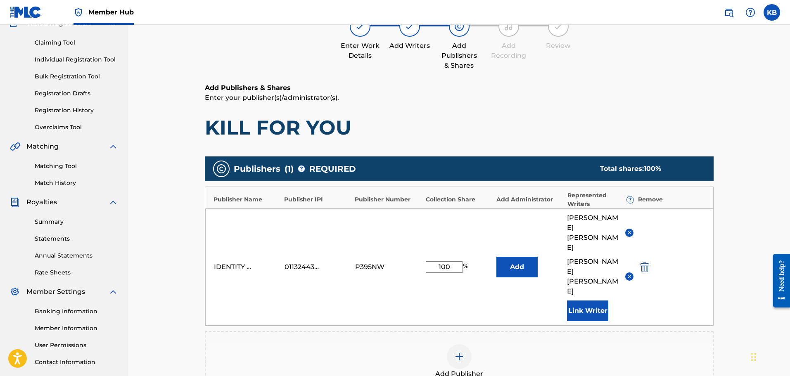
scroll to position [165, 0]
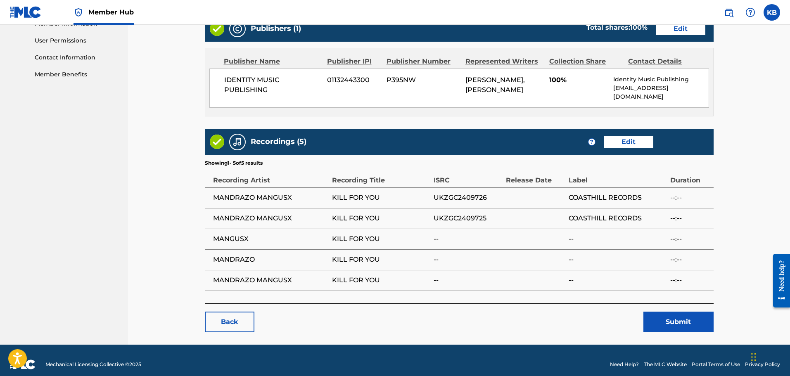
scroll to position [386, 0]
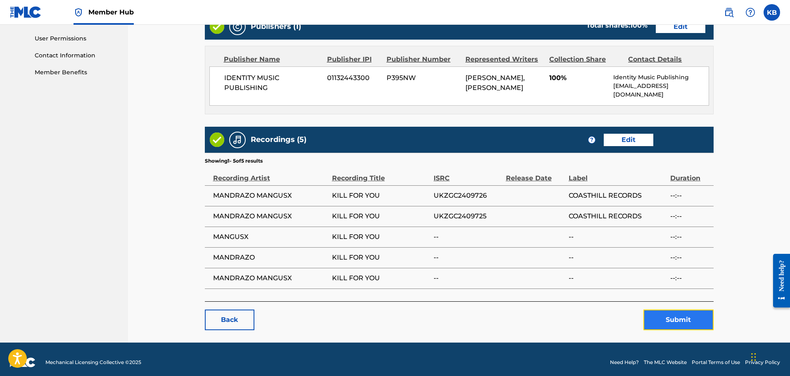
click at [692, 316] on button "Submit" at bounding box center [678, 320] width 70 height 21
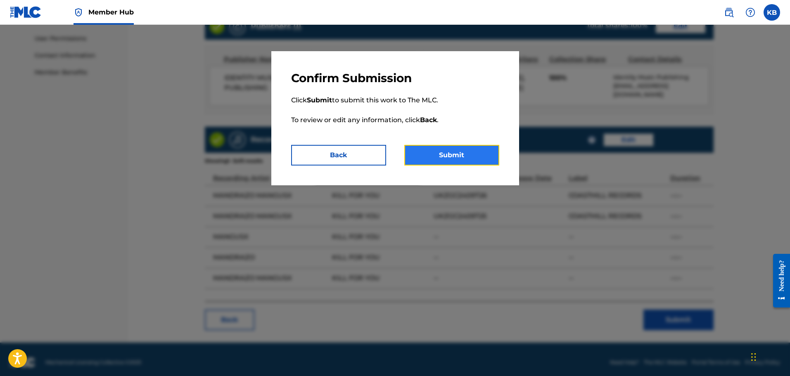
click at [453, 151] on button "Submit" at bounding box center [451, 155] width 95 height 21
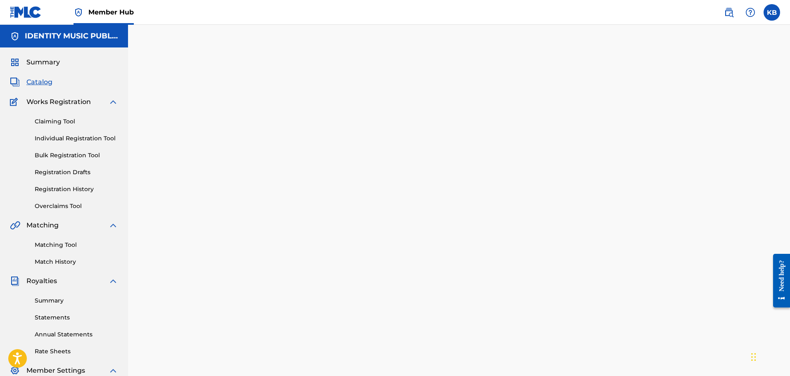
click at [238, 199] on div "Back Done" at bounding box center [459, 233] width 509 height 351
click at [33, 85] on span "Catalog" at bounding box center [39, 82] width 26 height 10
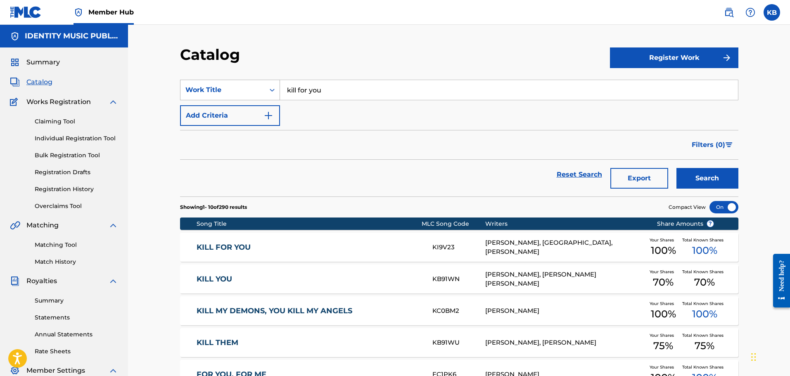
drag, startPoint x: 355, startPoint y: 93, endPoint x: 217, endPoint y: 96, distance: 138.3
click at [218, 97] on div "SearchWithCriteriae6e2fdcf-b33d-44cb-a117-8aae7acebc1b Work Title kill for you" at bounding box center [459, 90] width 558 height 21
type input "say my name"
click at [676, 168] on button "Search" at bounding box center [707, 178] width 62 height 21
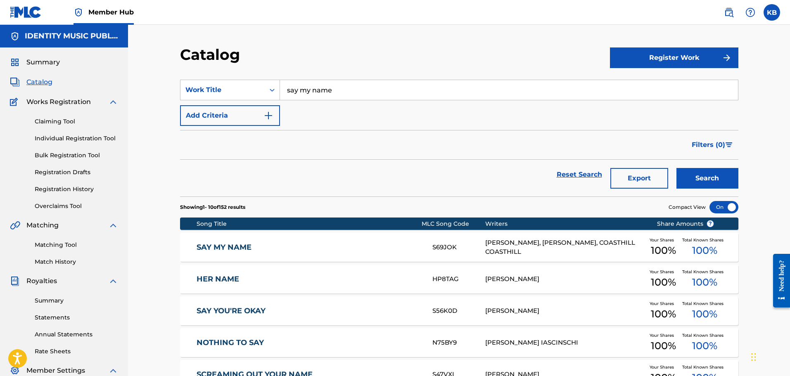
click at [390, 242] on div "SAY MY NAME S69JOK BURCU [PERSON_NAME], [PERSON_NAME], COASTHILL COASTHILL Your…" at bounding box center [459, 247] width 558 height 29
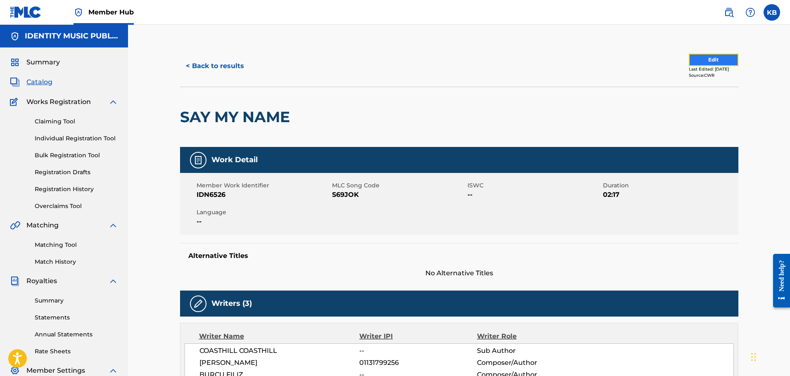
click at [722, 60] on button "Edit" at bounding box center [714, 60] width 50 height 12
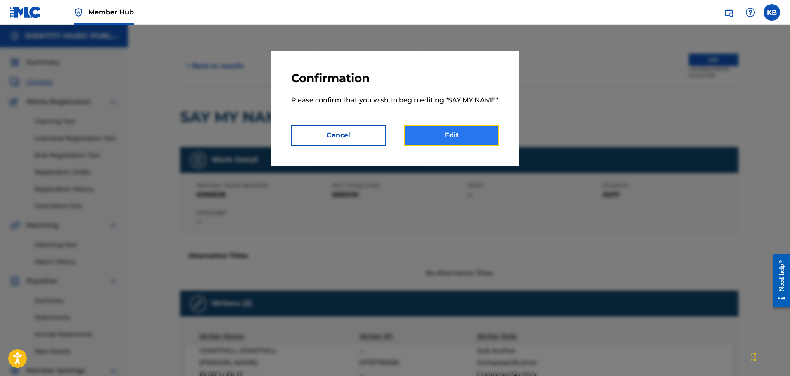
click at [479, 138] on link "Edit" at bounding box center [451, 135] width 95 height 21
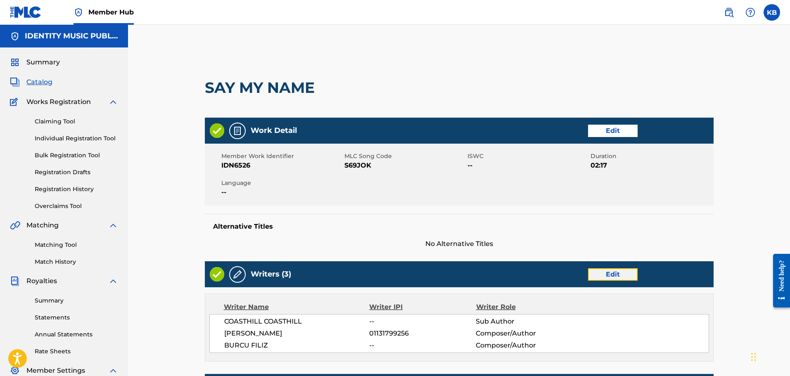
click at [605, 275] on link "Edit" at bounding box center [613, 274] width 50 height 12
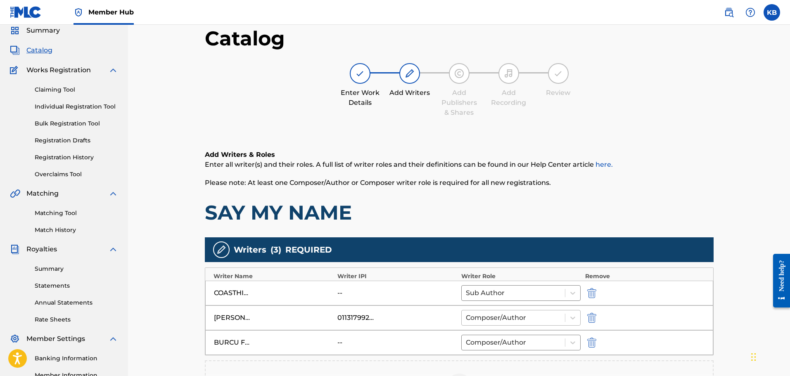
scroll to position [83, 0]
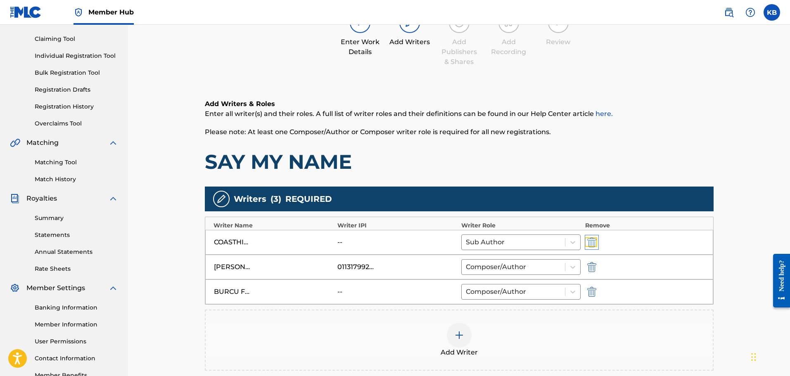
click at [591, 243] on img "submit" at bounding box center [591, 242] width 9 height 10
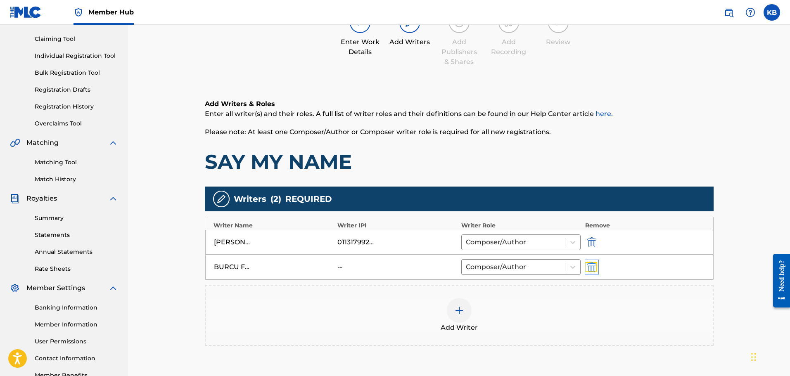
click at [589, 268] on img "submit" at bounding box center [591, 267] width 9 height 10
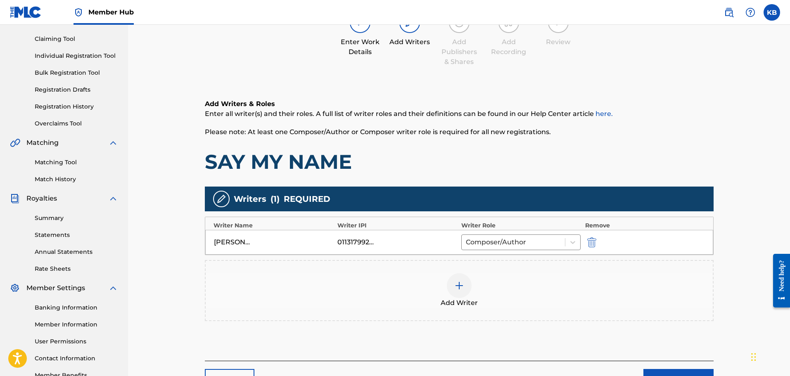
click at [468, 273] on div "Add Writer" at bounding box center [459, 290] width 509 height 61
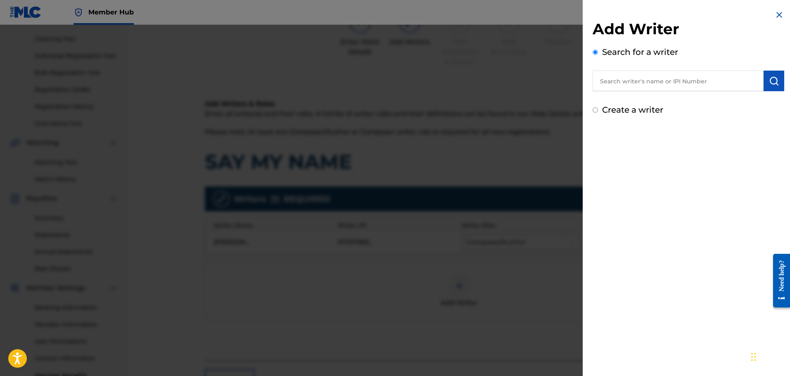
click at [705, 85] on input "text" at bounding box center [677, 81] width 171 height 21
click at [764, 80] on button "submit" at bounding box center [773, 81] width 21 height 21
click at [733, 83] on input "text" at bounding box center [677, 81] width 171 height 21
paste input "01299909285"
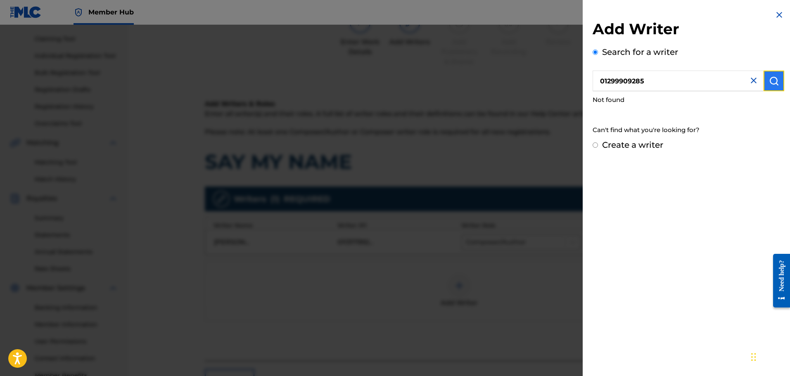
click at [775, 82] on img "submit" at bounding box center [774, 81] width 10 height 10
click at [657, 87] on input "01299909285" at bounding box center [677, 81] width 171 height 21
drag, startPoint x: 602, startPoint y: 80, endPoint x: 557, endPoint y: 89, distance: 45.5
click at [573, 89] on div "Add Writer Search for a writer 01299909285 Not found Can't find what you're loo…" at bounding box center [395, 200] width 790 height 351
type input "1299909285"
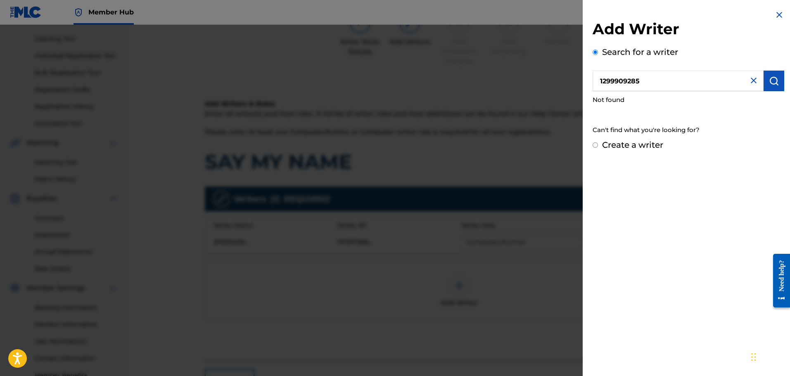
click at [751, 82] on img at bounding box center [754, 81] width 10 height 10
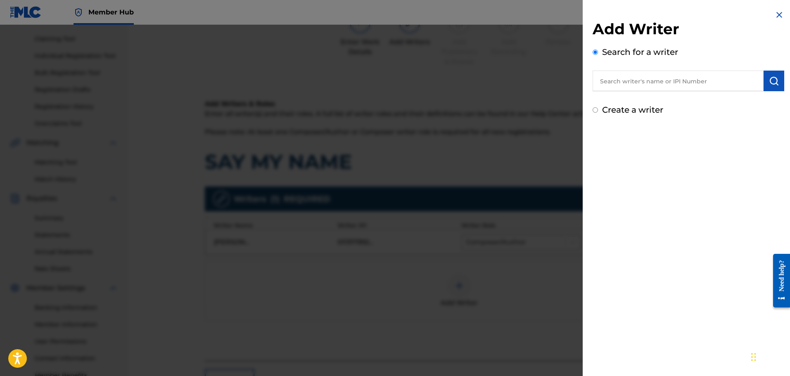
click at [660, 79] on input "text" at bounding box center [677, 81] width 171 height 21
type input "burcu filiz"
click at [771, 76] on img "submit" at bounding box center [774, 81] width 10 height 10
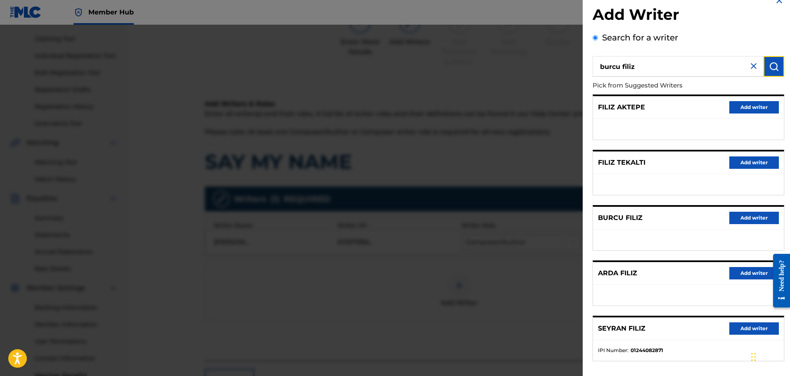
scroll to position [52, 0]
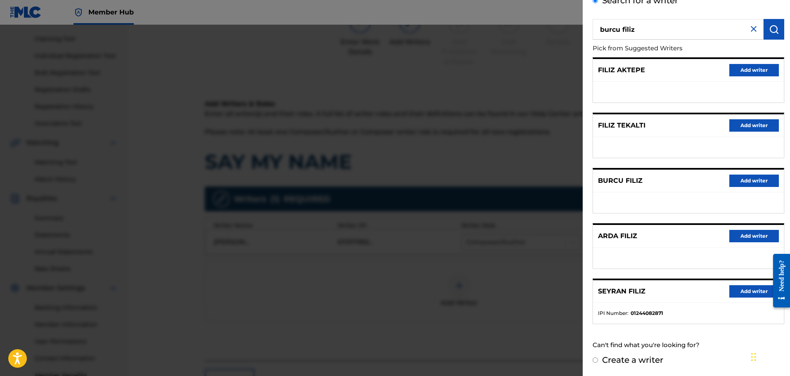
click at [641, 362] on label "Create a writer" at bounding box center [632, 360] width 61 height 10
radio input "true"
click at [598, 362] on input "Create a writer" at bounding box center [594, 360] width 5 height 5
radio input "false"
radio input "true"
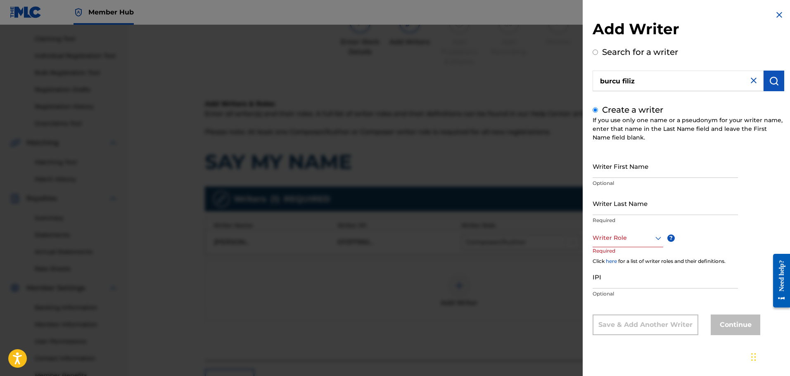
scroll to position [0, 0]
click at [634, 239] on div at bounding box center [627, 238] width 71 height 10
click at [621, 256] on div "Composer/Author" at bounding box center [628, 256] width 70 height 19
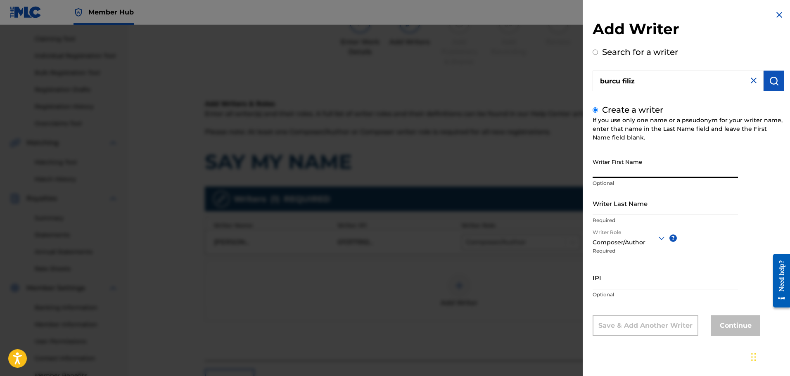
click at [602, 169] on input "Writer First Name" at bounding box center [664, 166] width 145 height 24
paste input "Burcu Filiz"
drag, startPoint x: 612, startPoint y: 173, endPoint x: 632, endPoint y: 173, distance: 19.4
click at [635, 173] on input "Burcu Filiz" at bounding box center [664, 166] width 145 height 24
type input "Burcu"
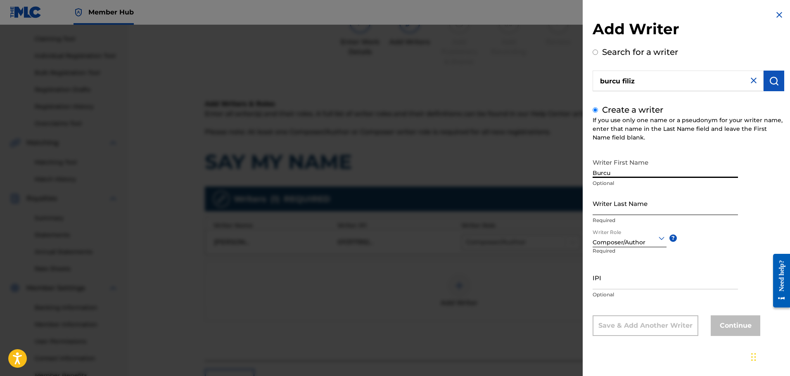
click at [629, 206] on input "Writer Last Name" at bounding box center [664, 204] width 145 height 24
paste input "Filiz"
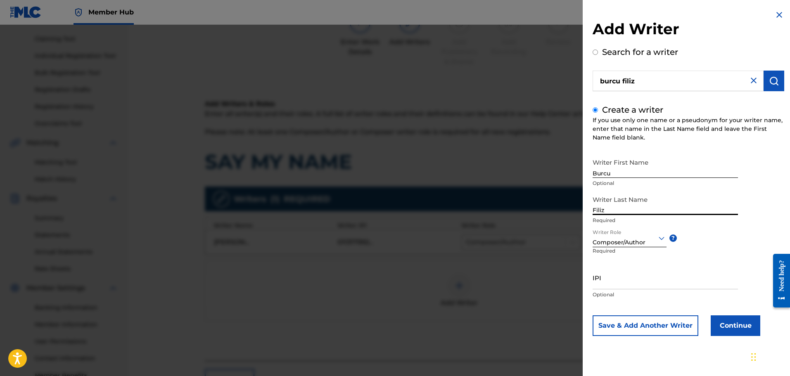
type input "Filiz"
click at [632, 298] on p "Optional" at bounding box center [664, 294] width 145 height 7
click at [624, 286] on input "IPI" at bounding box center [664, 278] width 145 height 24
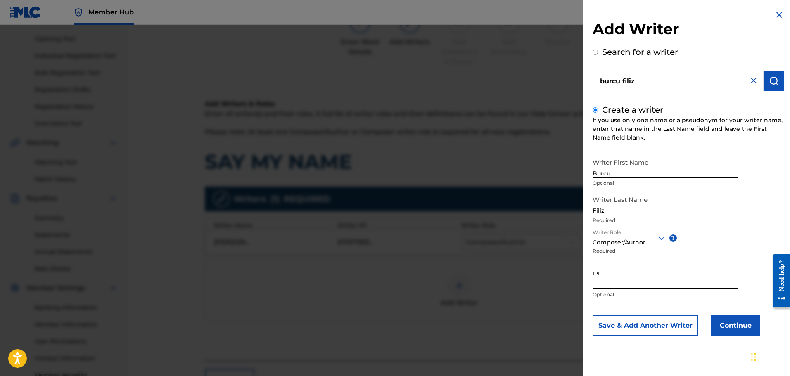
paste input "01299909285"
type input "01299909285"
click at [727, 322] on button "Continue" at bounding box center [736, 325] width 50 height 21
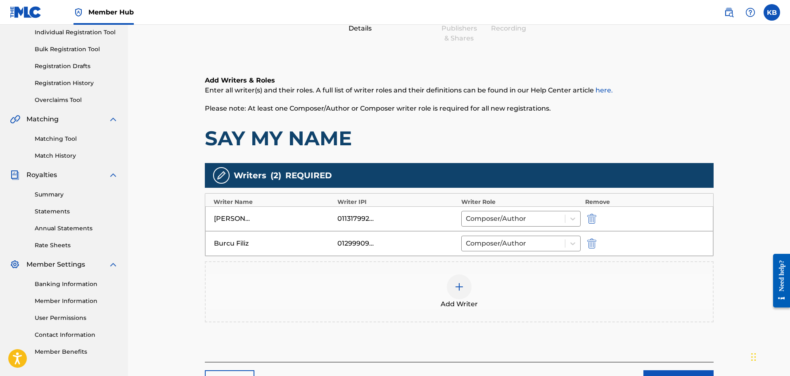
scroll to position [124, 0]
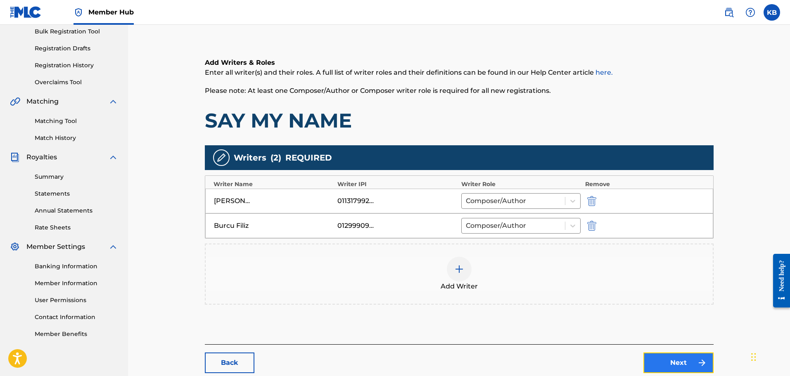
click at [681, 358] on link "Next" at bounding box center [678, 363] width 70 height 21
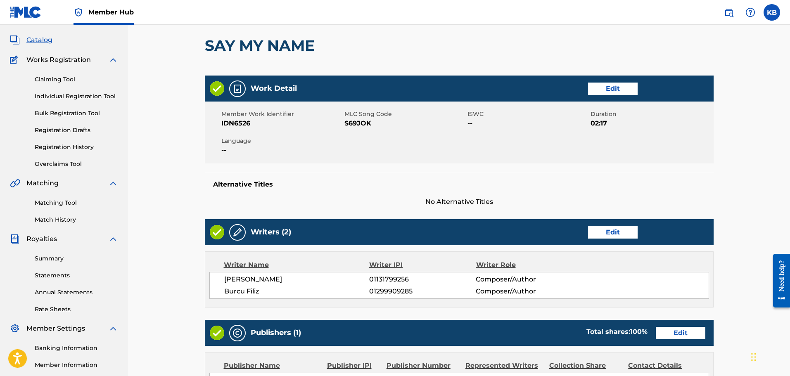
scroll to position [165, 0]
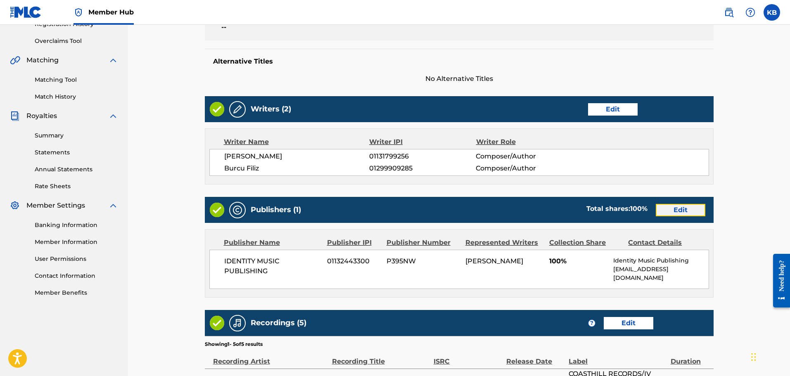
click at [678, 214] on link "Edit" at bounding box center [681, 210] width 50 height 12
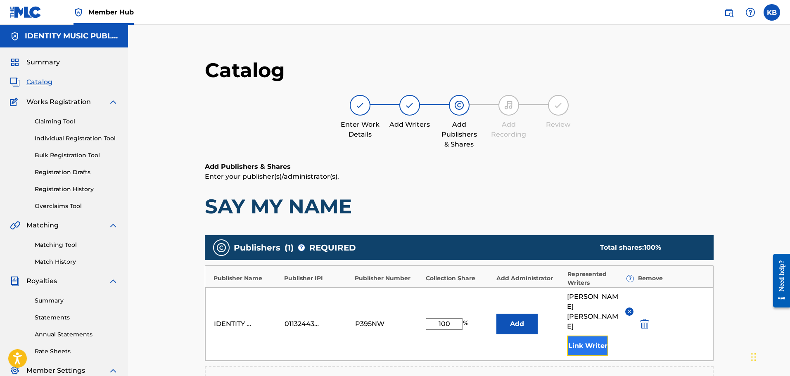
click at [591, 336] on button "Link Writer" at bounding box center [587, 346] width 41 height 21
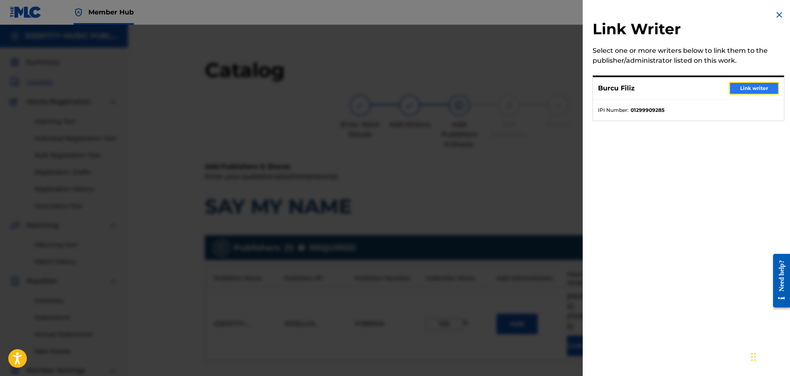
click at [742, 87] on button "Link writer" at bounding box center [754, 88] width 50 height 12
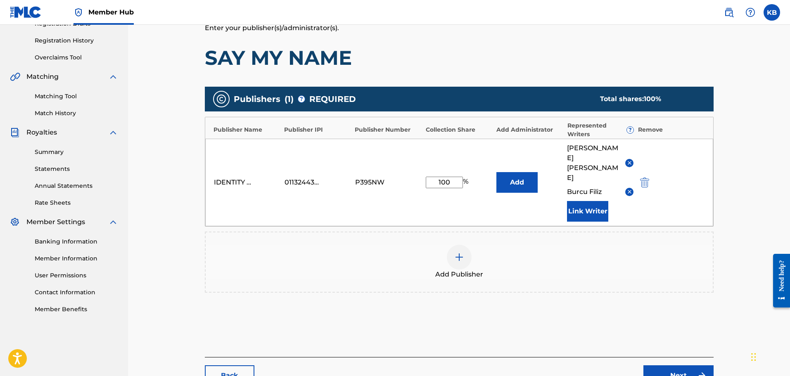
scroll to position [191, 0]
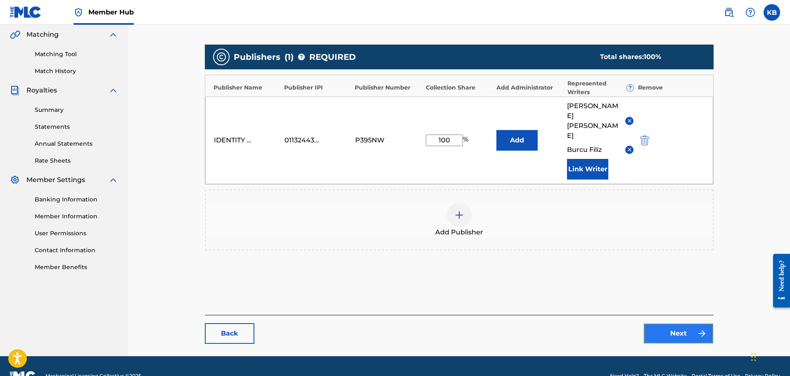
click at [663, 323] on link "Next" at bounding box center [678, 333] width 70 height 21
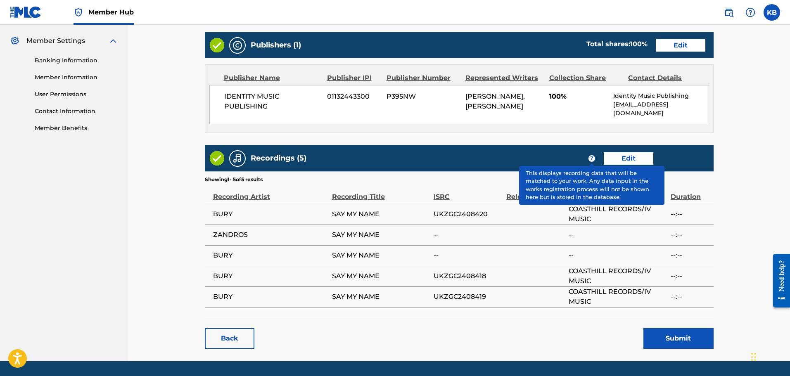
scroll to position [330, 0]
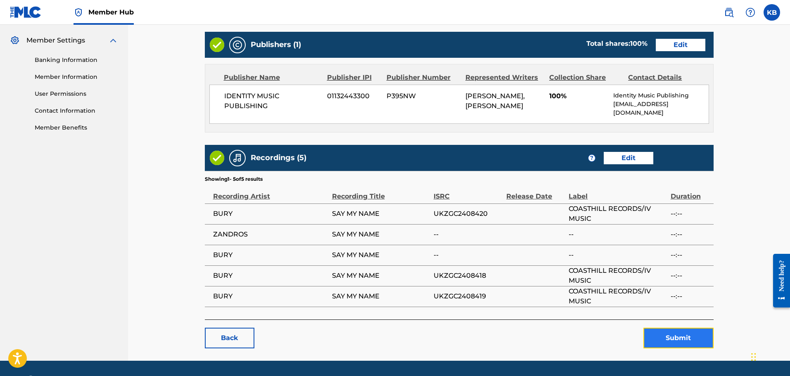
click at [678, 335] on button "Submit" at bounding box center [678, 338] width 70 height 21
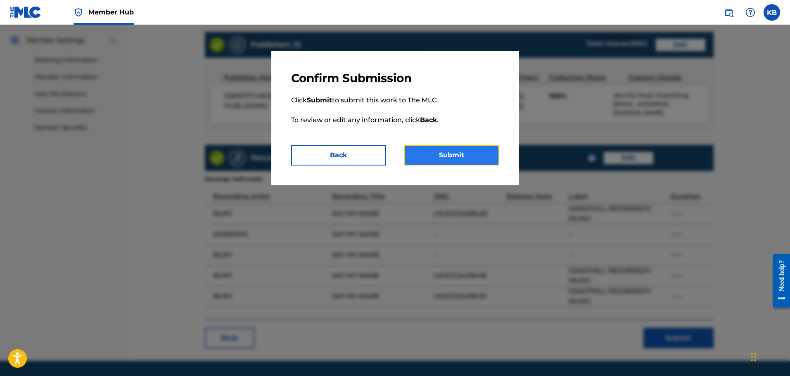
click at [448, 163] on button "Submit" at bounding box center [451, 155] width 95 height 21
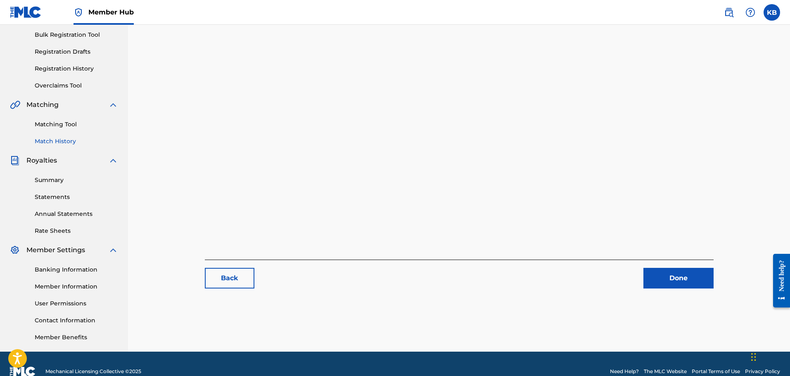
scroll to position [124, 0]
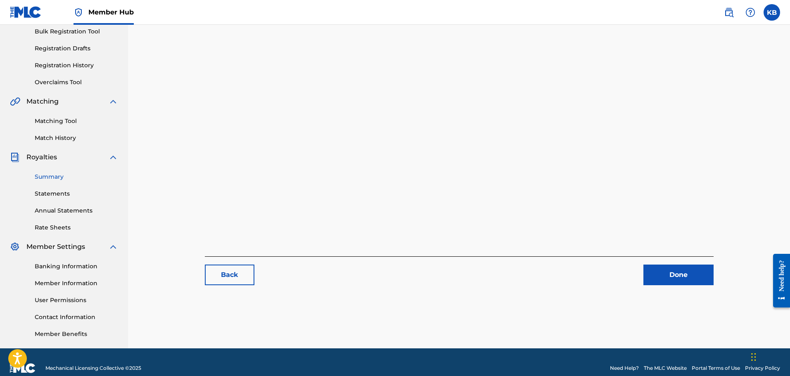
click at [46, 175] on link "Summary" at bounding box center [76, 177] width 83 height 9
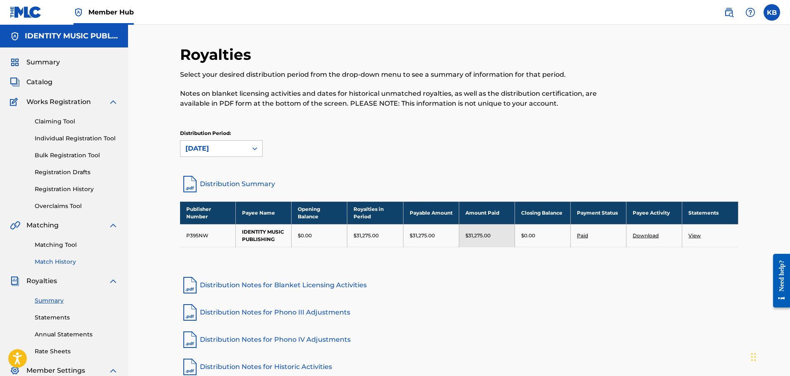
click at [57, 262] on link "Match History" at bounding box center [76, 262] width 83 height 9
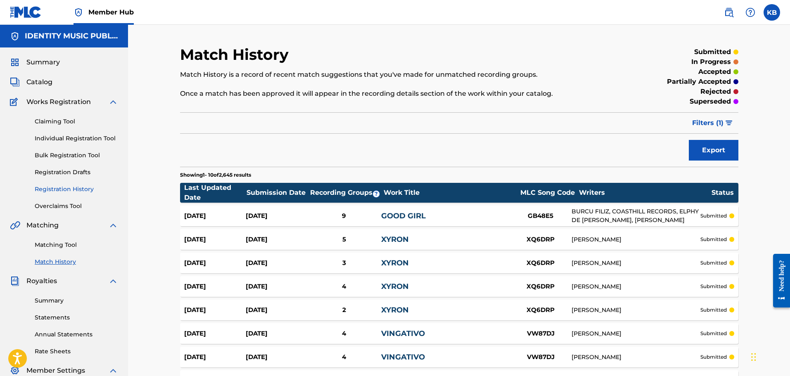
click at [85, 191] on link "Registration History" at bounding box center [76, 189] width 83 height 9
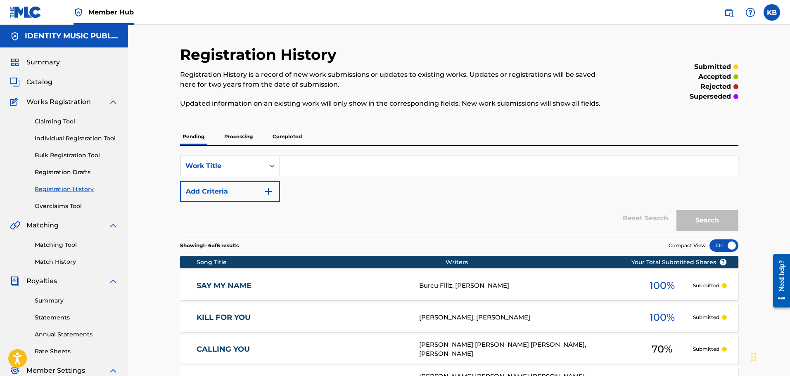
click at [536, 290] on div "Burcu Filiz, [PERSON_NAME]" at bounding box center [525, 285] width 212 height 9
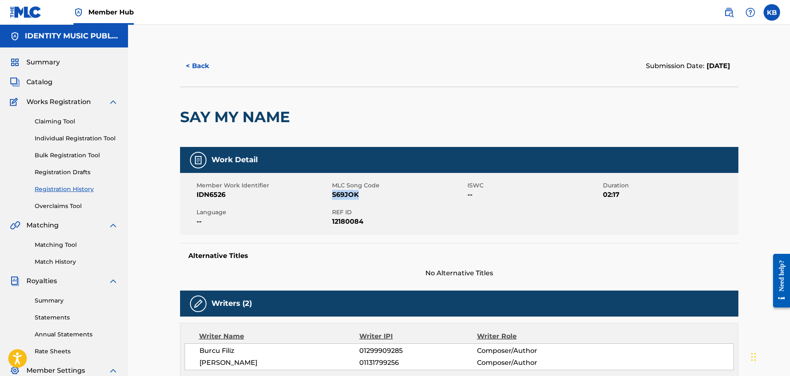
copy span "S69JOK"
drag, startPoint x: 358, startPoint y: 194, endPoint x: 329, endPoint y: 198, distance: 29.1
click at [332, 198] on span "S69JOK" at bounding box center [398, 195] width 133 height 10
click at [201, 65] on button "< Back" at bounding box center [205, 66] width 50 height 21
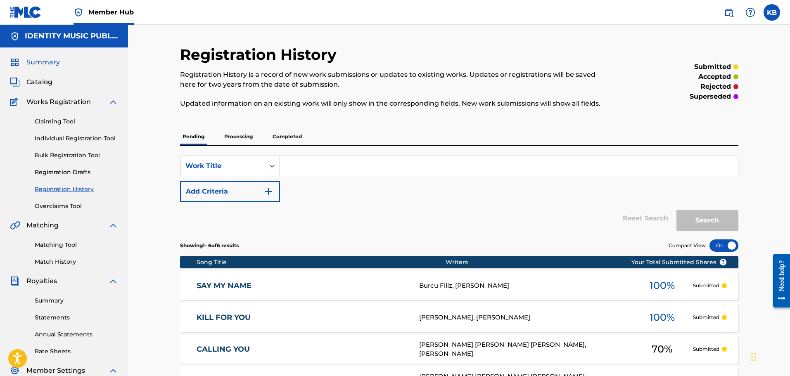
click at [47, 62] on span "Summary" at bounding box center [42, 62] width 33 height 10
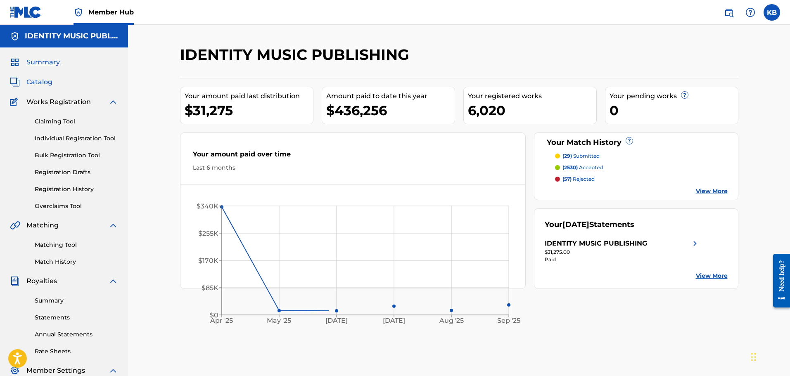
click at [43, 82] on span "Catalog" at bounding box center [39, 82] width 26 height 10
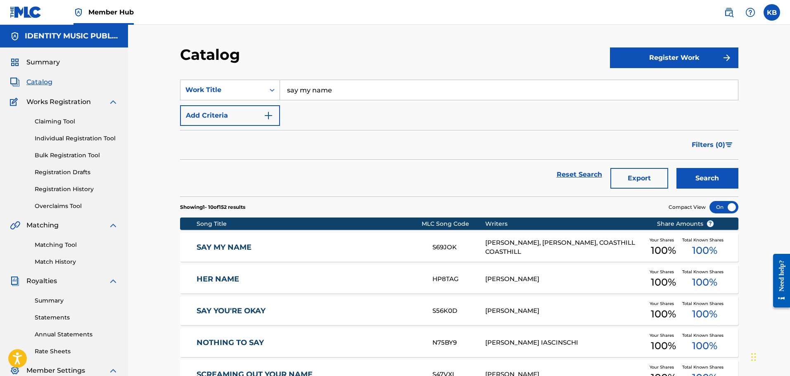
drag, startPoint x: 281, startPoint y: 89, endPoint x: 166, endPoint y: 92, distance: 114.8
click at [174, 91] on div "Catalog Register Work SearchWithCriteriae6e2fdcf-b33d-44cb-a117-8aae7acebc1b Wo…" at bounding box center [459, 317] width 578 height 545
paste input "Good Girl"
type input "Good Girl"
click at [676, 168] on button "Search" at bounding box center [707, 178] width 62 height 21
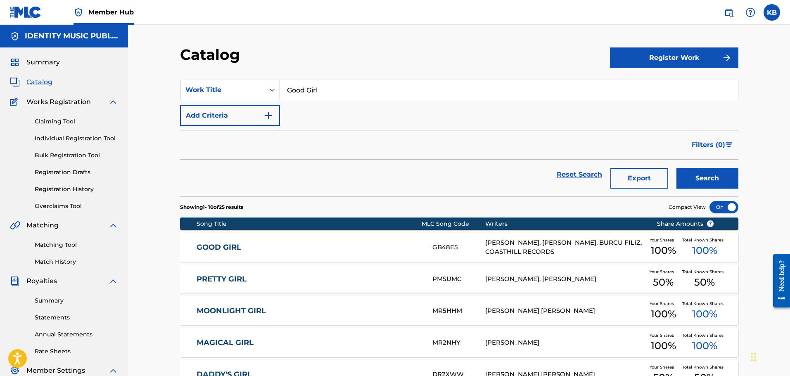
click at [351, 240] on div "GOOD GIRL GB48E5 [PERSON_NAME], [PERSON_NAME], BURCU FILIZ, COASTHILL RECORDS Y…" at bounding box center [459, 247] width 558 height 29
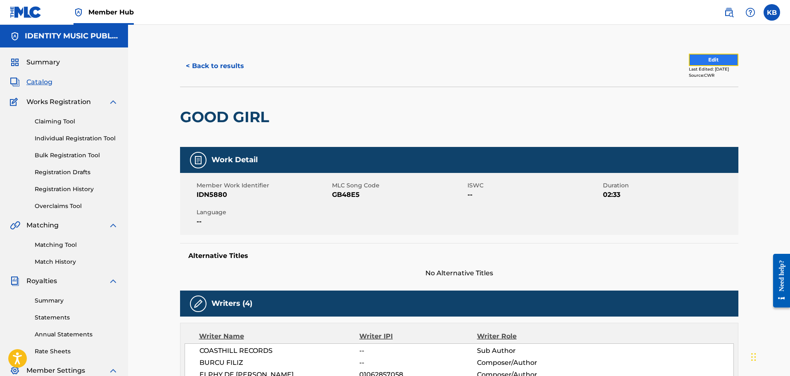
click at [717, 60] on button "Edit" at bounding box center [714, 60] width 50 height 12
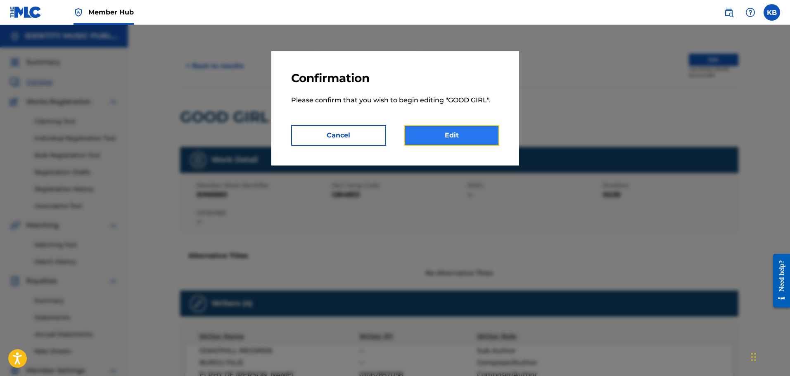
click at [464, 137] on link "Edit" at bounding box center [451, 135] width 95 height 21
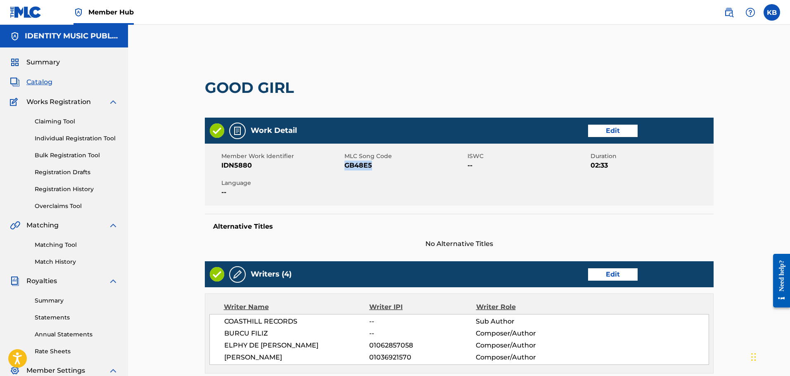
copy span "GB48E5"
drag, startPoint x: 378, startPoint y: 166, endPoint x: 346, endPoint y: 166, distance: 31.8
click at [346, 166] on span "GB48E5" at bounding box center [404, 166] width 121 height 10
click at [618, 133] on link "Edit" at bounding box center [613, 131] width 50 height 12
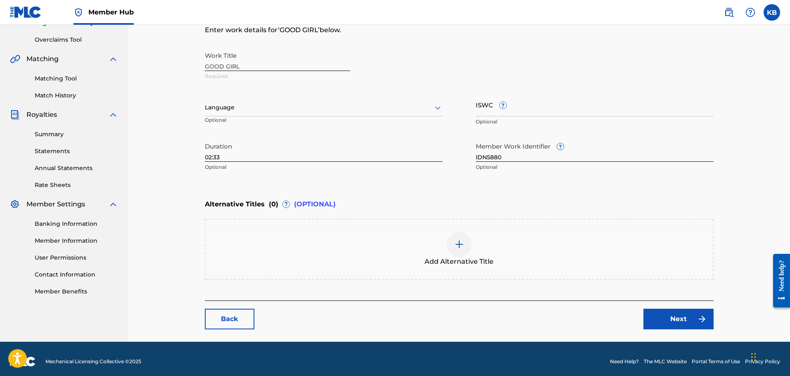
scroll to position [172, 0]
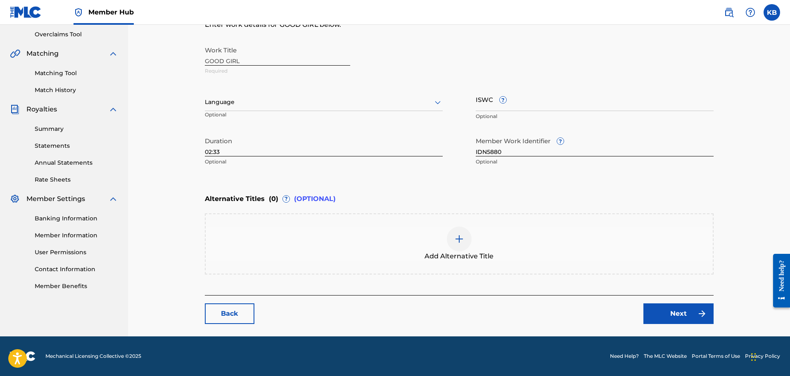
click at [451, 241] on div at bounding box center [459, 239] width 25 height 25
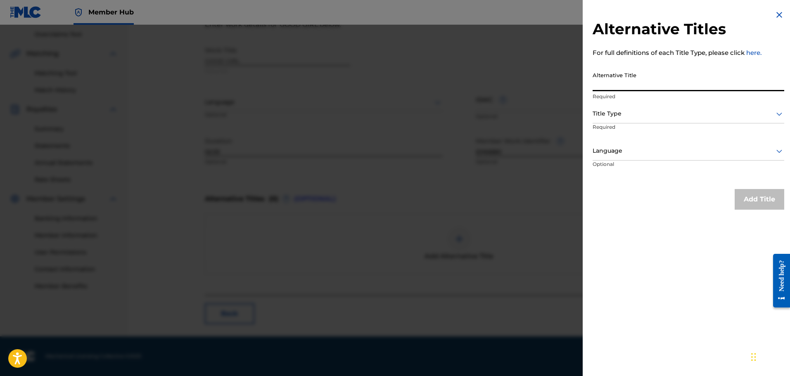
click at [642, 84] on input "Alternative Title" at bounding box center [688, 80] width 192 height 24
paste input "Good Girl (Sped up)"
type input "Good Girl (Sped up)"
click at [641, 114] on div at bounding box center [688, 114] width 192 height 10
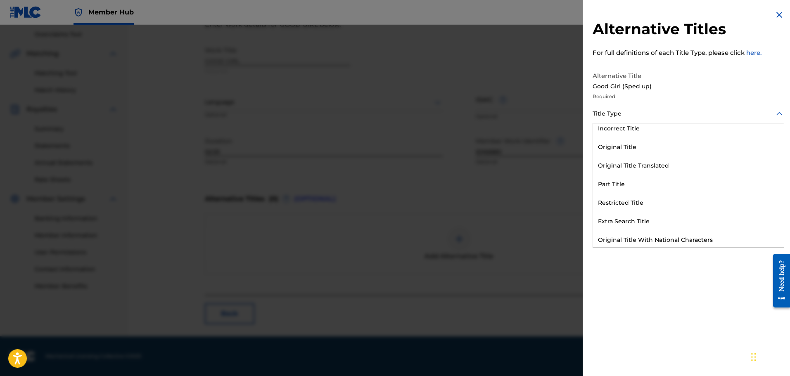
scroll to position [81, 0]
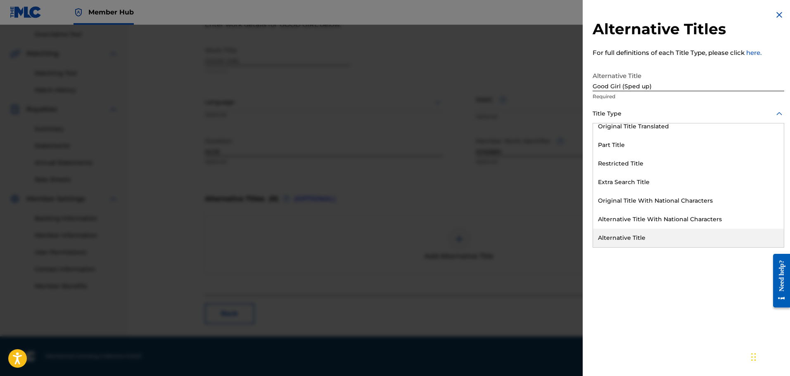
click at [692, 242] on div "Alternative Title" at bounding box center [688, 238] width 191 height 19
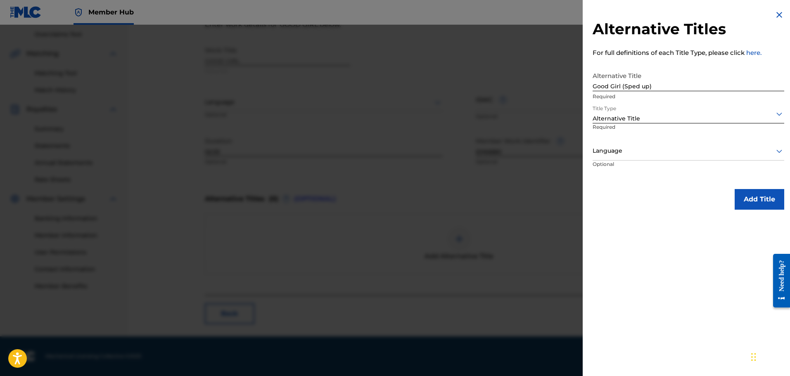
click at [652, 157] on div "Language" at bounding box center [688, 151] width 192 height 19
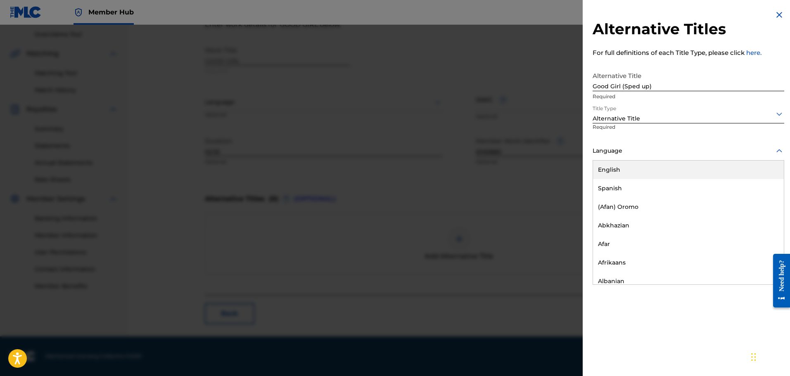
click at [657, 169] on div "English" at bounding box center [688, 170] width 191 height 19
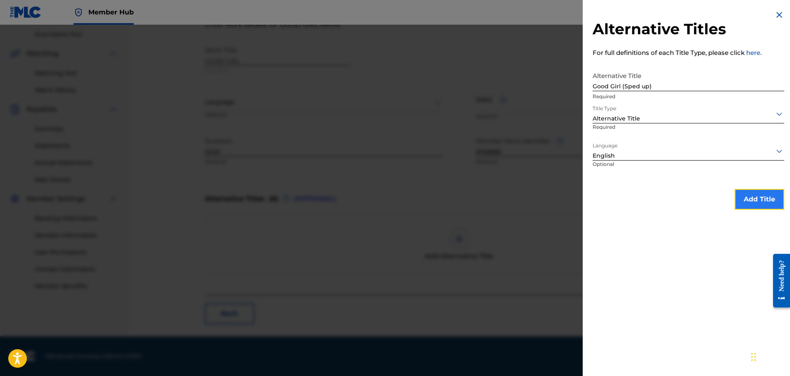
click at [758, 197] on button "Add Title" at bounding box center [759, 199] width 50 height 21
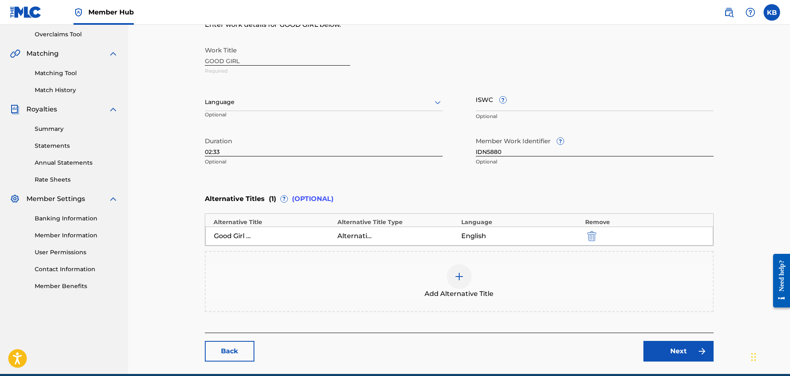
click at [457, 277] on img at bounding box center [459, 277] width 10 height 10
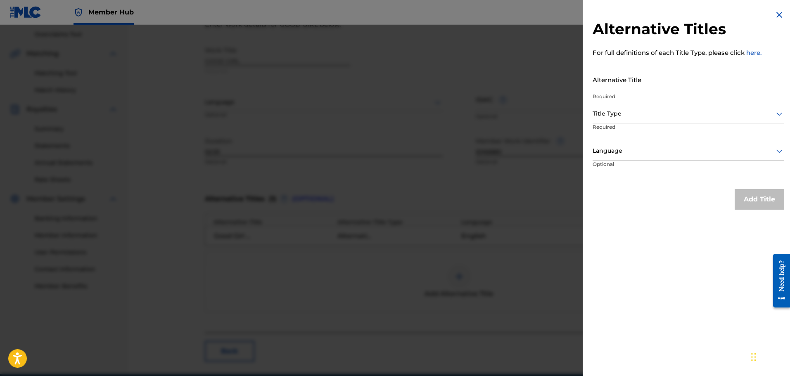
click at [645, 85] on input "Alternative Title" at bounding box center [688, 80] width 192 height 24
paste input "Good Girl (Slowed)"
type input "Good Girl (Slowed)"
click at [641, 114] on div at bounding box center [688, 114] width 192 height 10
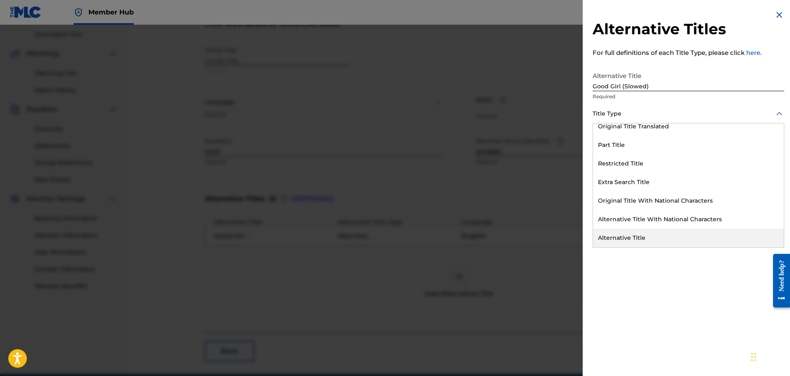
click at [676, 242] on div "Alternative Title" at bounding box center [688, 238] width 191 height 19
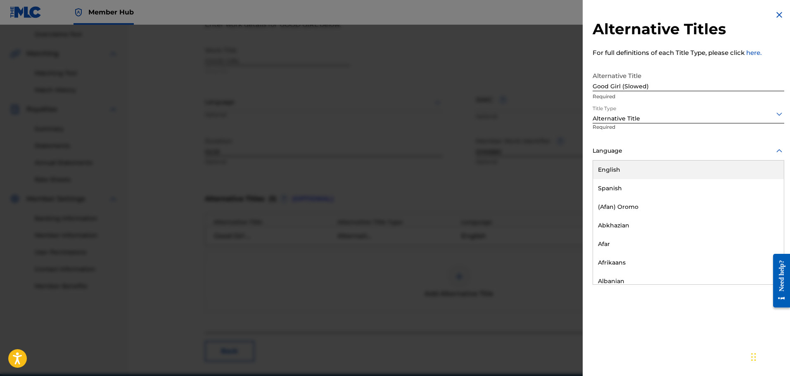
click at [676, 144] on div "Language" at bounding box center [688, 151] width 192 height 19
drag, startPoint x: 656, startPoint y: 176, endPoint x: 676, endPoint y: 194, distance: 26.3
click at [657, 176] on div "English" at bounding box center [688, 170] width 191 height 19
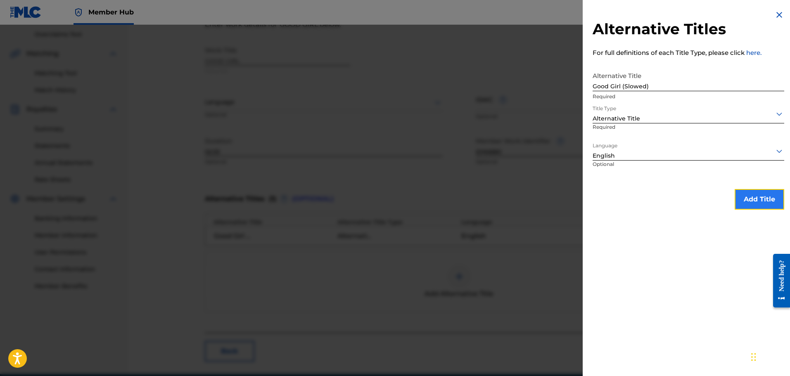
click at [748, 195] on button "Add Title" at bounding box center [759, 199] width 50 height 21
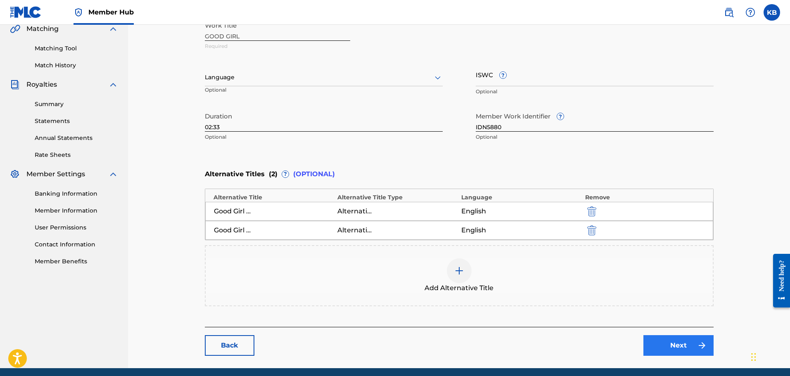
scroll to position [228, 0]
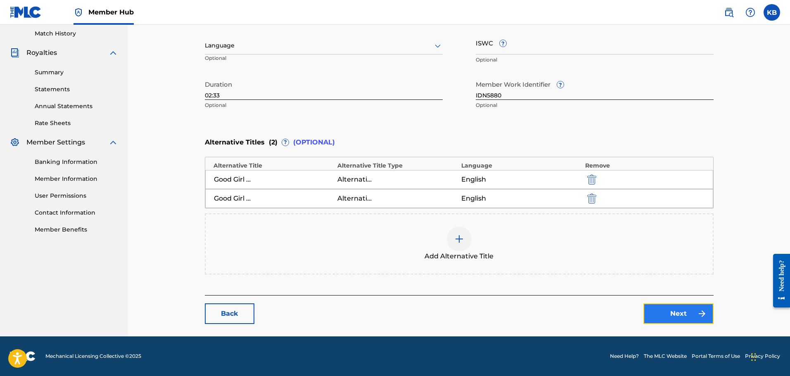
click at [676, 313] on link "Next" at bounding box center [678, 313] width 70 height 21
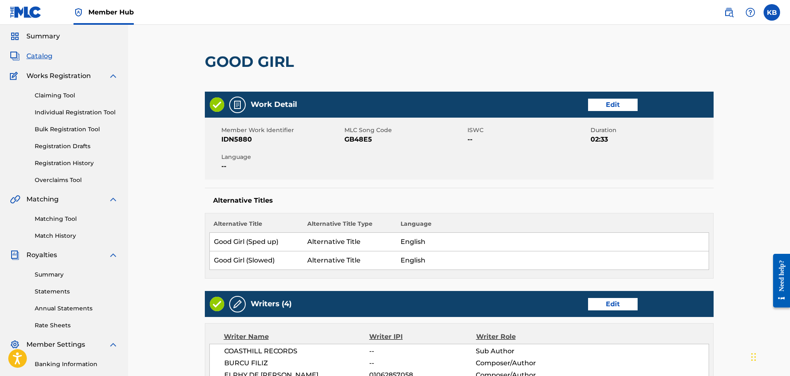
scroll to position [165, 0]
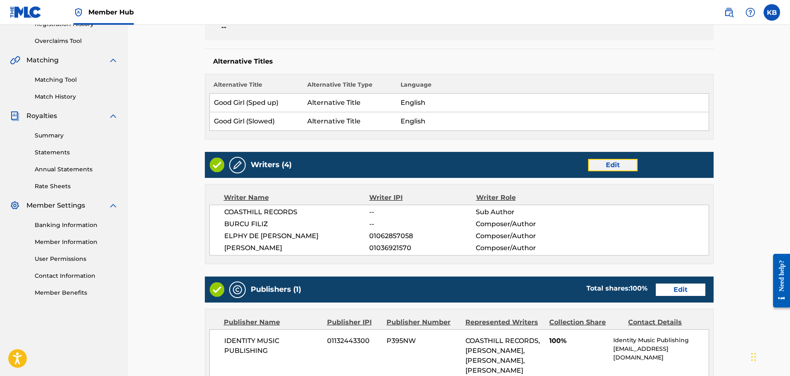
click at [614, 166] on link "Edit" at bounding box center [613, 165] width 50 height 12
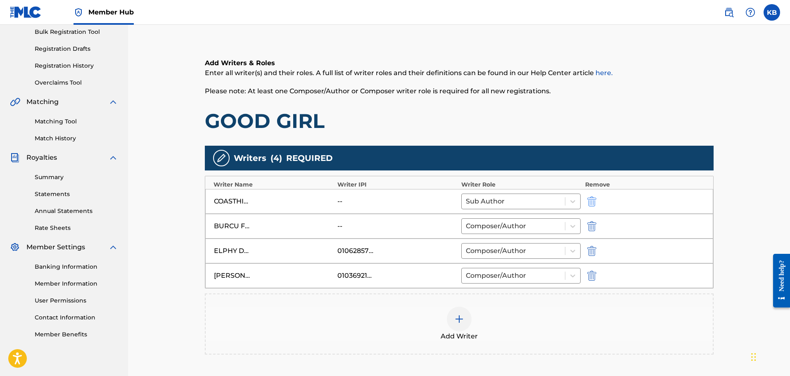
scroll to position [124, 0]
click at [593, 201] on img "submit" at bounding box center [591, 201] width 9 height 10
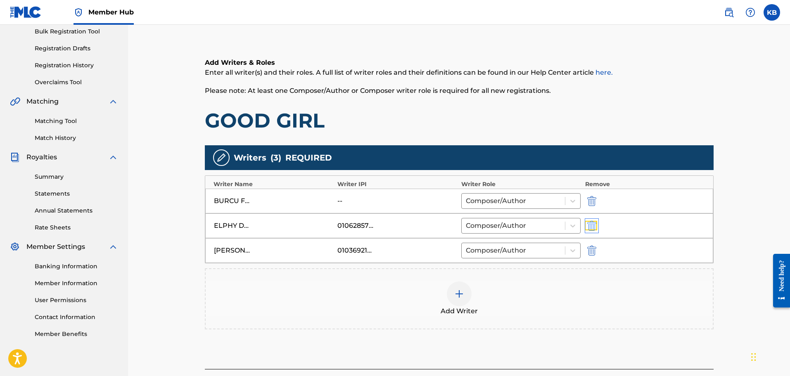
click at [596, 222] on img "submit" at bounding box center [591, 226] width 9 height 10
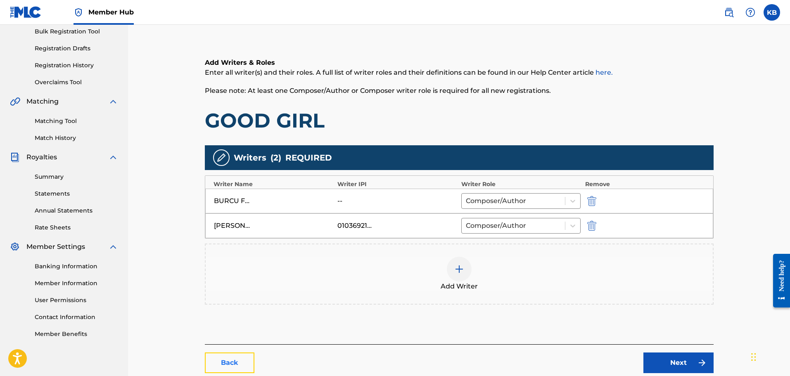
click at [233, 363] on link "Back" at bounding box center [230, 363] width 50 height 21
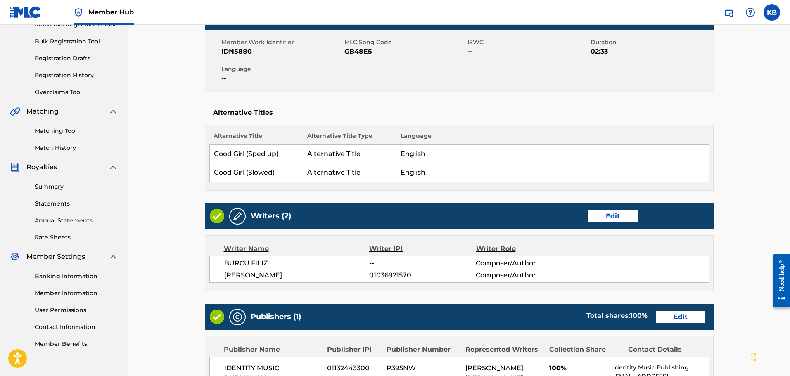
scroll to position [124, 0]
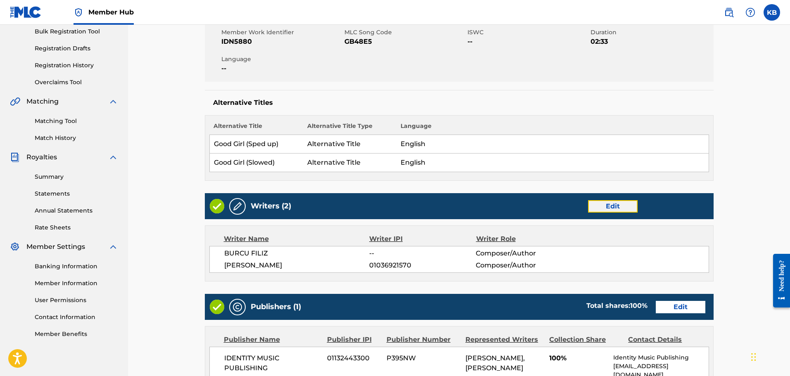
click at [616, 206] on link "Edit" at bounding box center [613, 206] width 50 height 12
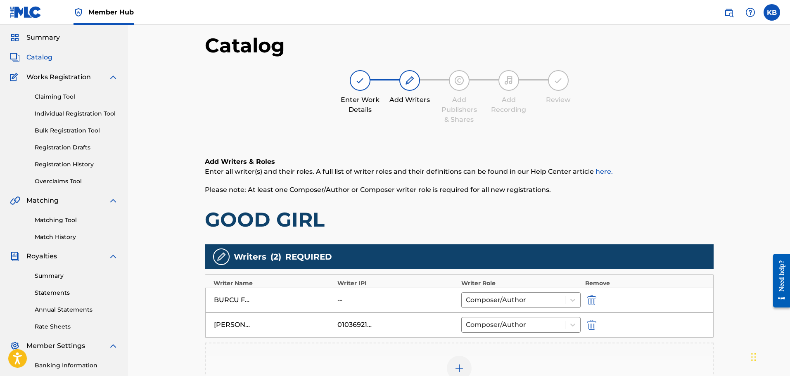
scroll to position [83, 0]
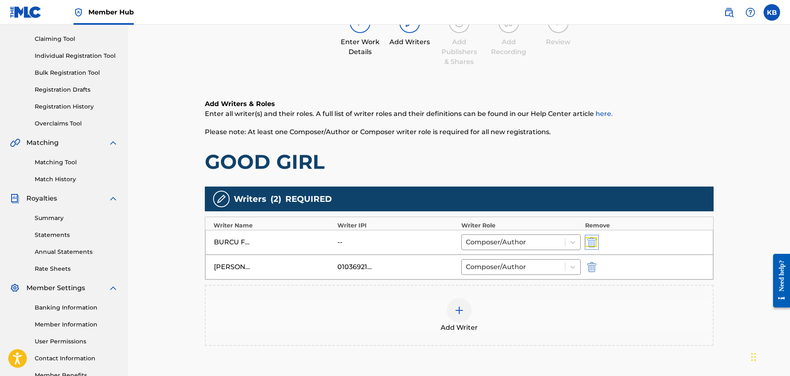
click at [592, 242] on img "submit" at bounding box center [591, 242] width 9 height 10
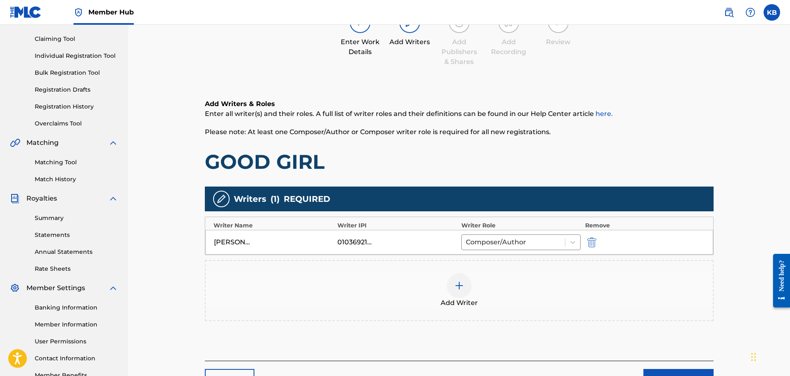
click at [455, 295] on div at bounding box center [459, 285] width 25 height 25
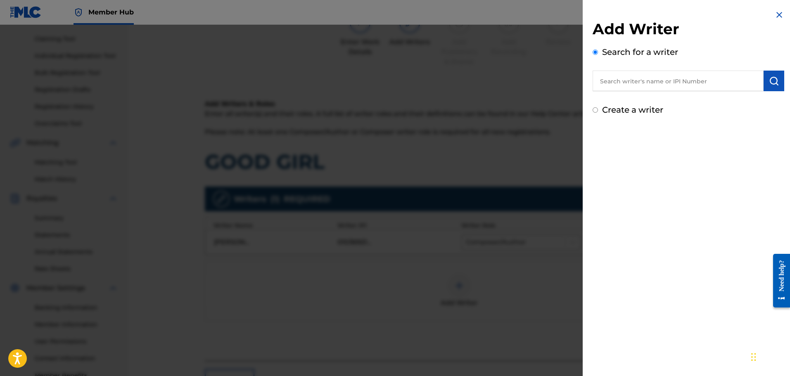
click at [695, 77] on input "text" at bounding box center [677, 81] width 171 height 21
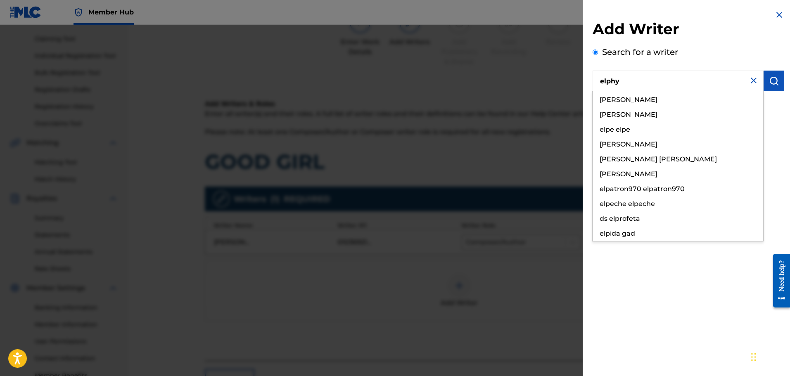
type input "elphy"
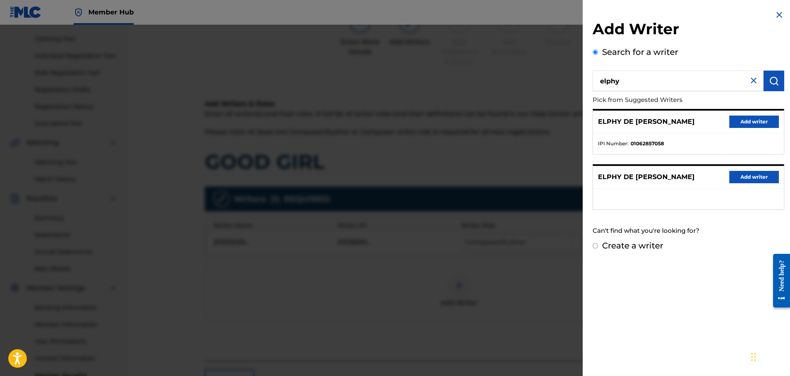
click at [738, 44] on div "Add Writer Search for a writer elphy Pick from Suggested Writers ELPHY DE [PERS…" at bounding box center [688, 130] width 192 height 220
click at [746, 124] on button "Add writer" at bounding box center [754, 122] width 50 height 12
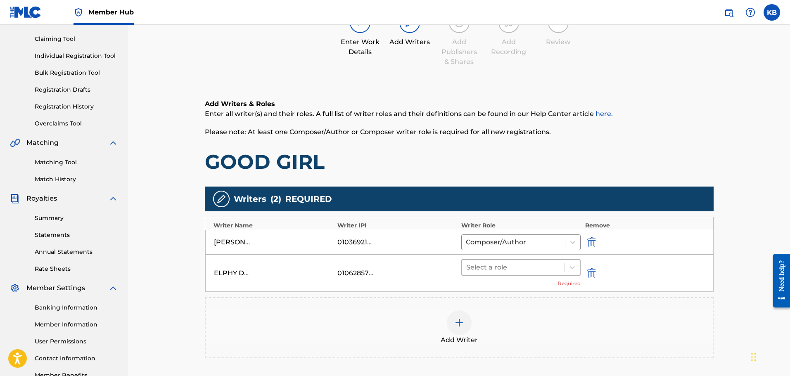
click at [550, 271] on div at bounding box center [513, 268] width 95 height 12
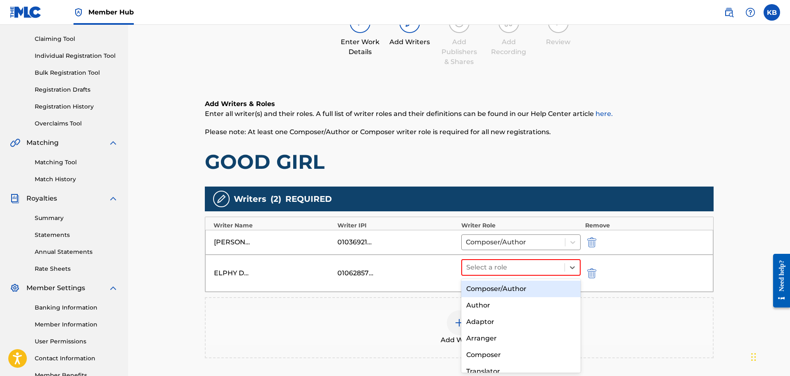
click at [507, 291] on div "Composer/Author" at bounding box center [521, 289] width 120 height 17
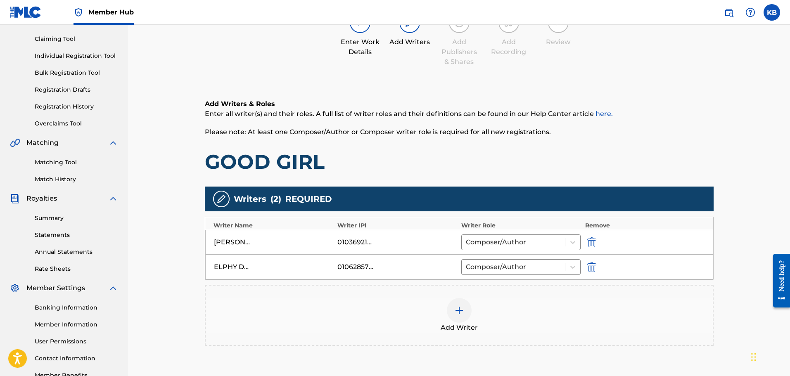
click at [465, 313] on div at bounding box center [459, 310] width 25 height 25
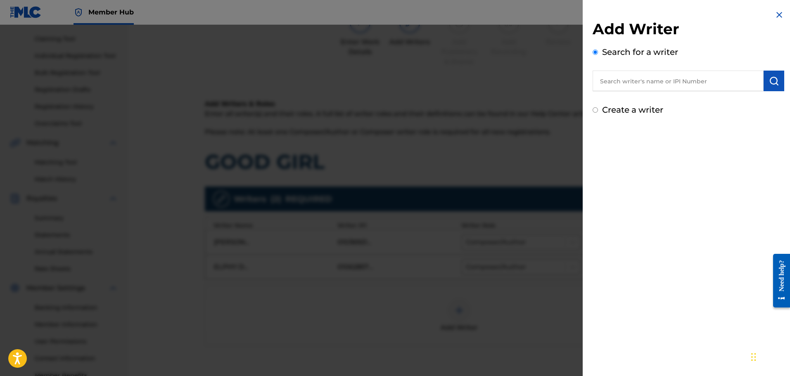
click at [685, 82] on input "text" at bounding box center [677, 81] width 171 height 21
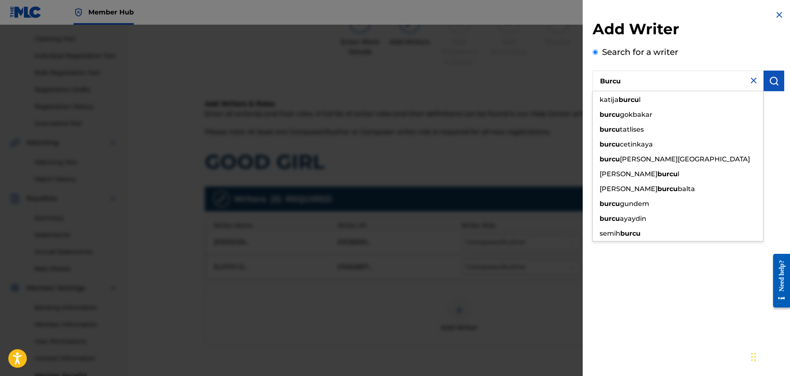
type input "Burcu"
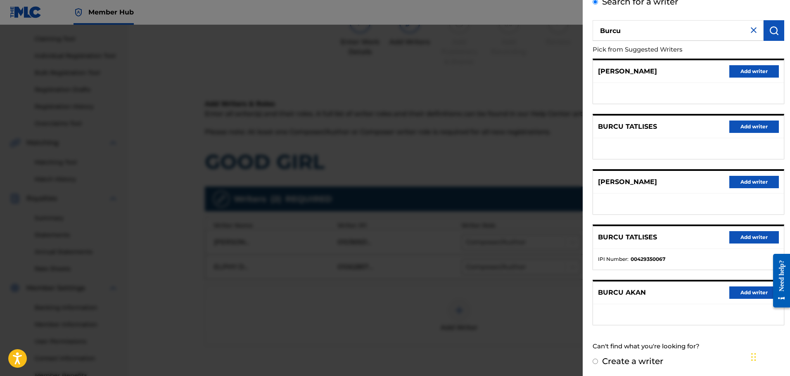
scroll to position [52, 0]
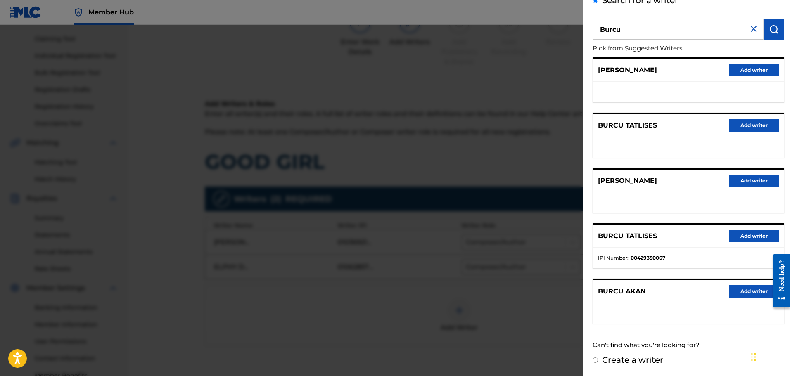
click at [614, 357] on label "Create a writer" at bounding box center [632, 360] width 61 height 10
radio input "true"
click at [598, 358] on input "Create a writer" at bounding box center [594, 360] width 5 height 5
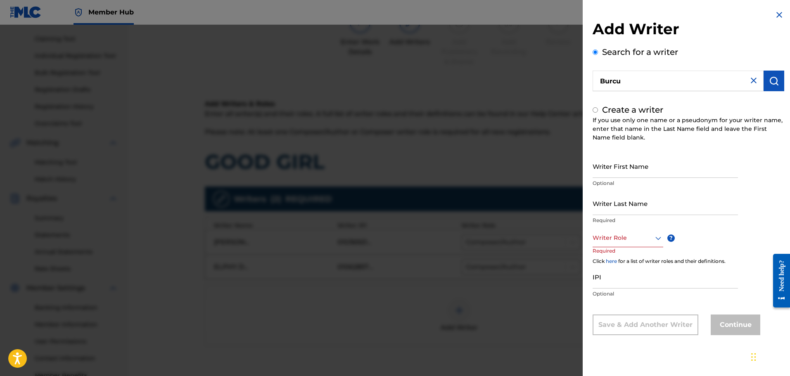
radio input "false"
radio input "true"
click at [614, 285] on input "IPI" at bounding box center [664, 277] width 145 height 24
paste input "01299909187"
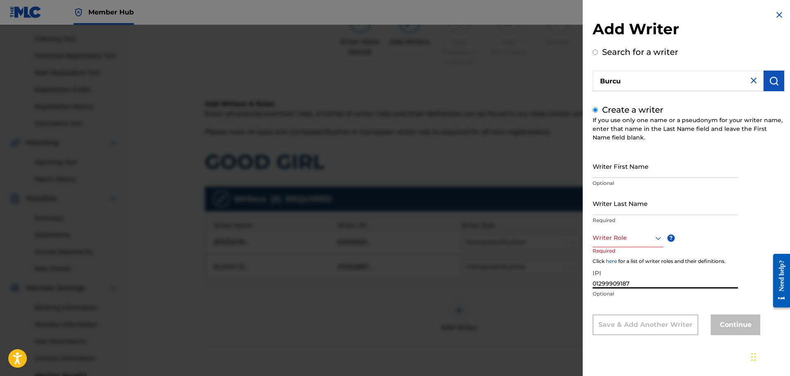
type input "01299909187"
click at [630, 239] on div at bounding box center [627, 238] width 71 height 10
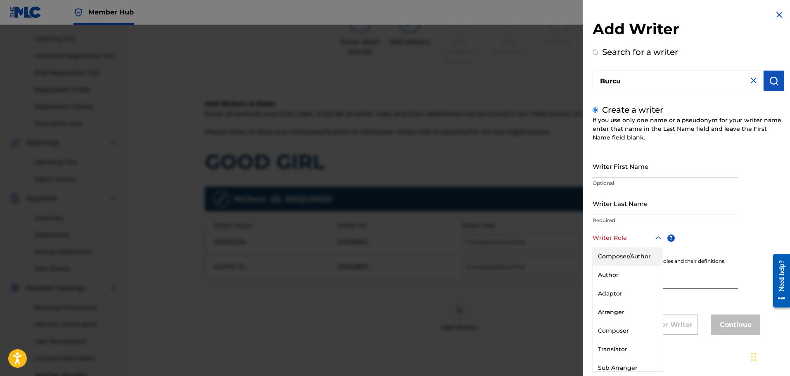
click at [628, 254] on div "Composer/Author" at bounding box center [628, 256] width 70 height 19
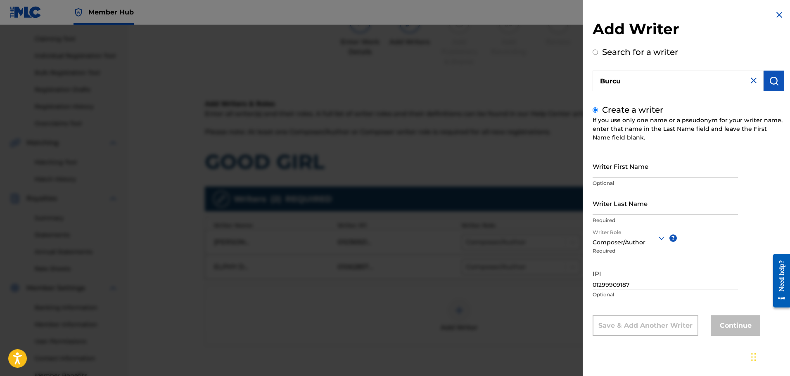
click at [631, 208] on input "Writer Last Name" at bounding box center [664, 204] width 145 height 24
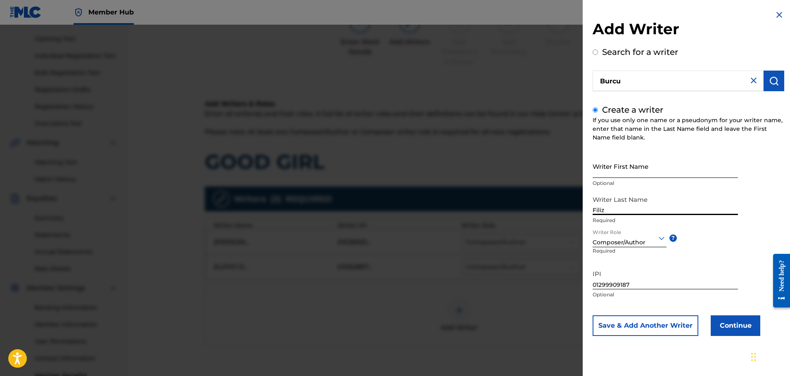
type input "Filiz"
click at [614, 171] on input "Writer First Name" at bounding box center [664, 166] width 145 height 24
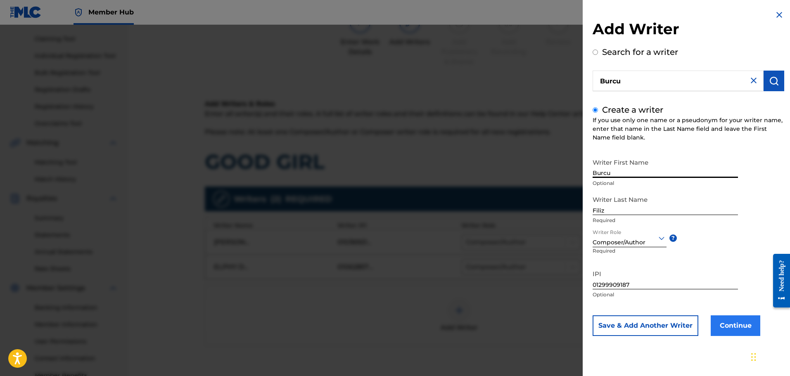
type input "Burcu"
click at [752, 325] on button "Continue" at bounding box center [736, 325] width 50 height 21
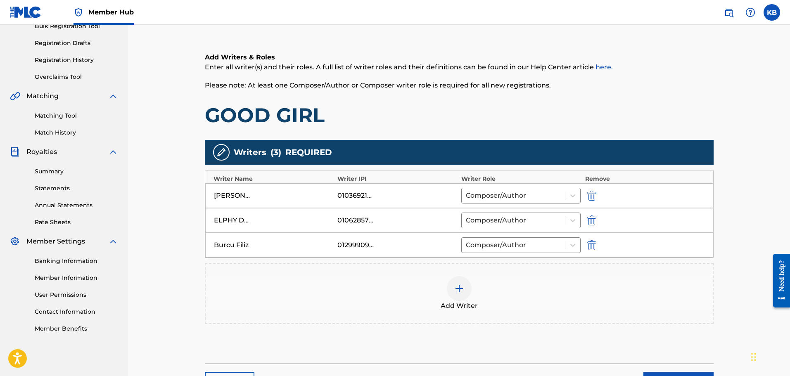
scroll to position [198, 0]
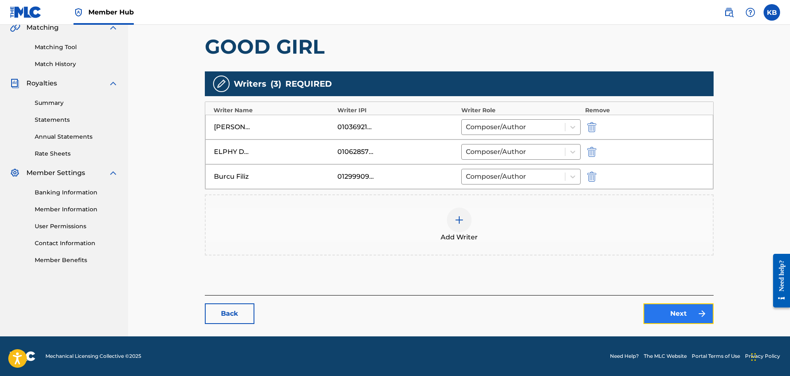
click at [670, 311] on link "Next" at bounding box center [678, 313] width 70 height 21
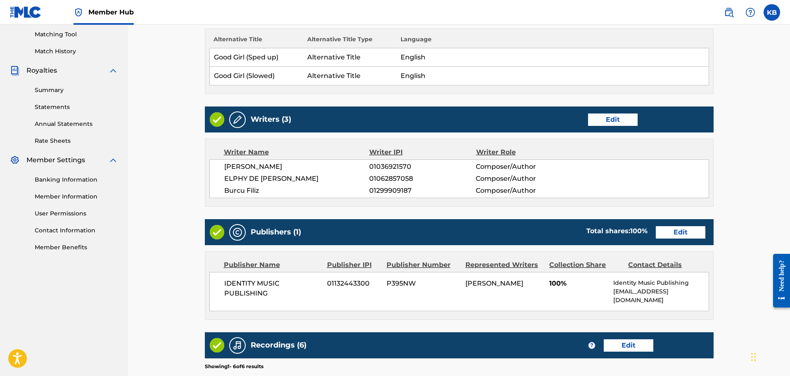
scroll to position [289, 0]
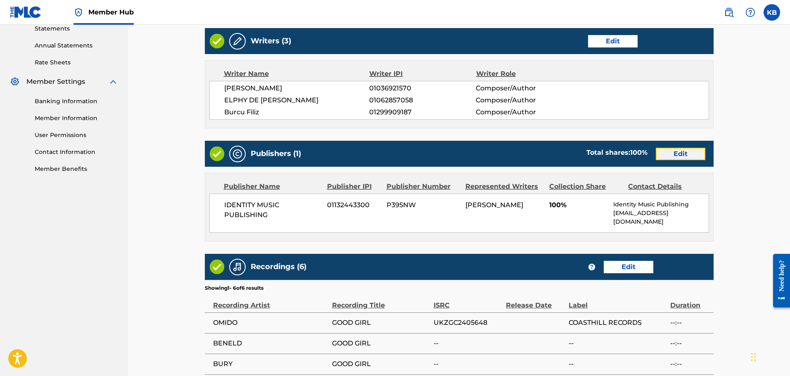
click at [683, 156] on link "Edit" at bounding box center [681, 154] width 50 height 12
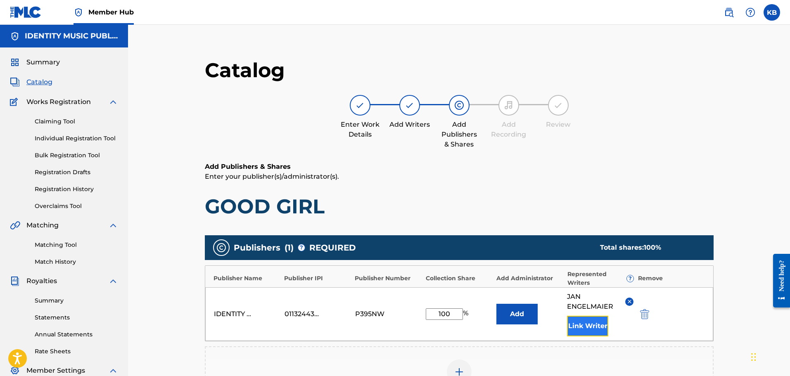
click at [595, 329] on button "Link Writer" at bounding box center [587, 326] width 41 height 21
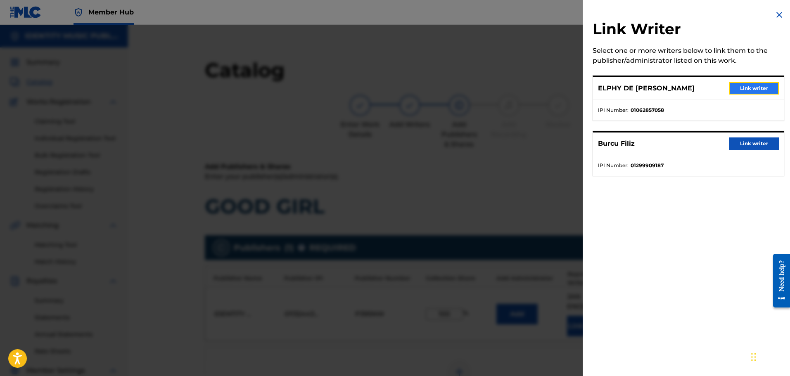
click at [758, 90] on button "Link writer" at bounding box center [754, 88] width 50 height 12
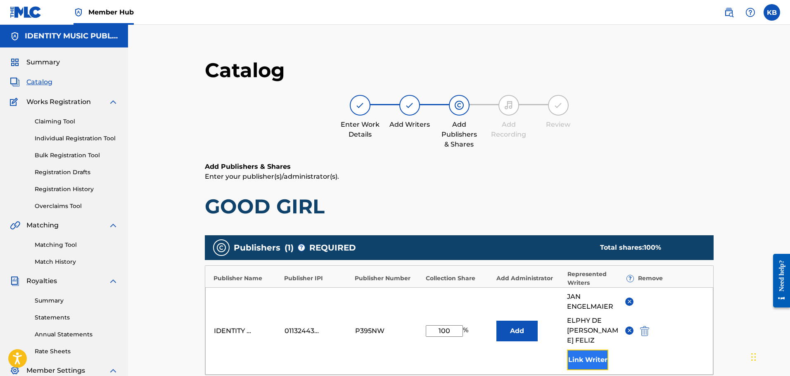
click at [576, 350] on button "Link Writer" at bounding box center [587, 360] width 41 height 21
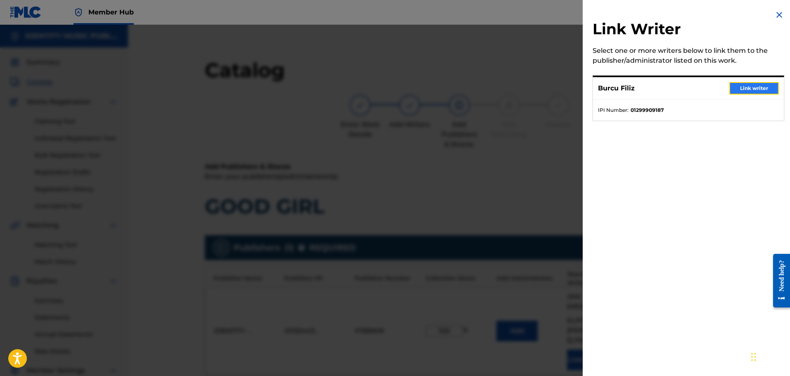
click at [752, 89] on button "Link writer" at bounding box center [754, 88] width 50 height 12
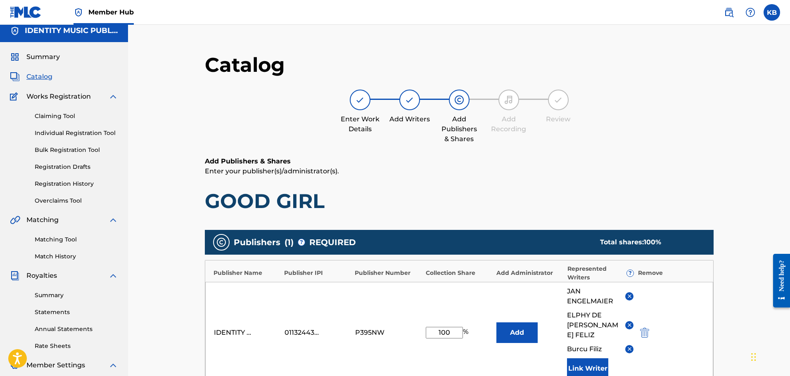
scroll to position [165, 0]
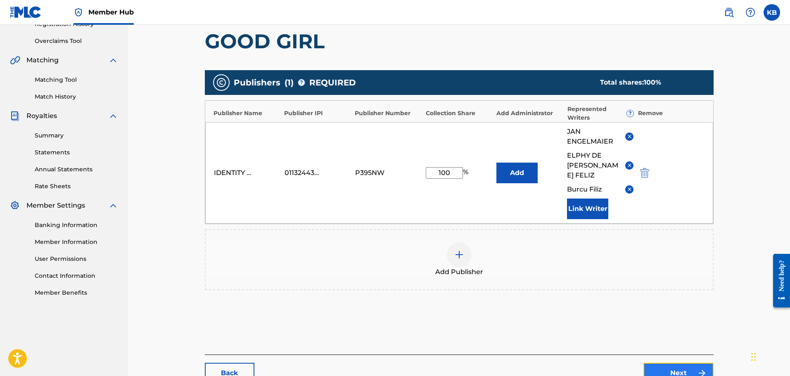
click at [687, 363] on link "Next" at bounding box center [678, 373] width 70 height 21
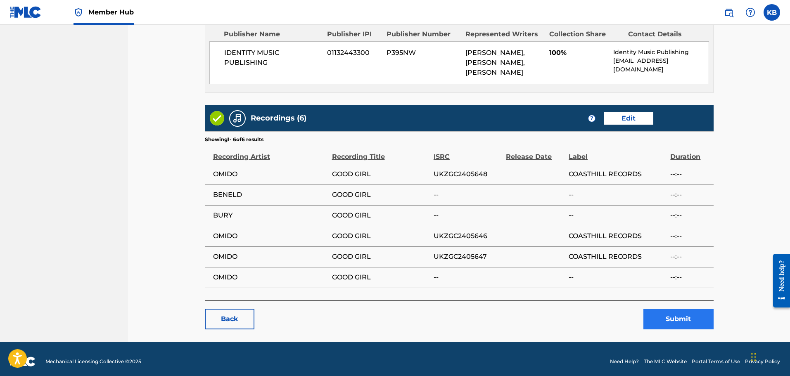
scroll to position [447, 0]
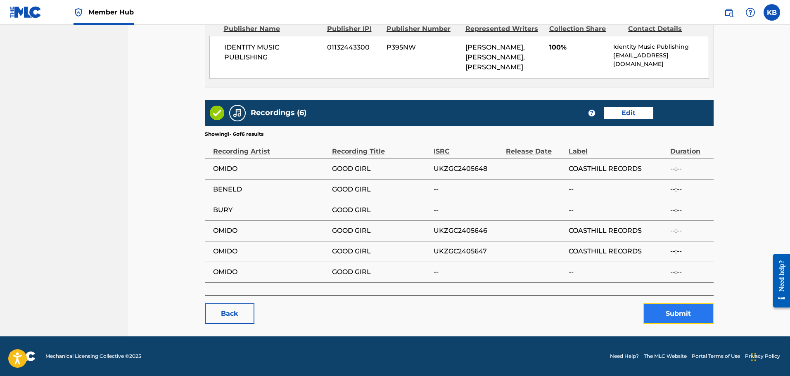
click at [685, 310] on button "Submit" at bounding box center [678, 313] width 70 height 21
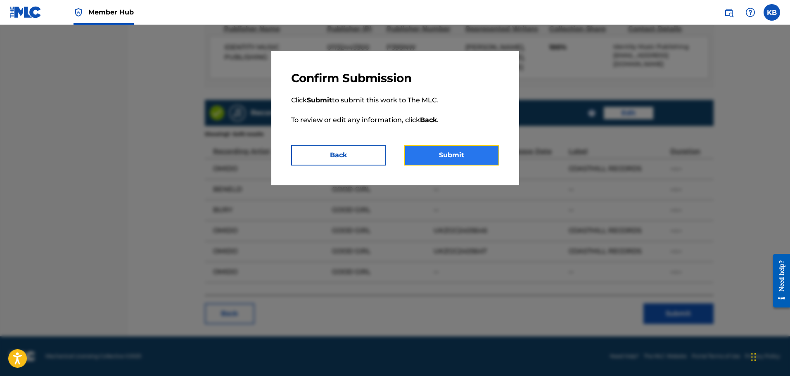
click at [484, 154] on button "Submit" at bounding box center [451, 155] width 95 height 21
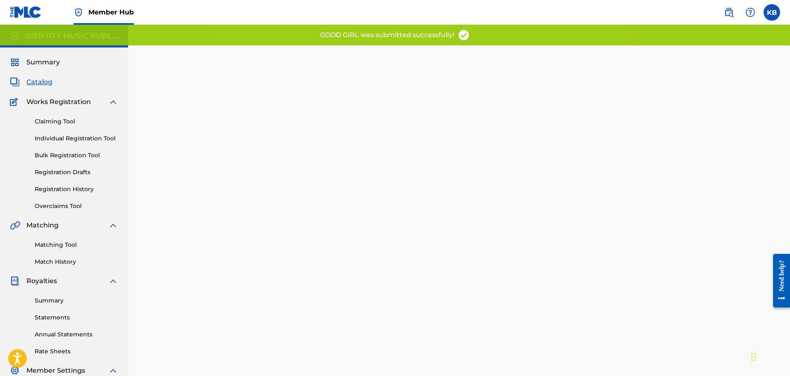
click at [37, 83] on span "Catalog" at bounding box center [39, 82] width 26 height 10
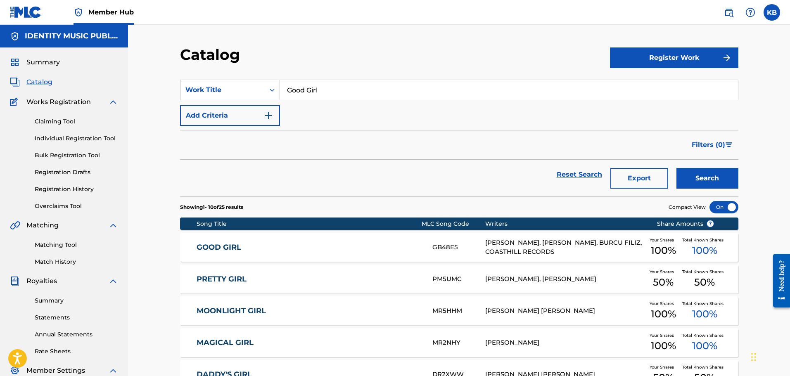
click at [389, 84] on input "Good Girl" at bounding box center [509, 90] width 458 height 20
click at [334, 64] on div "Catalog" at bounding box center [395, 57] width 430 height 24
drag, startPoint x: 339, startPoint y: 86, endPoint x: 230, endPoint y: 97, distance: 109.6
click at [230, 97] on div "SearchWithCriteriae6e2fdcf-b33d-44cb-a117-8aae7acebc1b Work Title Good Girl" at bounding box center [459, 90] width 558 height 21
click at [376, 113] on div "bad girls do it well" at bounding box center [447, 108] width 334 height 15
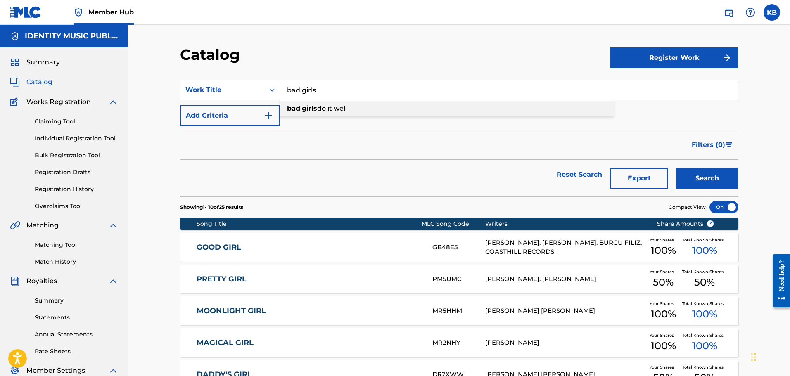
type input "bad girls do it well"
click at [708, 172] on button "Search" at bounding box center [707, 178] width 62 height 21
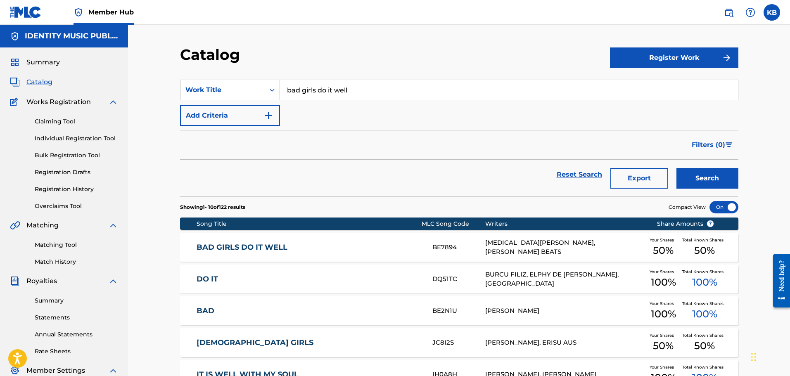
click at [380, 245] on link "BAD GIRLS DO IT WELL" at bounding box center [309, 247] width 225 height 9
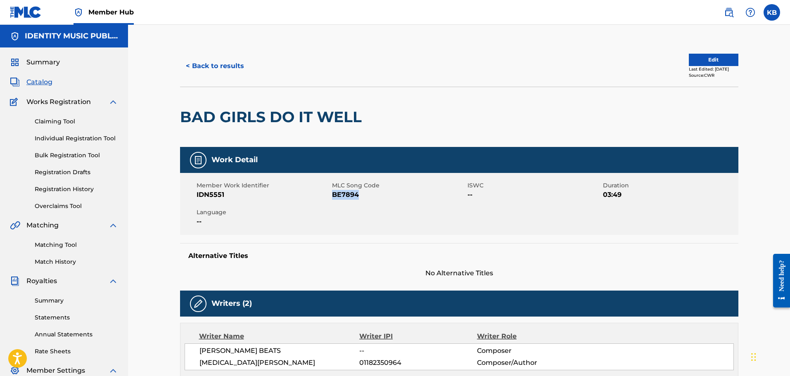
drag, startPoint x: 370, startPoint y: 193, endPoint x: 333, endPoint y: 195, distance: 36.4
click at [333, 195] on span "BE7894" at bounding box center [398, 195] width 133 height 10
copy span "BE7894"
click at [207, 62] on button "< Back to results" at bounding box center [215, 66] width 70 height 21
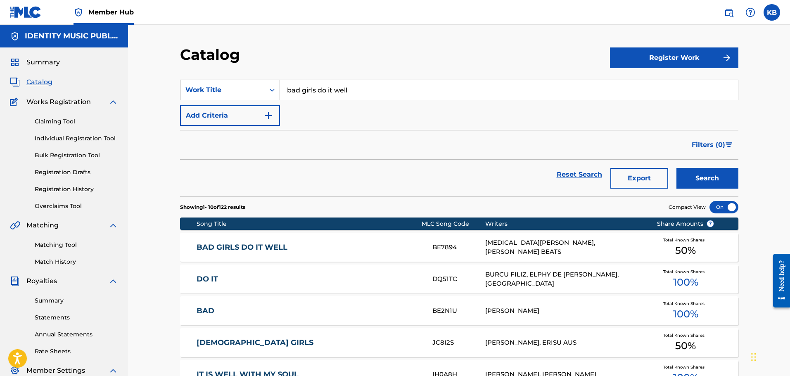
drag, startPoint x: 379, startPoint y: 88, endPoint x: 225, endPoint y: 92, distance: 153.6
click at [225, 92] on div "SearchWithCriteriae6e2fdcf-b33d-44cb-a117-8aae7acebc1b Work Title bad girls do …" at bounding box center [459, 90] width 558 height 21
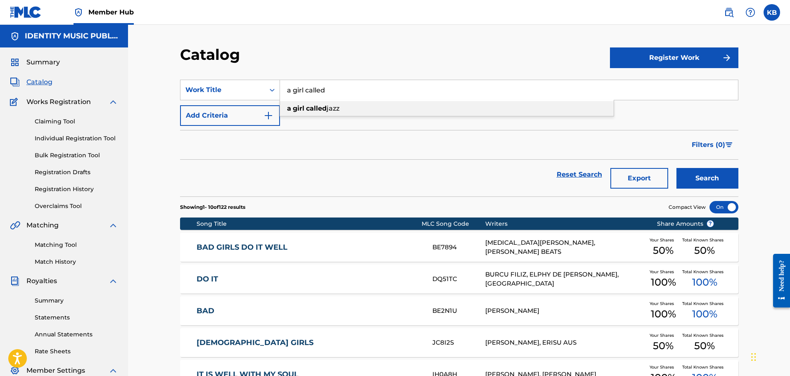
click at [309, 106] on strong "called" at bounding box center [316, 108] width 21 height 8
type input "a girl called jazz"
click at [716, 175] on button "Search" at bounding box center [707, 178] width 62 height 21
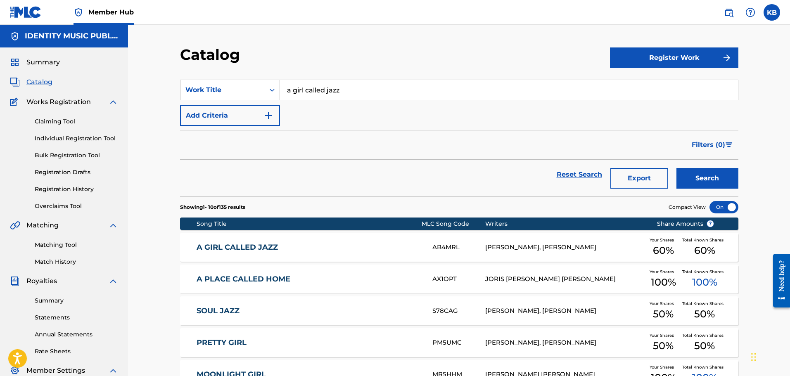
click at [376, 247] on link "A GIRL CALLED JAZZ" at bounding box center [309, 247] width 225 height 9
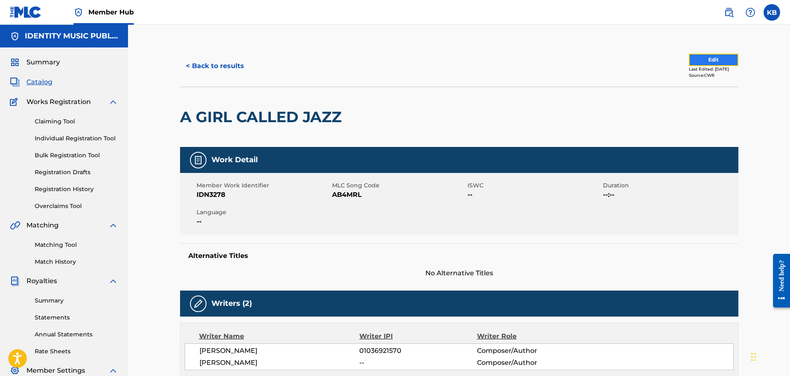
click at [713, 58] on button "Edit" at bounding box center [714, 60] width 50 height 12
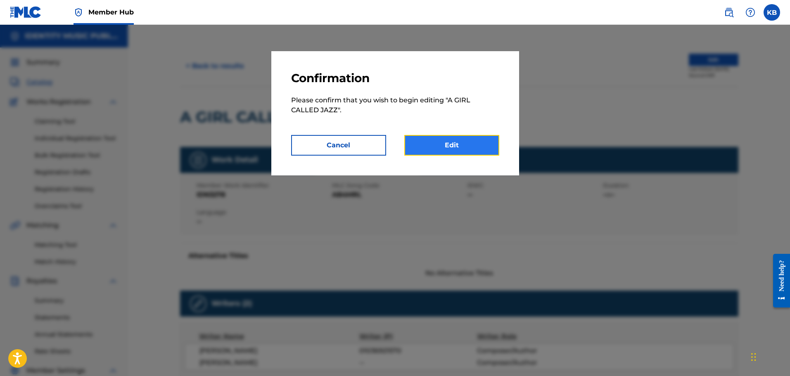
click at [443, 147] on link "Edit" at bounding box center [451, 145] width 95 height 21
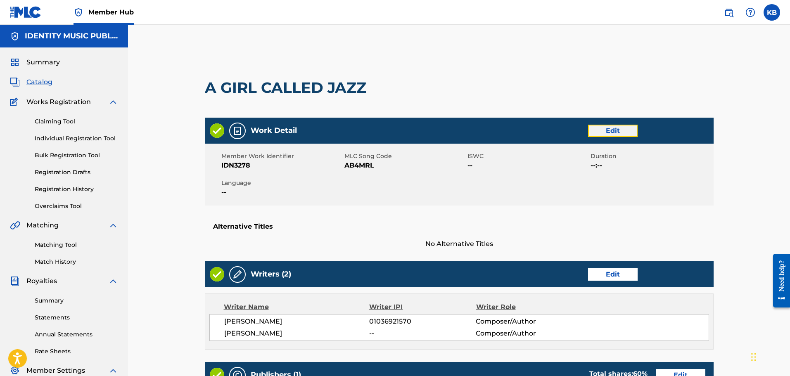
click at [618, 130] on link "Edit" at bounding box center [613, 131] width 50 height 12
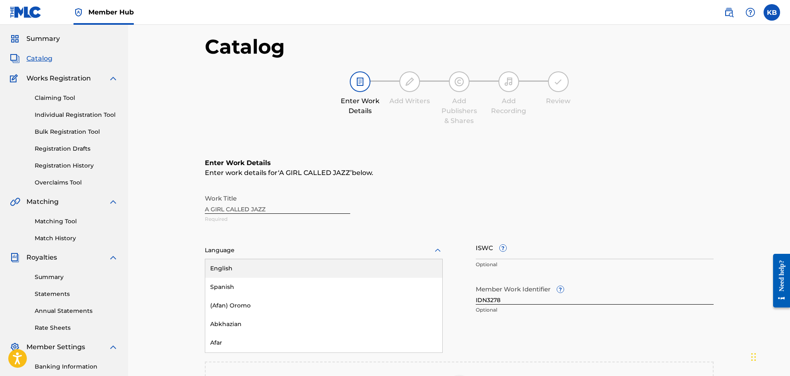
click at [315, 259] on div "153 results available. Use Up and Down to choose options, press Enter to select…" at bounding box center [324, 250] width 238 height 17
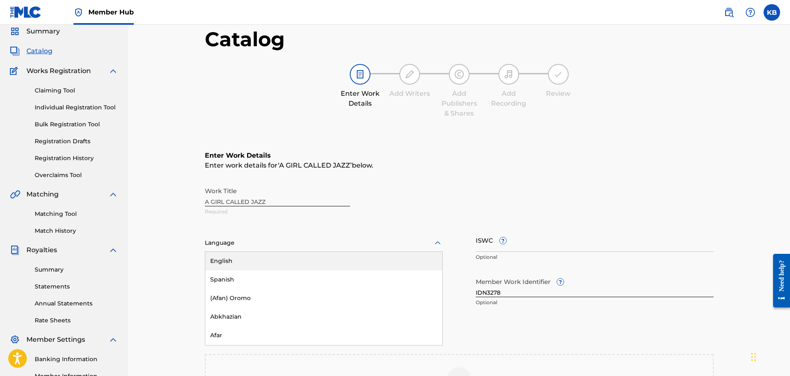
click at [243, 265] on div "English" at bounding box center [323, 261] width 237 height 19
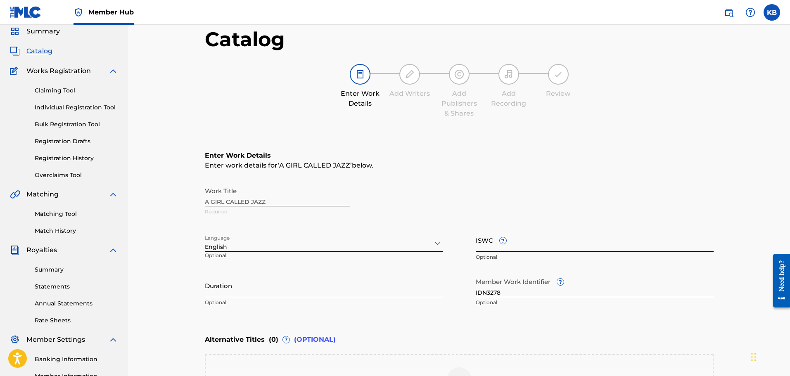
click at [479, 241] on input "ISWC ?" at bounding box center [595, 240] width 238 height 24
paste input "T3004485530"
type input "T3004485530"
click at [242, 289] on input "Duration" at bounding box center [324, 286] width 238 height 24
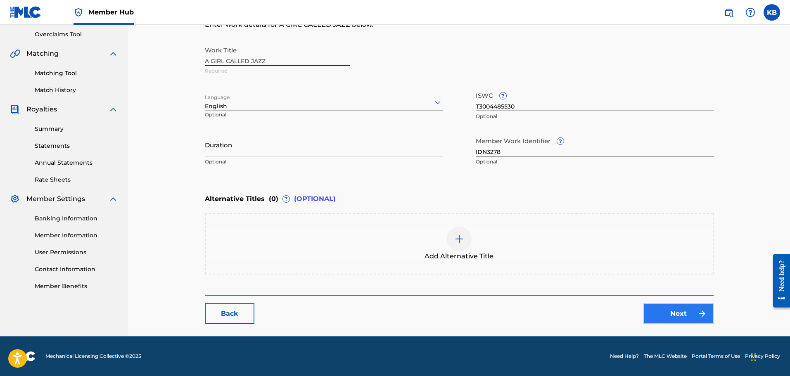
click at [663, 316] on link "Next" at bounding box center [678, 313] width 70 height 21
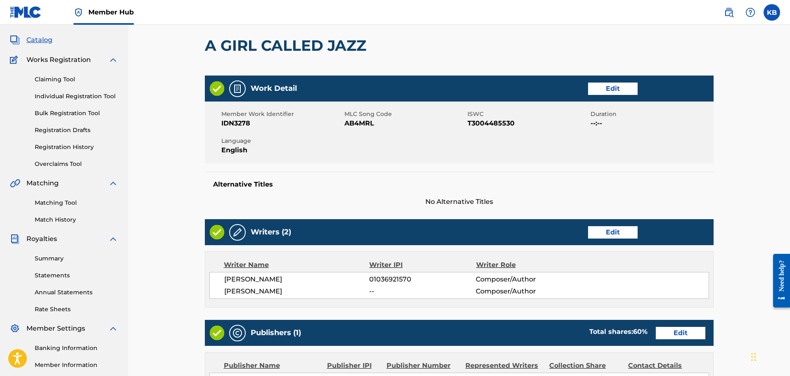
scroll to position [165, 0]
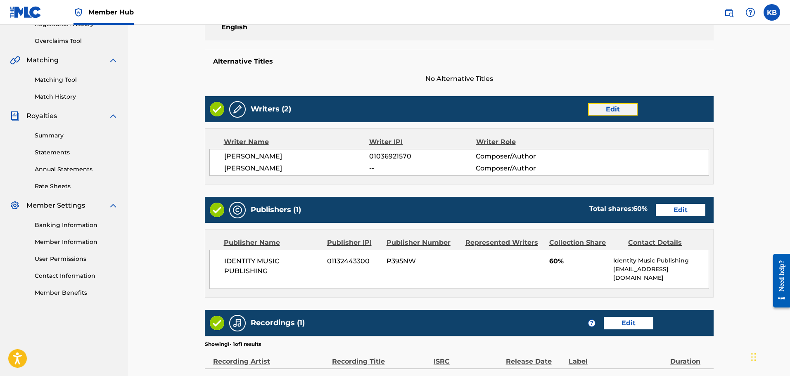
click at [613, 107] on link "Edit" at bounding box center [613, 109] width 50 height 12
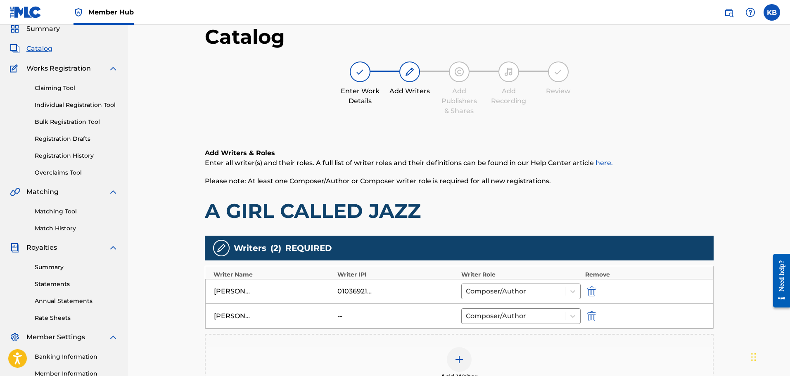
scroll to position [83, 0]
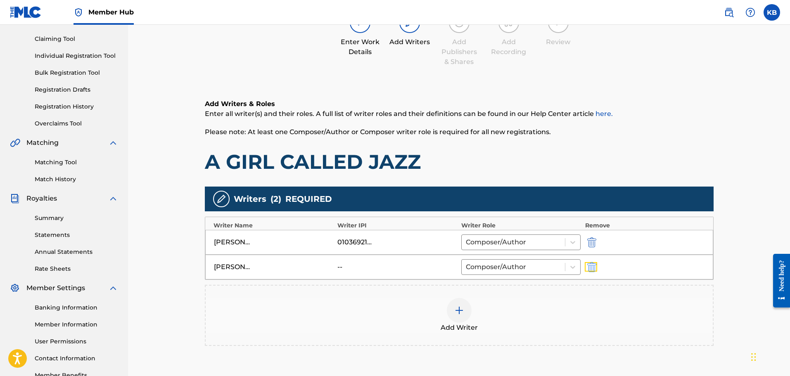
click at [596, 266] on button "submit" at bounding box center [591, 266] width 12 height 9
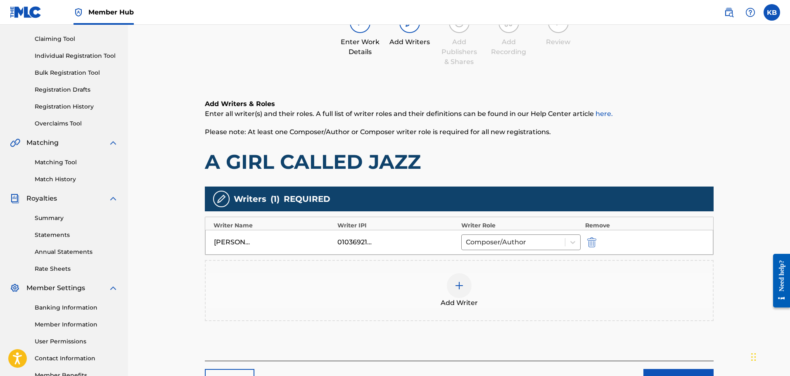
click at [473, 290] on div "Add Writer" at bounding box center [459, 290] width 507 height 35
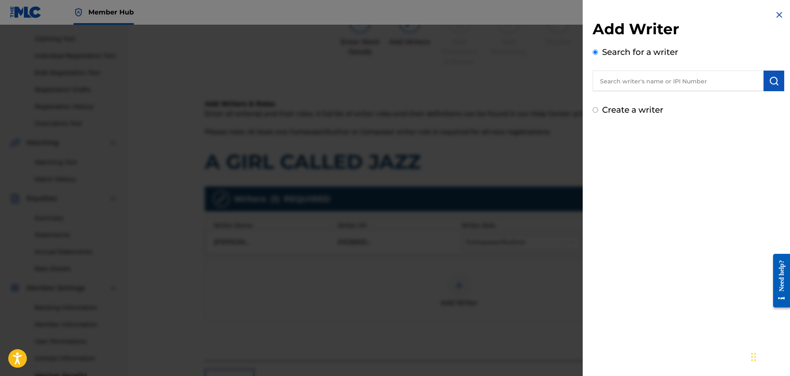
click at [640, 80] on input "text" at bounding box center [677, 81] width 171 height 21
click at [776, 14] on img at bounding box center [779, 15] width 10 height 10
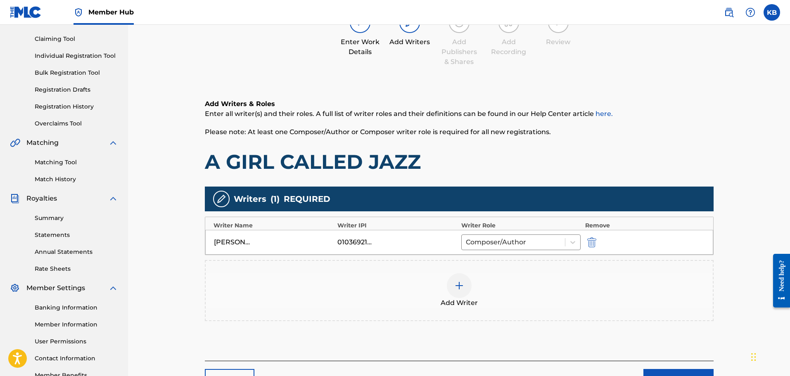
click at [468, 291] on div at bounding box center [459, 285] width 25 height 25
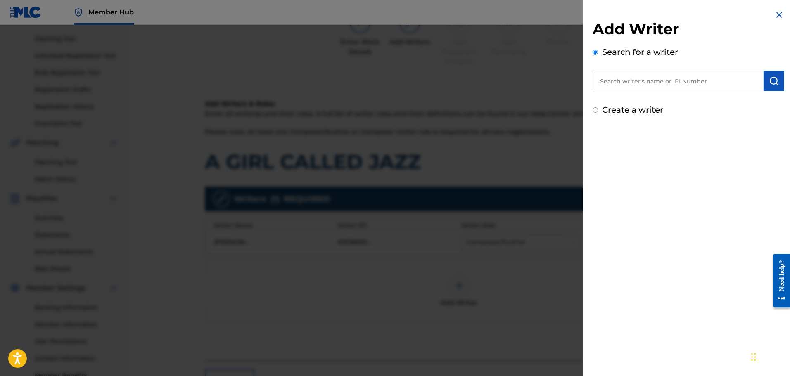
click at [705, 83] on input "text" at bounding box center [677, 81] width 171 height 21
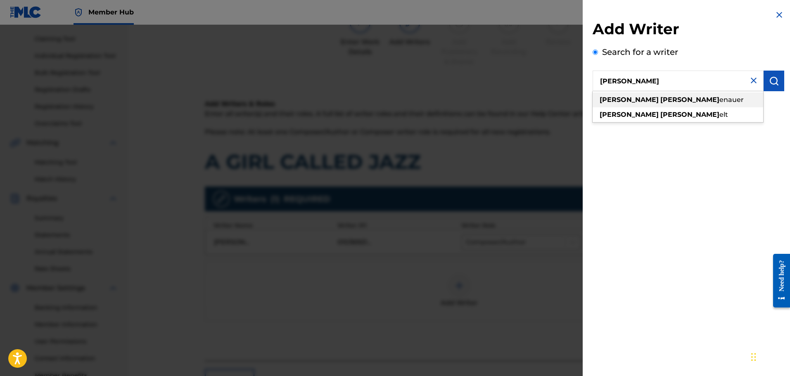
click at [683, 105] on div "[PERSON_NAME] enauer" at bounding box center [677, 99] width 171 height 15
type input "[PERSON_NAME]"
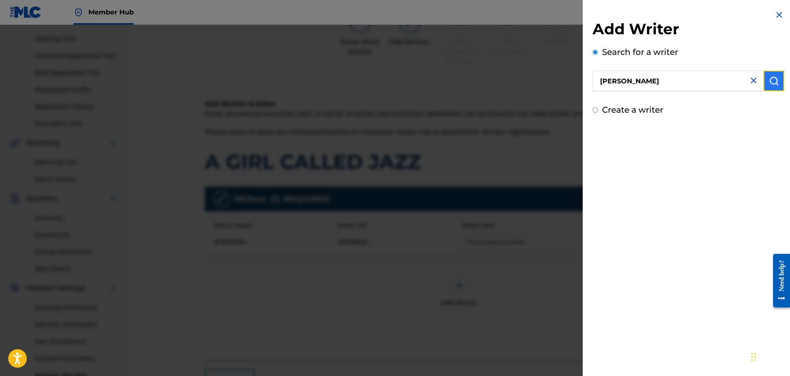
click at [775, 83] on img "submit" at bounding box center [774, 81] width 10 height 10
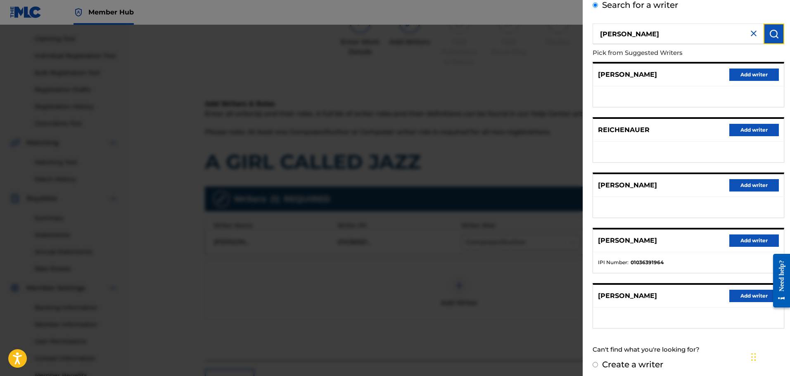
scroll to position [52, 0]
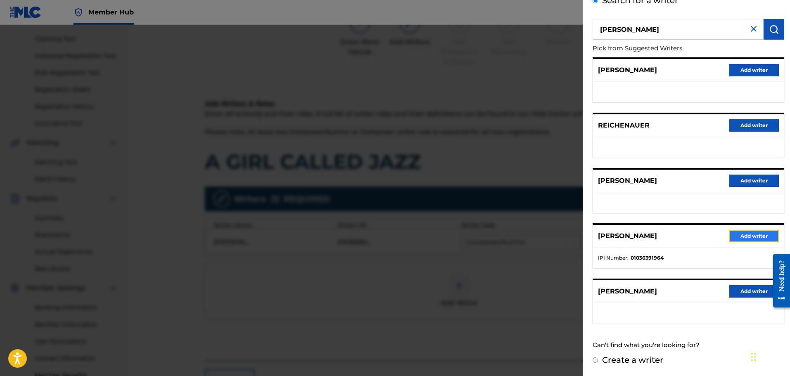
click at [751, 234] on button "Add writer" at bounding box center [754, 236] width 50 height 12
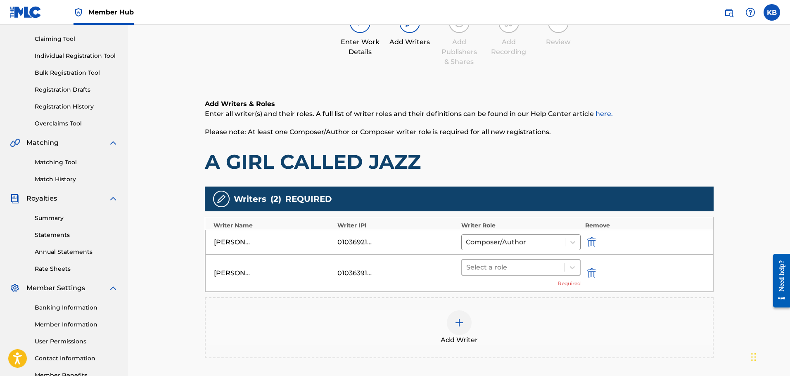
click at [526, 268] on div at bounding box center [513, 268] width 95 height 12
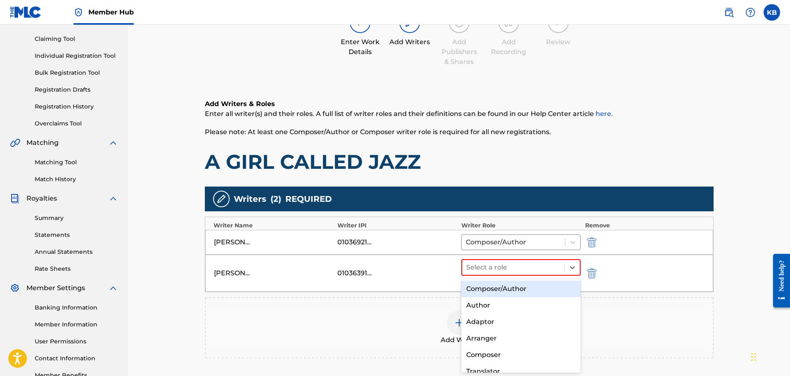
click at [496, 288] on div "Composer/Author" at bounding box center [521, 289] width 120 height 17
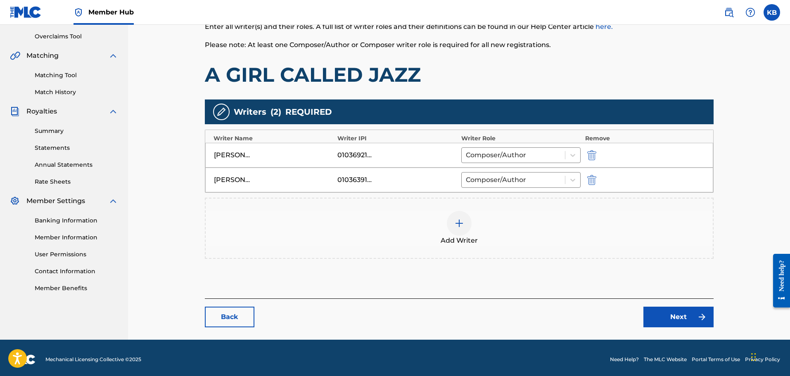
scroll to position [173, 0]
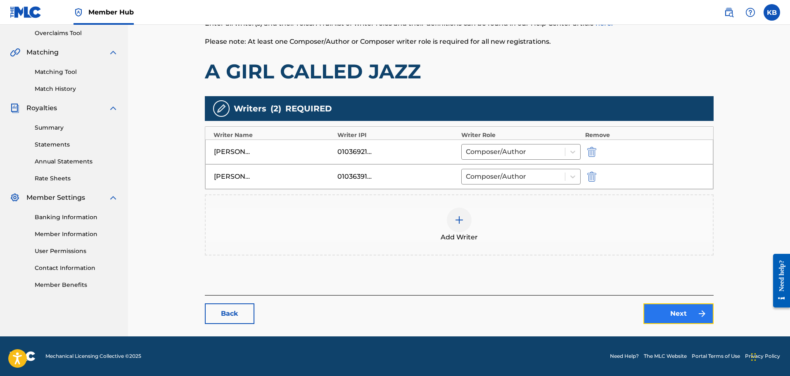
click at [687, 312] on link "Next" at bounding box center [678, 313] width 70 height 21
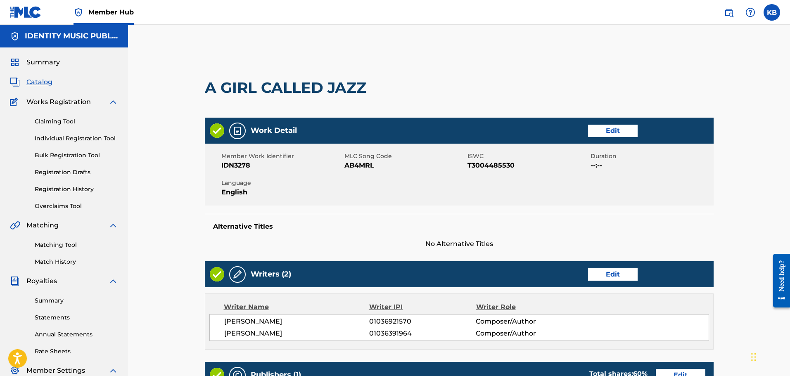
scroll to position [206, 0]
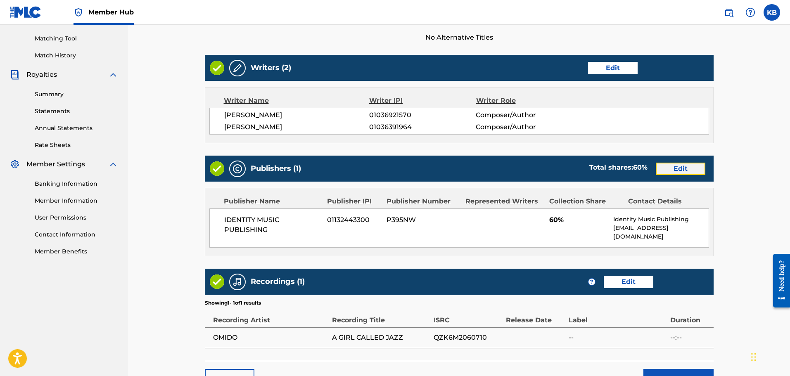
click at [667, 169] on link "Edit" at bounding box center [681, 169] width 50 height 12
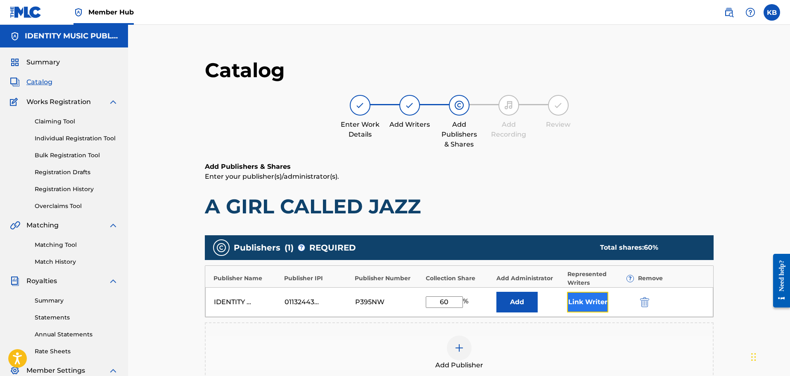
click at [583, 306] on button "Link Writer" at bounding box center [587, 302] width 41 height 21
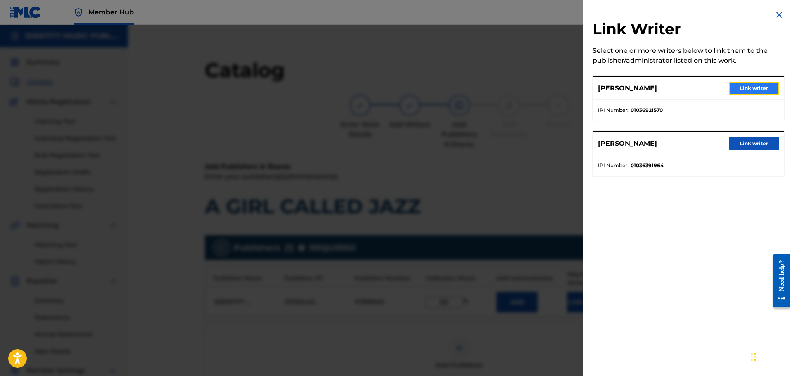
click at [756, 91] on button "Link writer" at bounding box center [754, 88] width 50 height 12
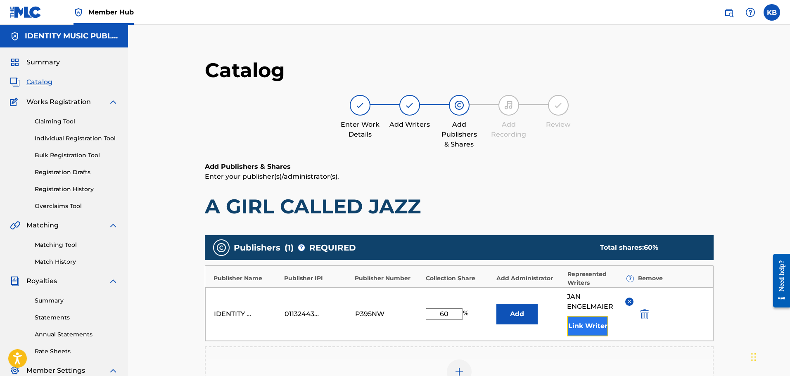
click at [584, 322] on button "Link Writer" at bounding box center [587, 326] width 41 height 21
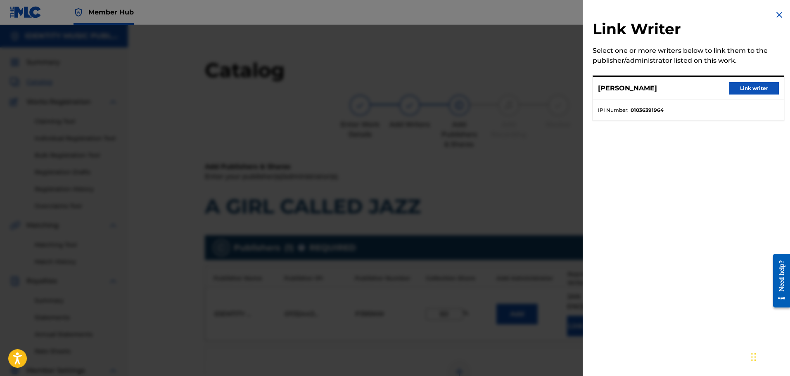
click at [778, 13] on img at bounding box center [779, 15] width 10 height 10
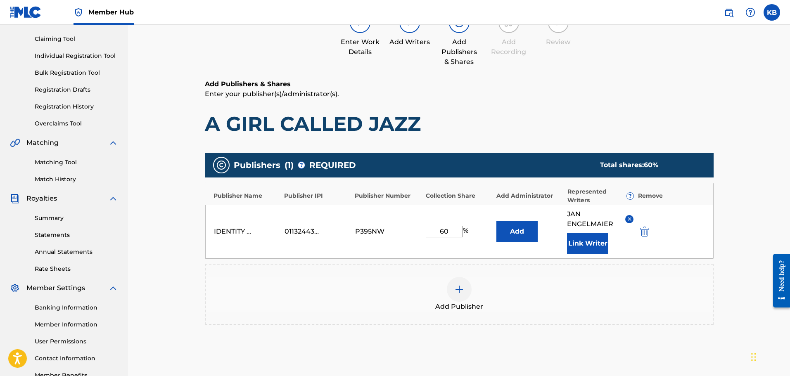
scroll to position [177, 0]
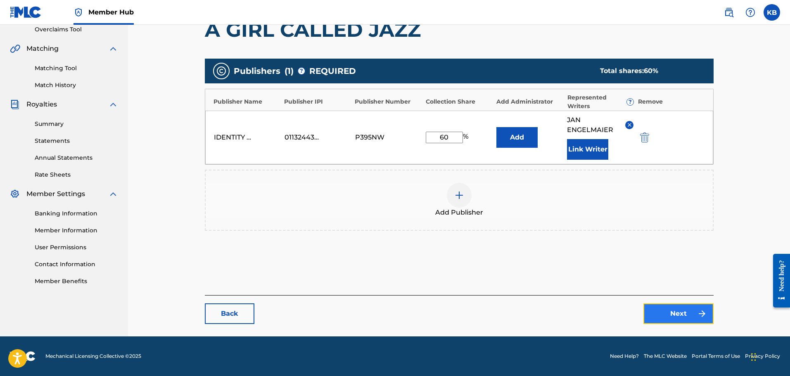
click at [666, 311] on link "Next" at bounding box center [678, 313] width 70 height 21
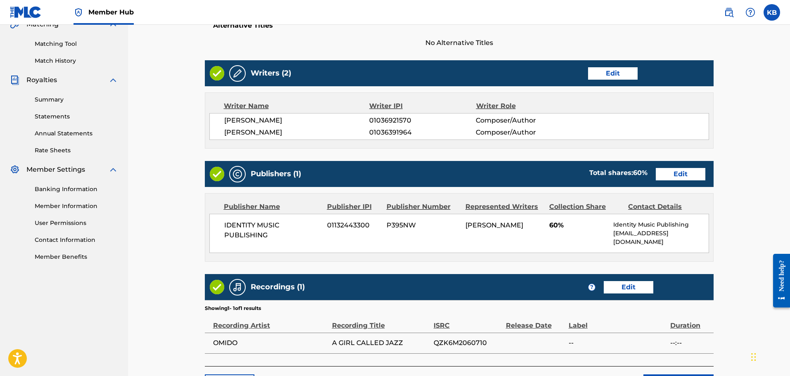
scroll to position [266, 0]
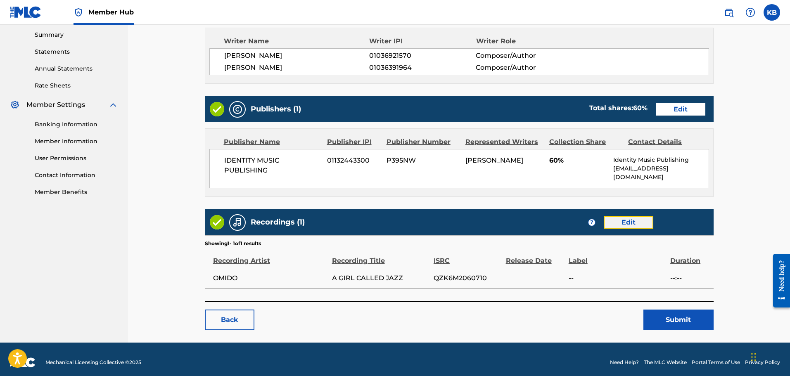
click at [631, 216] on link "Edit" at bounding box center [629, 222] width 50 height 12
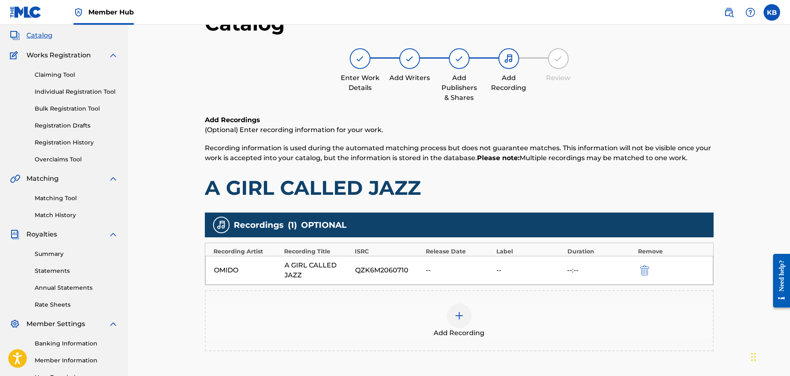
scroll to position [83, 0]
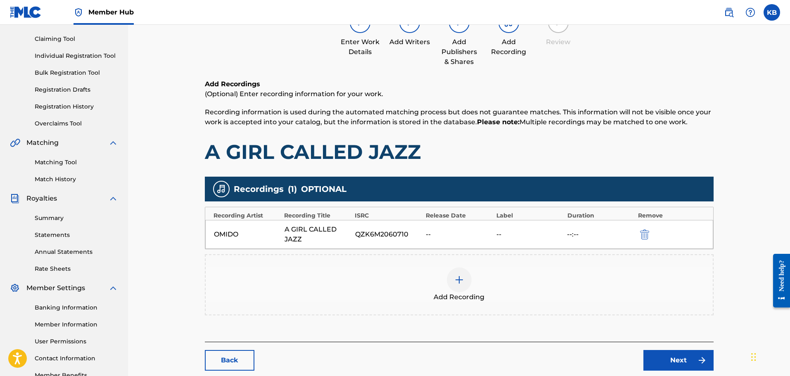
click at [471, 284] on div at bounding box center [459, 280] width 25 height 25
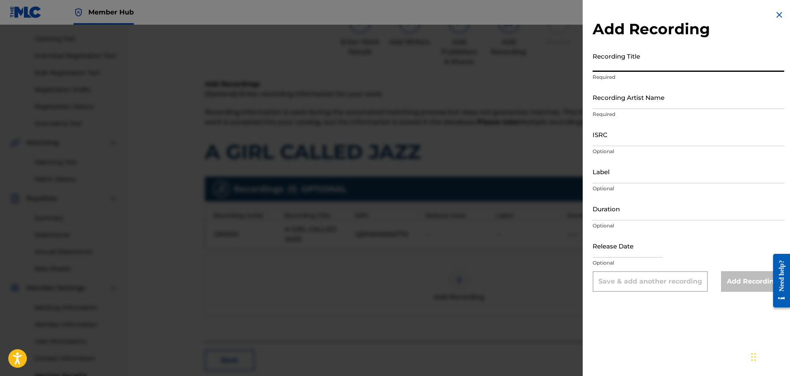
click at [645, 63] on input "Recording Title" at bounding box center [688, 60] width 192 height 24
type input "A Girl Called Jazz"
click at [638, 102] on input "Recording Artist Name" at bounding box center [688, 97] width 192 height 24
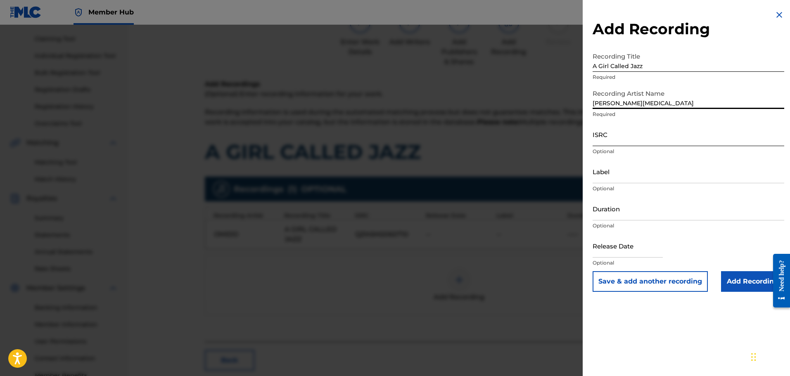
type input "[PERSON_NAME][MEDICAL_DATA]"
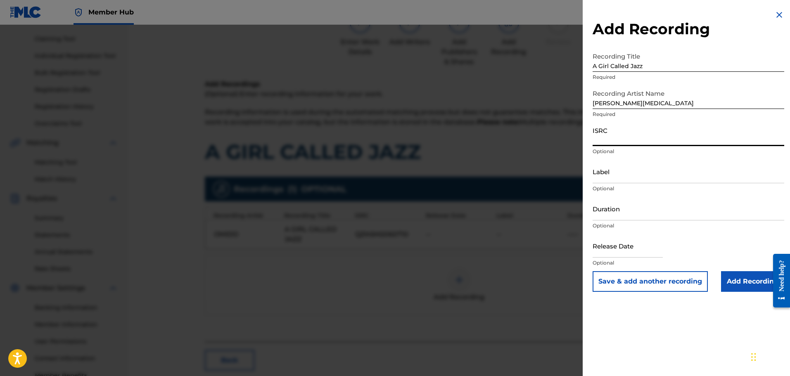
click at [640, 136] on input "ISRC" at bounding box center [688, 135] width 192 height 24
click at [641, 135] on input "ISRC" at bounding box center [688, 135] width 192 height 24
paste input "QZK6M2060710"
type input "QZK6M2060710"
click at [634, 172] on input "Label" at bounding box center [688, 172] width 192 height 24
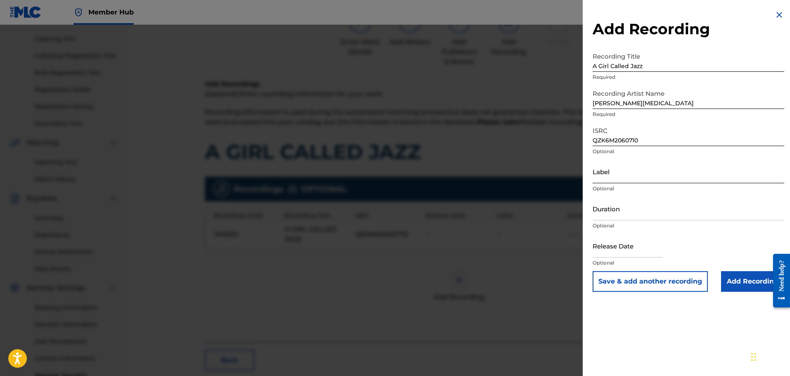
click at [641, 167] on input "Label" at bounding box center [688, 172] width 192 height 24
click at [629, 200] on input "Duration" at bounding box center [688, 209] width 192 height 24
drag, startPoint x: 635, startPoint y: 174, endPoint x: 618, endPoint y: 175, distance: 17.0
click at [618, 175] on input "Coasthill IV" at bounding box center [688, 172] width 192 height 24
type input "Coasthill Records"
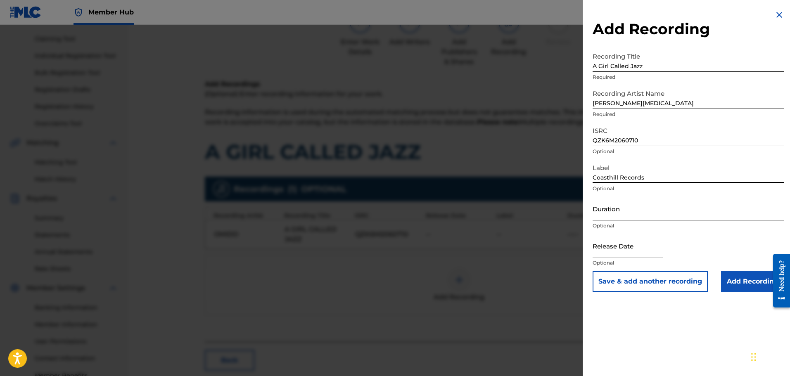
click at [635, 208] on input "Duration" at bounding box center [688, 209] width 192 height 24
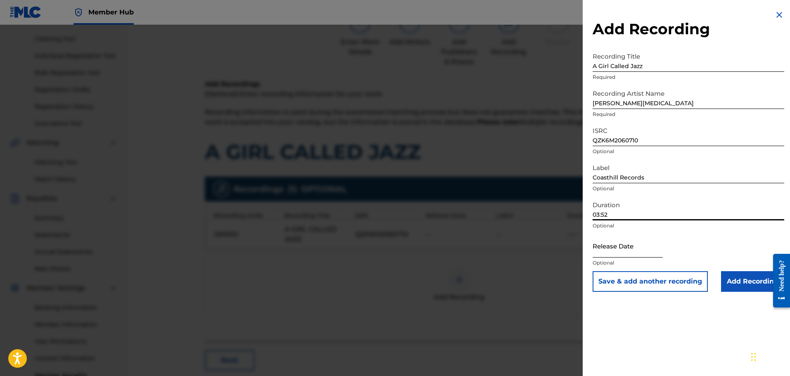
type input "03:52"
click at [602, 243] on input "text" at bounding box center [627, 246] width 70 height 24
select select "8"
select select "2025"
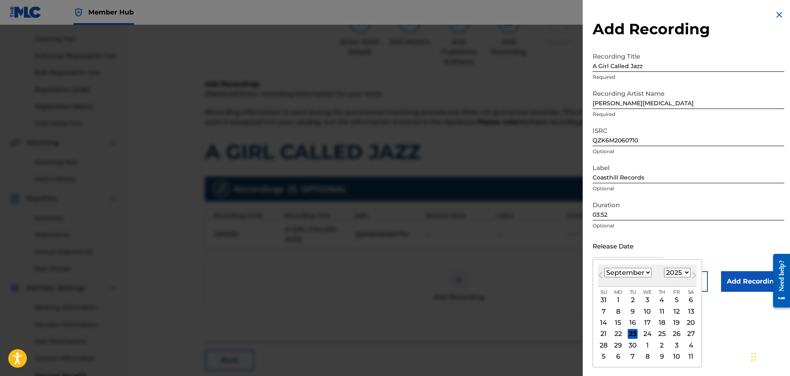
click at [615, 272] on select "January February March April May June July August September October November De…" at bounding box center [627, 272] width 47 height 9
select select "7"
click at [604, 268] on select "January February March April May June July August September October November De…" at bounding box center [627, 272] width 47 height 9
click at [672, 330] on div "22" at bounding box center [676, 334] width 10 height 10
type input "[DATE]"
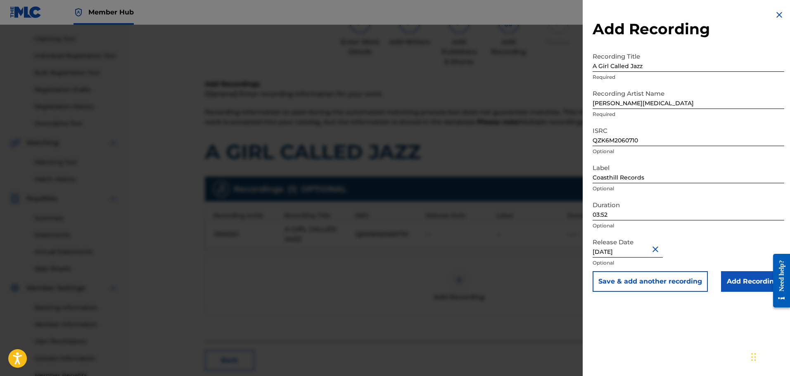
click at [641, 252] on input "[DATE]" at bounding box center [627, 246] width 70 height 24
select select "7"
select select "2025"
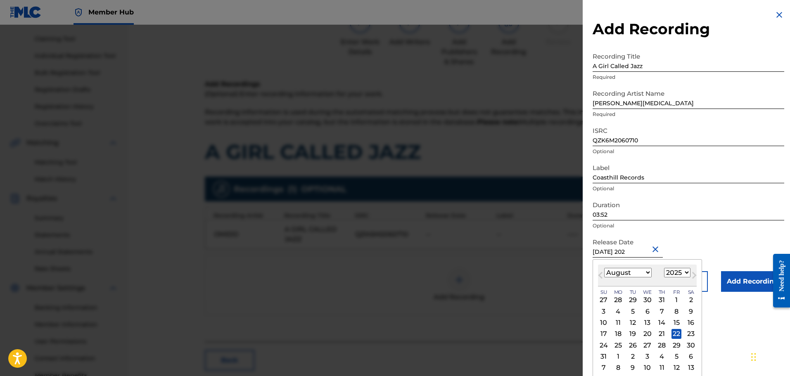
type input "[DATE]"
select select "2020"
type input "[DATE]"
click at [728, 248] on div "Release Date [DATE] [DATE] Previous Month Next Month August [DATE] February Mar…" at bounding box center [688, 252] width 192 height 37
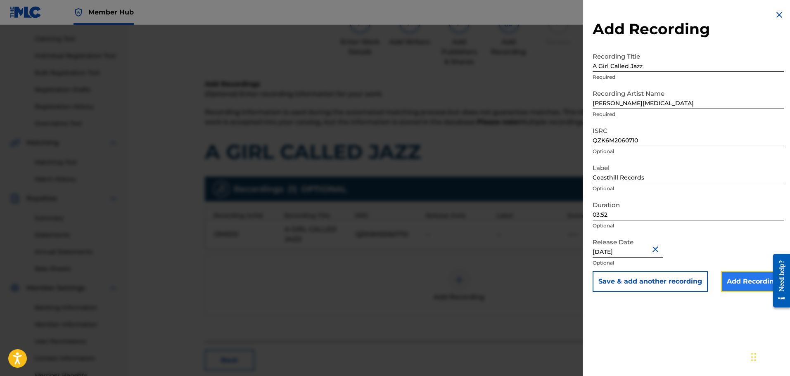
click at [737, 286] on input "Add Recording" at bounding box center [752, 281] width 63 height 21
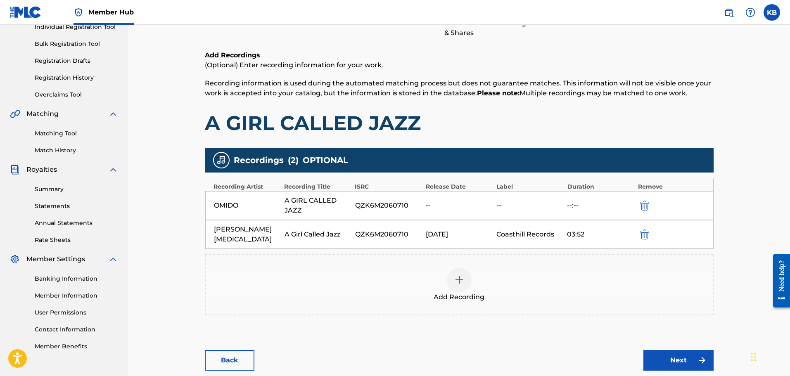
scroll to position [148, 0]
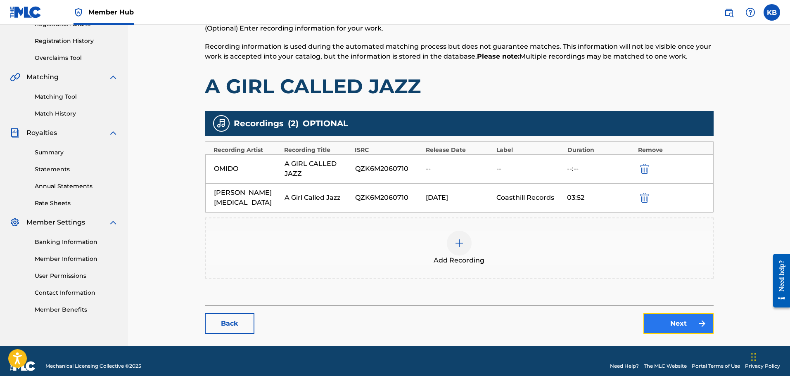
click at [668, 314] on link "Next" at bounding box center [678, 323] width 70 height 21
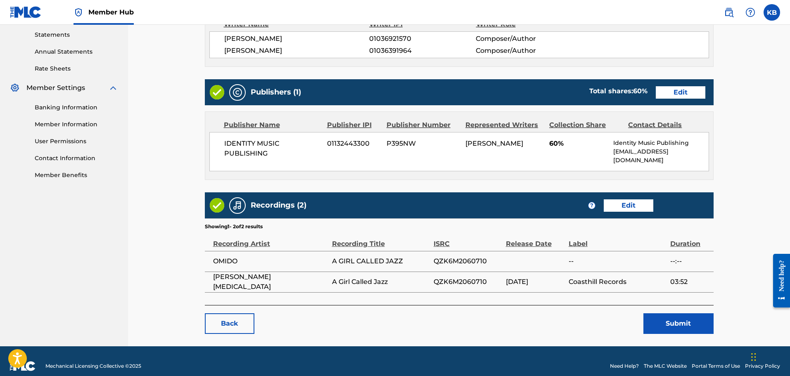
scroll to position [287, 0]
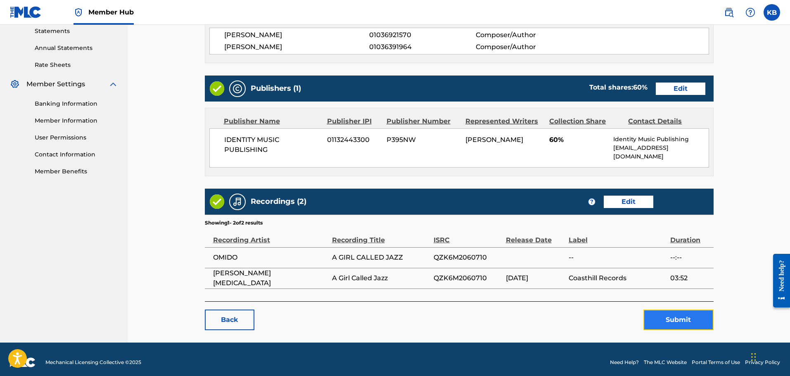
click at [660, 310] on button "Submit" at bounding box center [678, 320] width 70 height 21
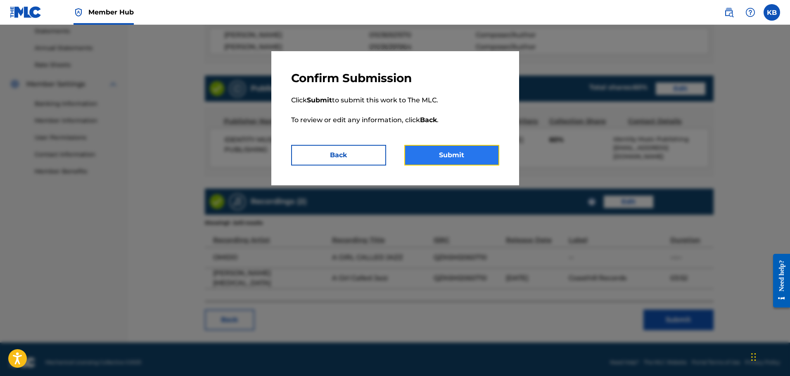
click at [452, 156] on button "Submit" at bounding box center [451, 155] width 95 height 21
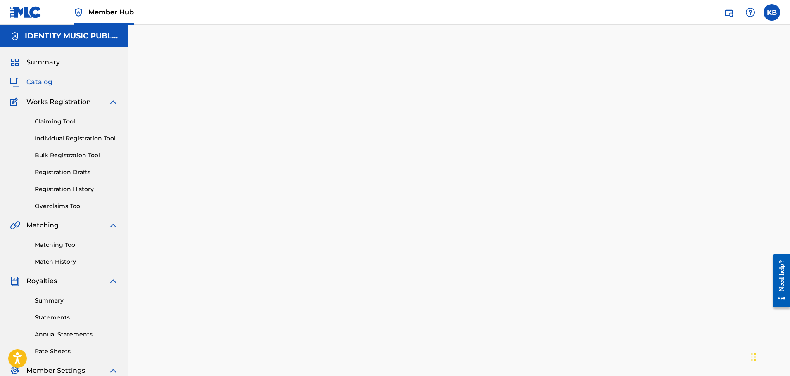
click at [41, 78] on span "Catalog" at bounding box center [39, 82] width 26 height 10
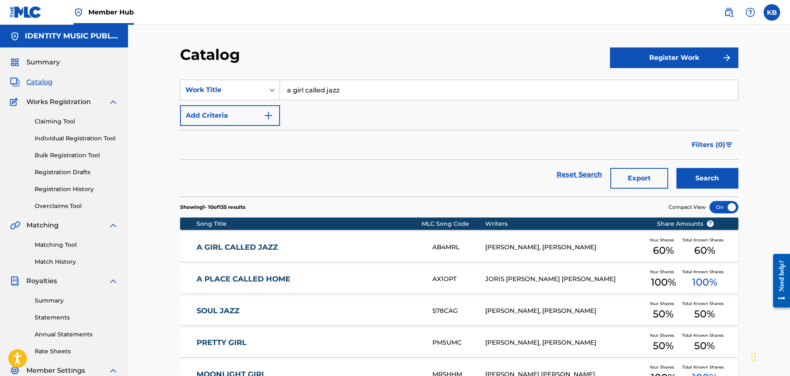
click at [462, 250] on div "AB4MRL" at bounding box center [458, 247] width 53 height 9
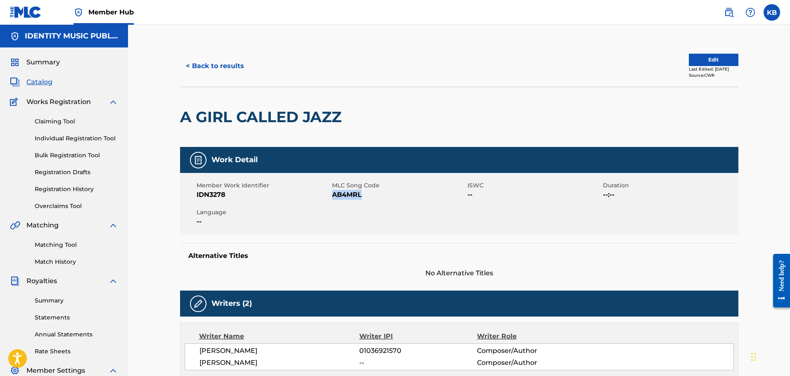
copy span "AB4MRL"
drag, startPoint x: 360, startPoint y: 197, endPoint x: 346, endPoint y: 191, distance: 15.4
click at [339, 194] on span "AB4MRL" at bounding box center [398, 195] width 133 height 10
click at [368, 192] on span "AB4MRL" at bounding box center [398, 195] width 133 height 10
click at [59, 186] on link "Registration History" at bounding box center [76, 189] width 83 height 9
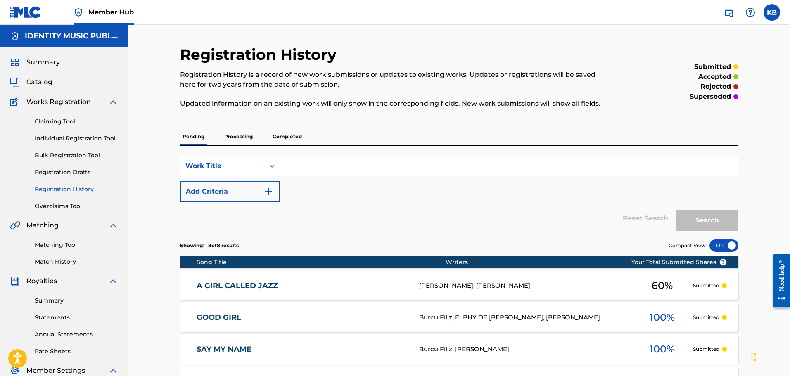
click at [540, 239] on section "Showing 1 - 8 of 8 results Compact View" at bounding box center [459, 243] width 558 height 17
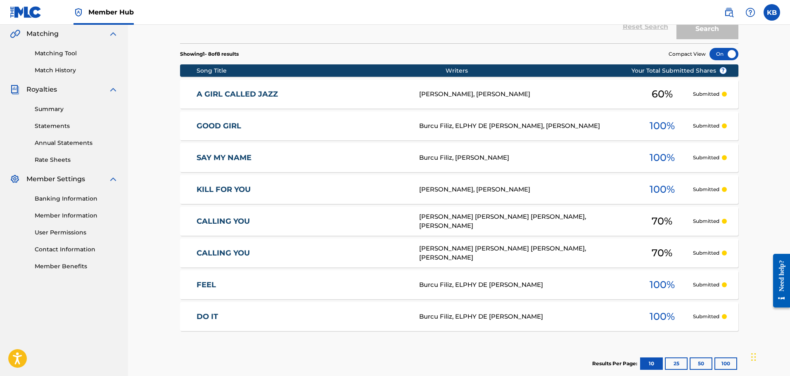
scroll to position [238, 0]
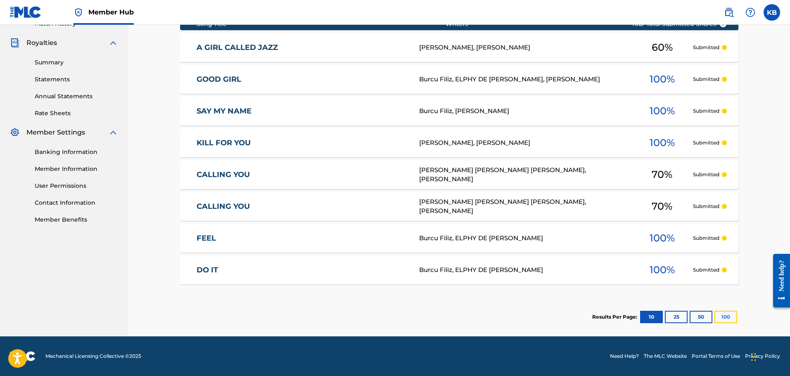
click at [723, 315] on button "100" at bounding box center [725, 317] width 23 height 12
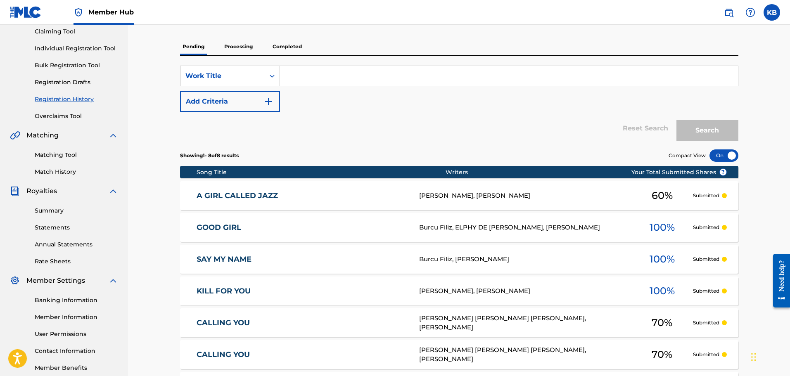
scroll to position [0, 0]
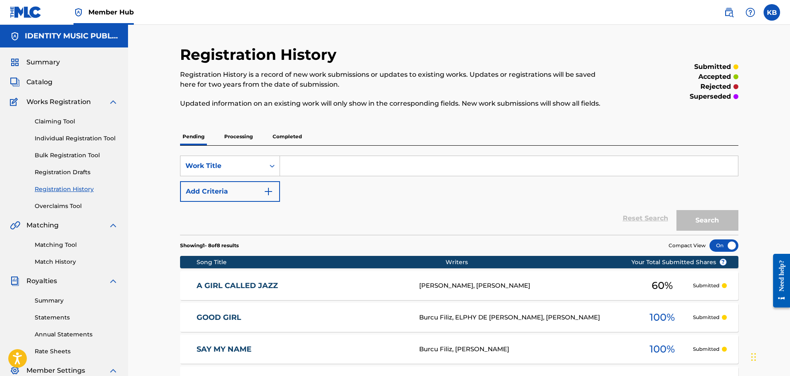
drag, startPoint x: 291, startPoint y: 139, endPoint x: 246, endPoint y: 138, distance: 45.0
click at [290, 139] on p "Completed" at bounding box center [287, 136] width 34 height 17
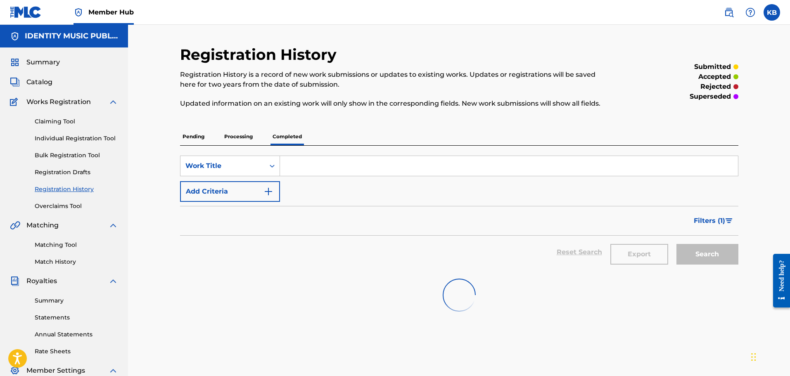
click at [233, 138] on p "Processing" at bounding box center [238, 136] width 33 height 17
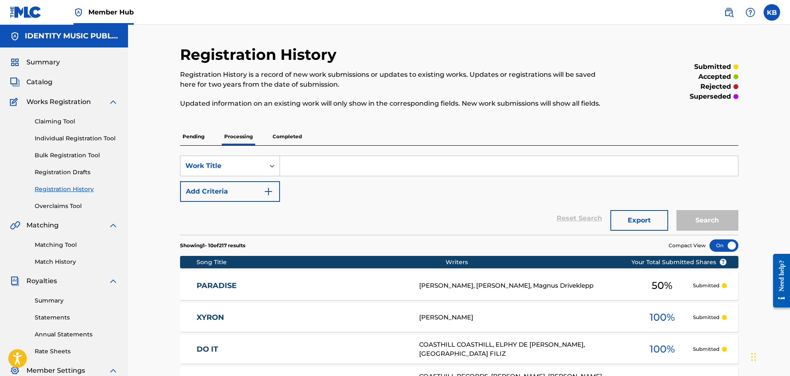
click at [199, 140] on p "Pending" at bounding box center [193, 136] width 27 height 17
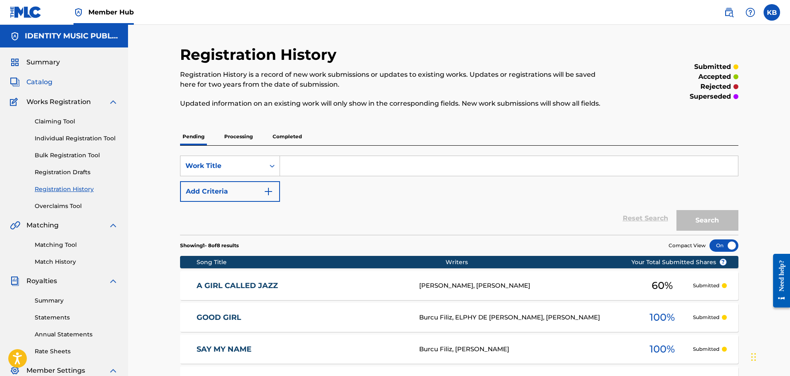
click at [46, 83] on span "Catalog" at bounding box center [39, 82] width 26 height 10
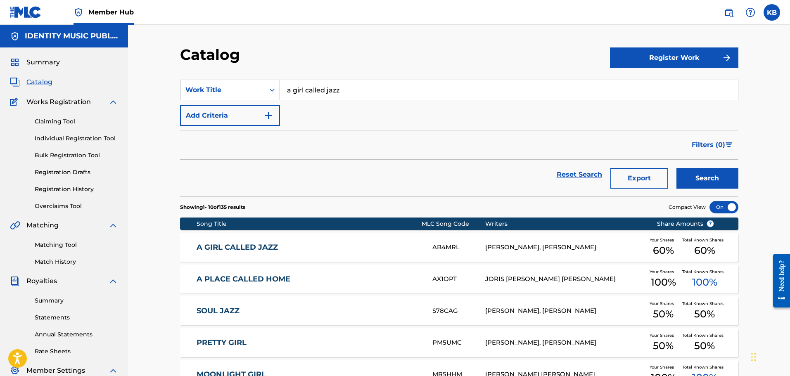
drag, startPoint x: 422, startPoint y: 96, endPoint x: 194, endPoint y: 95, distance: 227.5
click at [194, 95] on div "SearchWithCriteriae6e2fdcf-b33d-44cb-a117-8aae7acebc1b Work Title a girl called…" at bounding box center [459, 90] width 558 height 21
paste input "[PERSON_NAME] me"
type input "abuse me"
click at [676, 168] on button "Search" at bounding box center [707, 178] width 62 height 21
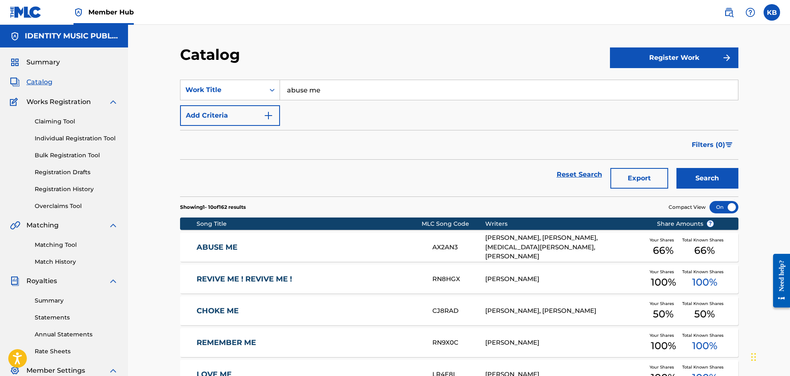
click at [359, 245] on link "ABUSE ME" at bounding box center [309, 247] width 225 height 9
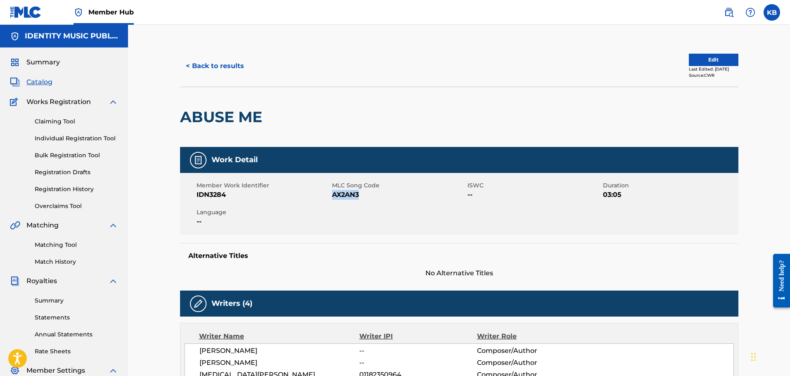
drag, startPoint x: 354, startPoint y: 195, endPoint x: 334, endPoint y: 193, distance: 20.3
click at [334, 193] on span "AX2AN3" at bounding box center [398, 195] width 133 height 10
click at [336, 112] on div at bounding box center [330, 117] width 128 height 60
copy span "AX2AN3"
drag, startPoint x: 364, startPoint y: 197, endPoint x: 332, endPoint y: 196, distance: 31.8
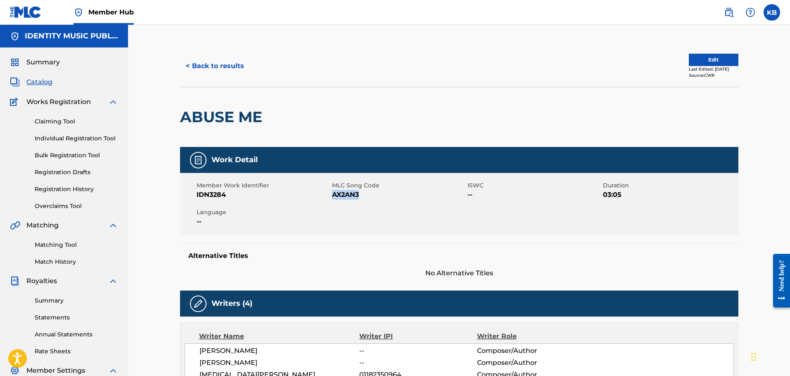
click at [332, 196] on span "AX2AN3" at bounding box center [398, 195] width 133 height 10
click at [209, 67] on button "< Back to results" at bounding box center [215, 66] width 70 height 21
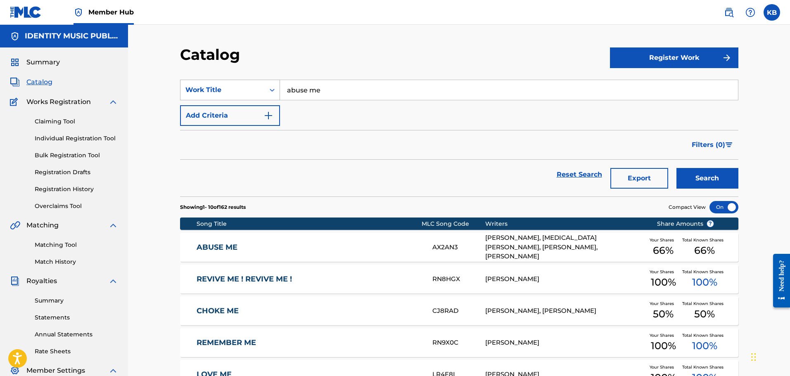
drag, startPoint x: 350, startPoint y: 89, endPoint x: 204, endPoint y: 89, distance: 145.7
click at [204, 89] on div "SearchWithCriteriae6e2fdcf-b33d-44cb-a117-8aae7acebc1b Work Title abuse me" at bounding box center [459, 90] width 558 height 21
paste input "[PERSON_NAME]"
drag, startPoint x: 369, startPoint y: 90, endPoint x: 233, endPoint y: 91, distance: 135.8
click at [233, 91] on div "SearchWithCriteriae6e2fdcf-b33d-44cb-a117-8aae7acebc1b Work Title [PERSON_NAME]" at bounding box center [459, 90] width 558 height 21
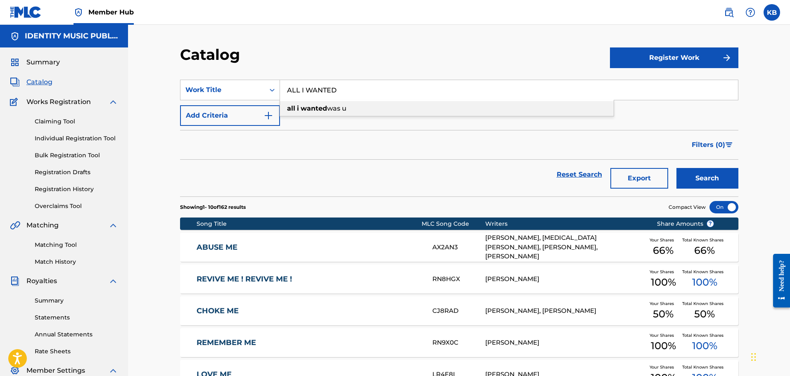
click at [352, 106] on div "all i wanted was u" at bounding box center [447, 108] width 334 height 15
type input "all i wanted was u"
click at [709, 185] on button "Search" at bounding box center [707, 178] width 62 height 21
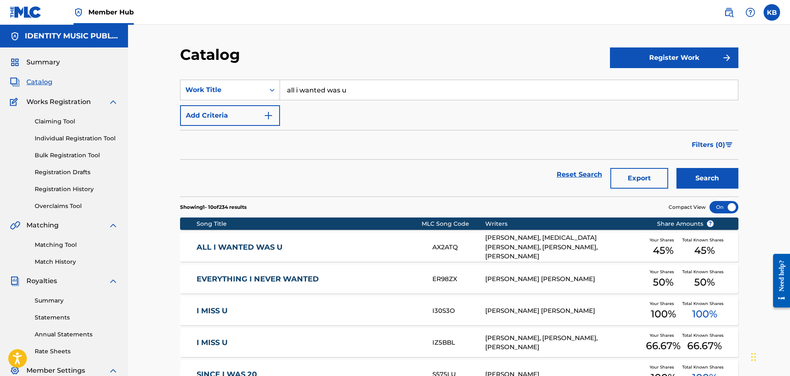
click at [304, 245] on link "ALL I WANTED WAS U" at bounding box center [309, 247] width 225 height 9
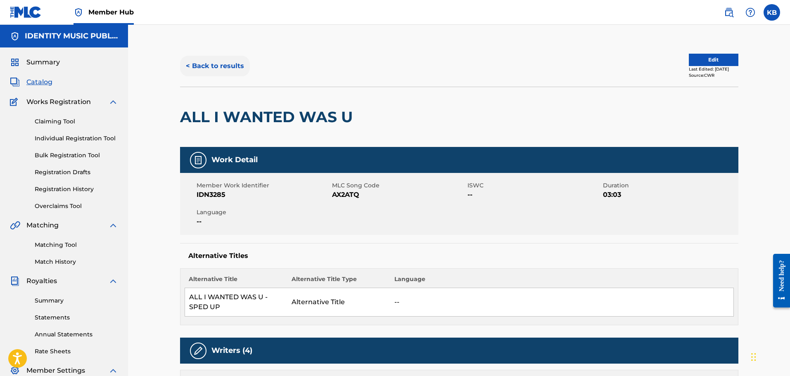
click at [199, 69] on button "< Back to results" at bounding box center [215, 66] width 70 height 21
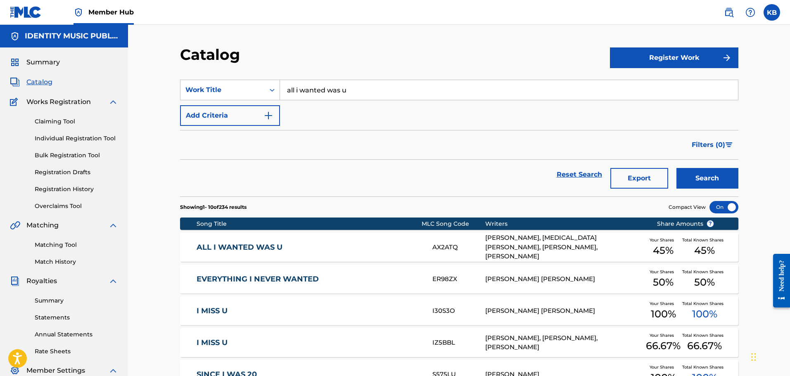
drag, startPoint x: 371, startPoint y: 95, endPoint x: 188, endPoint y: 105, distance: 183.6
click at [189, 105] on div "SearchWithCriteriae6e2fdcf-b33d-44cb-a117-8aae7acebc1b Work Title all i wanted …" at bounding box center [459, 103] width 558 height 46
paste input "don't worry babe"
type input "don't worry babe"
click at [676, 168] on button "Search" at bounding box center [707, 178] width 62 height 21
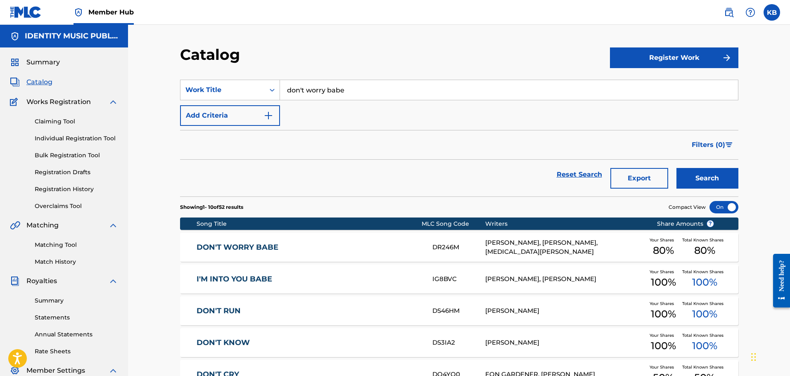
click at [354, 246] on link "DON'T WORRY BABE" at bounding box center [309, 247] width 225 height 9
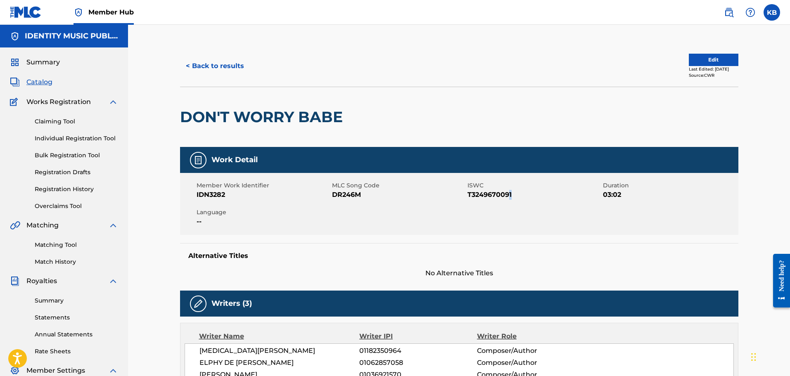
drag, startPoint x: 481, startPoint y: 196, endPoint x: 510, endPoint y: 199, distance: 29.1
click at [510, 199] on span "T3249670091" at bounding box center [533, 195] width 133 height 10
click at [537, 227] on div "Member Work Identifier IDN3282 MLC Song Code DR246M ISWC T3249670091 Duration 0…" at bounding box center [459, 204] width 558 height 62
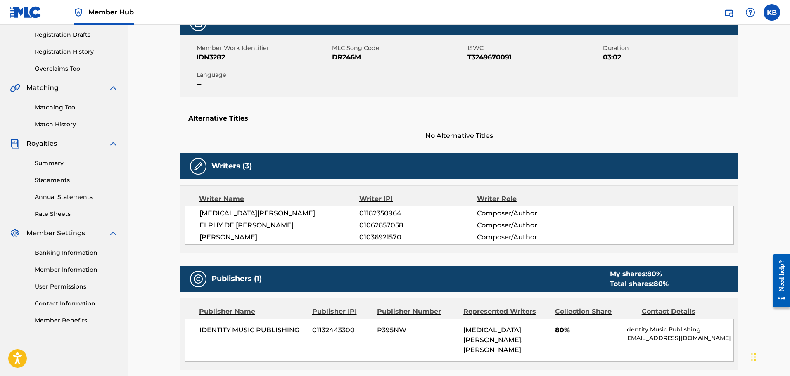
scroll to position [289, 0]
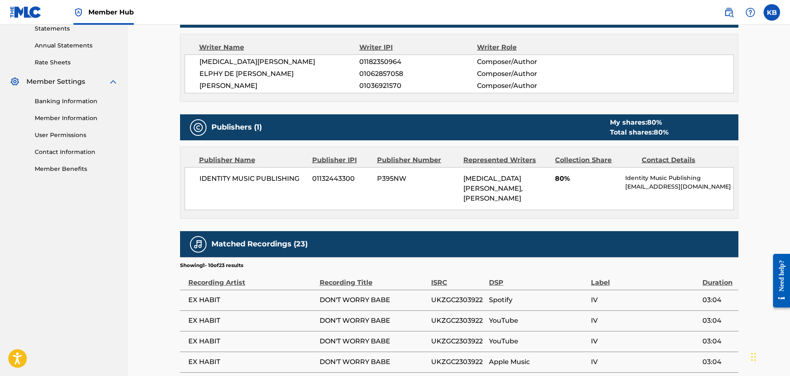
drag, startPoint x: 317, startPoint y: 237, endPoint x: 264, endPoint y: 205, distance: 61.8
click at [264, 205] on div "Publisher Name Publisher IPI Publisher Number Represented Writers Collection Sh…" at bounding box center [458, 182] width 557 height 71
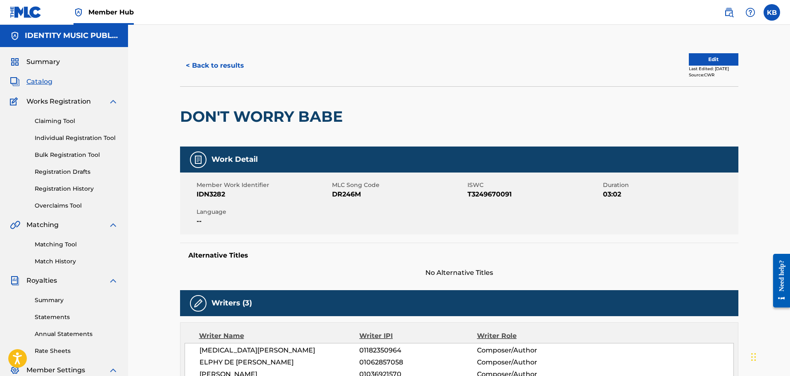
scroll to position [0, 0]
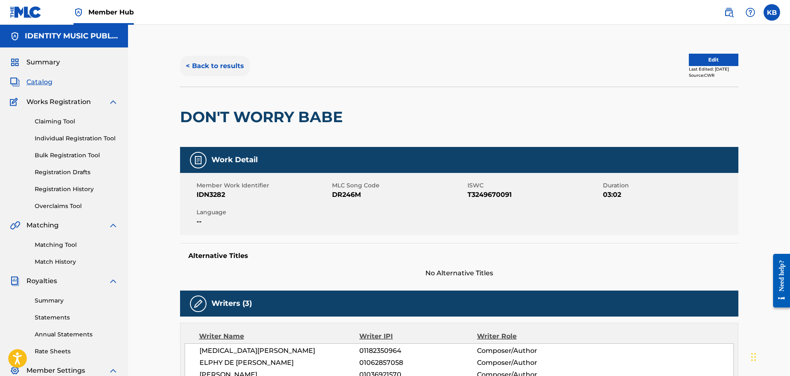
click at [205, 64] on button "< Back to results" at bounding box center [215, 66] width 70 height 21
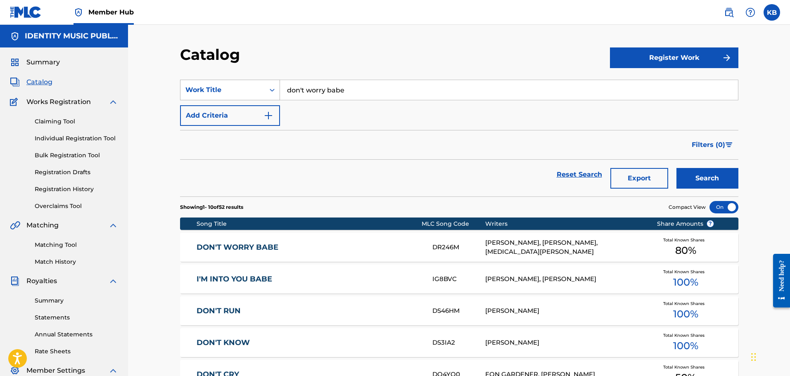
drag, startPoint x: 358, startPoint y: 93, endPoint x: 238, endPoint y: 87, distance: 120.3
click at [238, 86] on div "SearchWithCriteriae6e2fdcf-b33d-44cb-a117-8aae7acebc1b Work Title don't worry b…" at bounding box center [459, 90] width 558 height 21
paste input "I want it all"
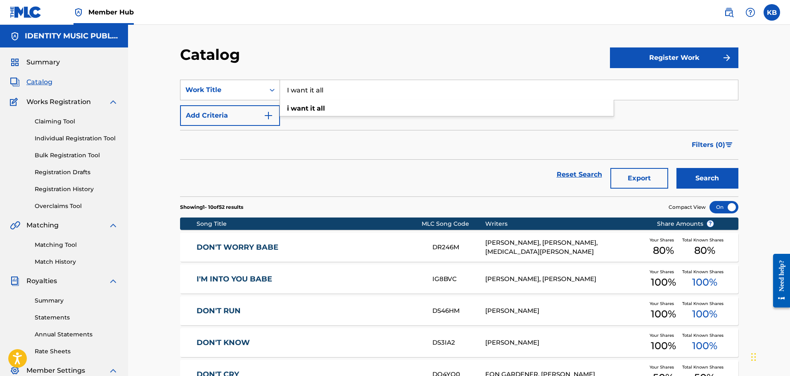
type input "I want it all"
click at [676, 168] on button "Search" at bounding box center [707, 178] width 62 height 21
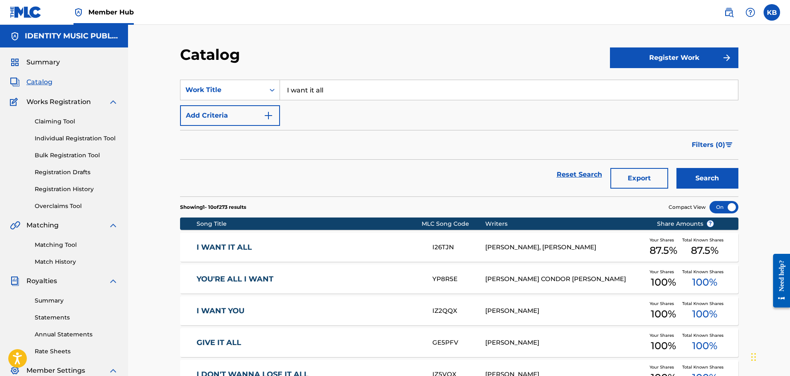
click at [363, 250] on link "I WANT IT ALL" at bounding box center [309, 247] width 225 height 9
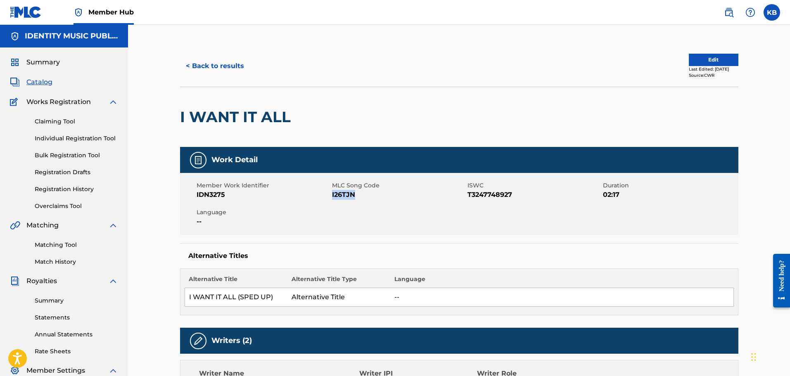
copy span "I26TJN"
drag, startPoint x: 357, startPoint y: 193, endPoint x: 333, endPoint y: 195, distance: 24.4
click at [332, 195] on span "I26TJN" at bounding box center [398, 195] width 133 height 10
click at [514, 194] on span "T3247748927" at bounding box center [533, 195] width 133 height 10
